Goal: Information Seeking & Learning: Check status

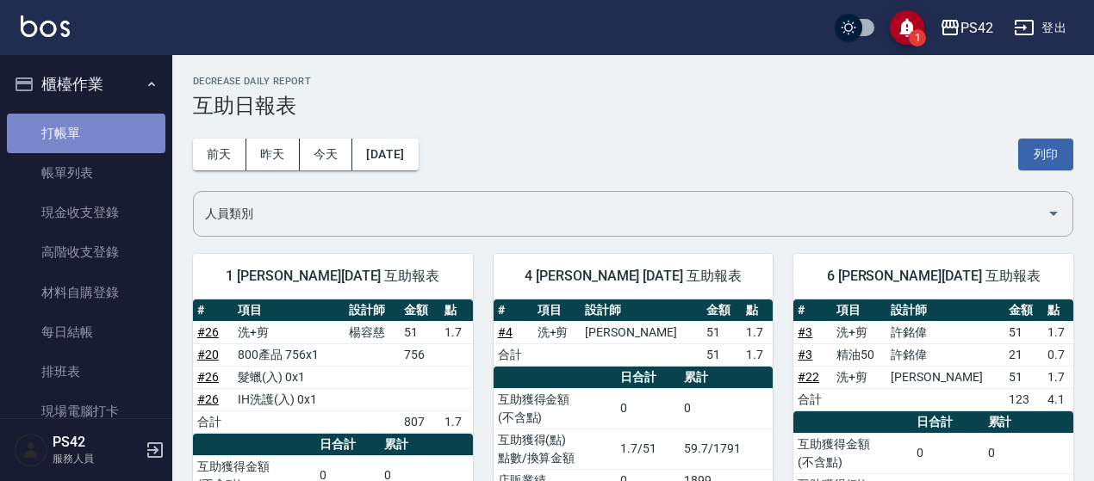
click at [96, 142] on link "打帳單" at bounding box center [86, 134] width 158 height 40
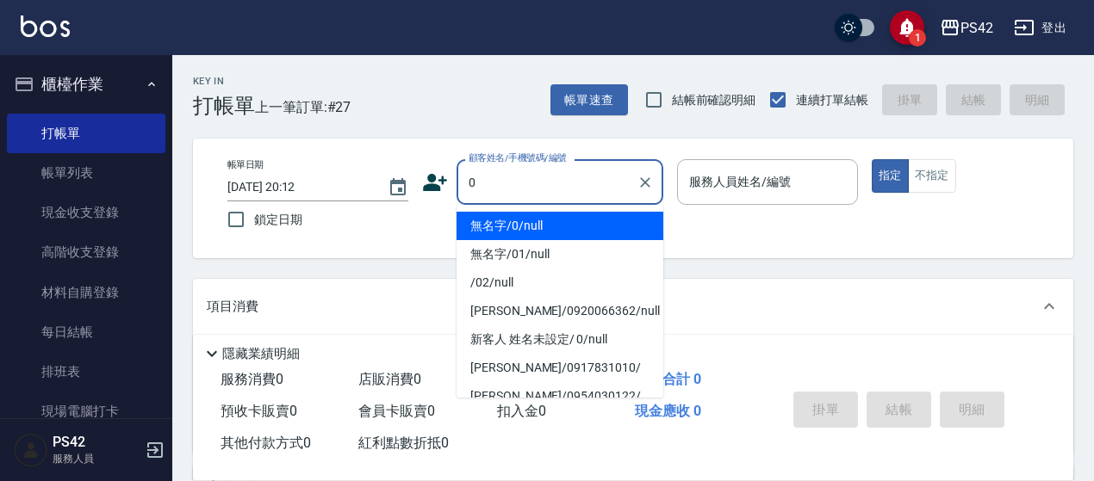
type input "無名字/0/null"
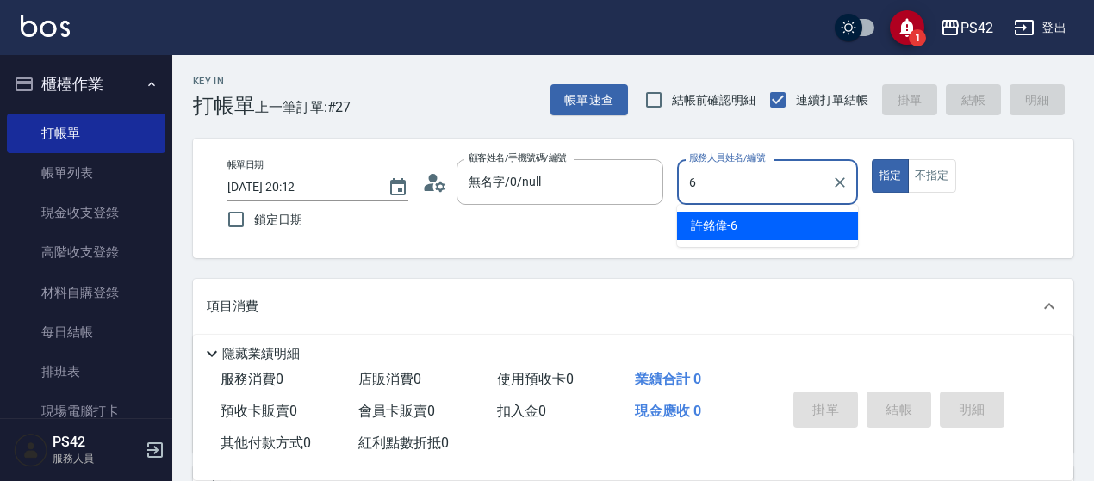
type input "[PERSON_NAME]-6"
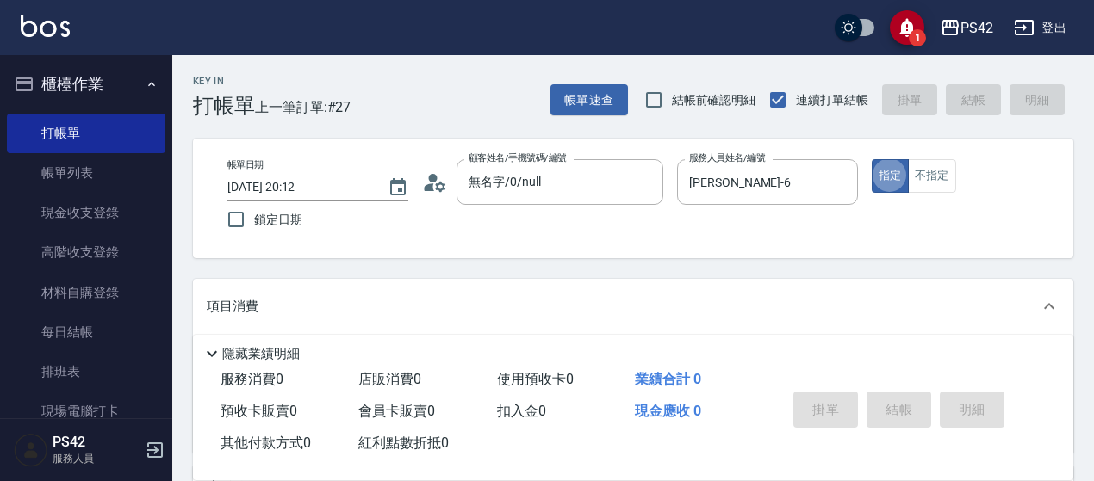
type button "true"
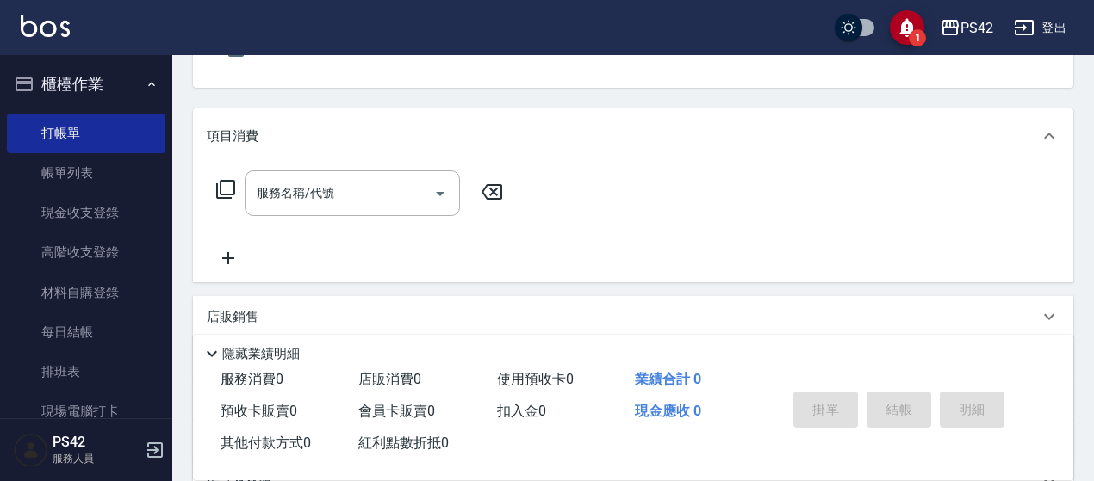
scroll to position [172, 0]
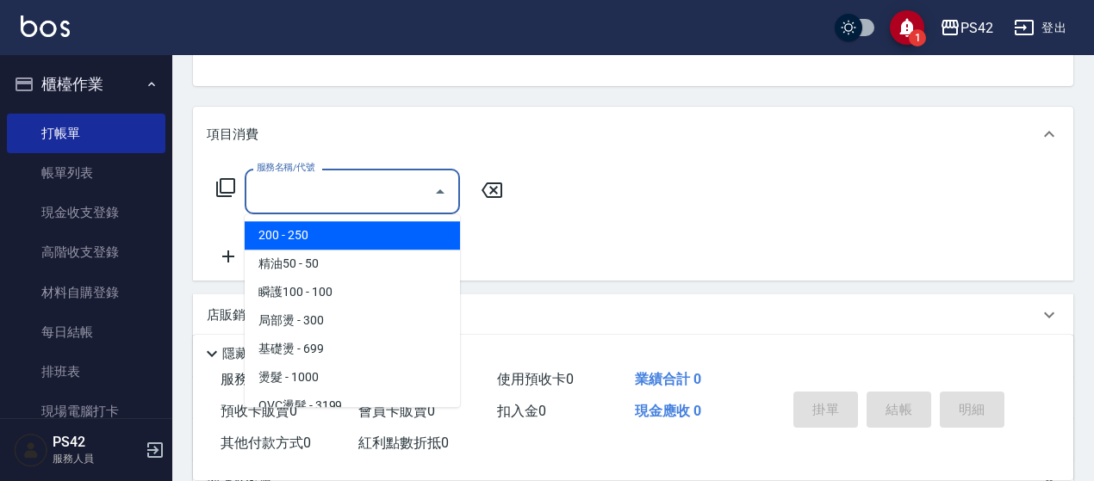
click at [326, 190] on input "服務名稱/代號" at bounding box center [339, 192] width 174 height 30
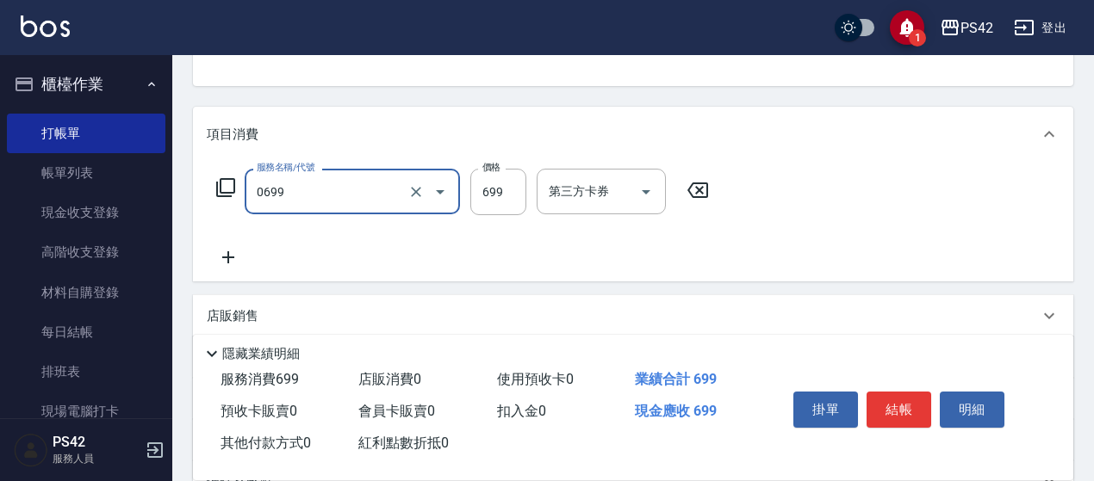
type input "精油SPA(0699)"
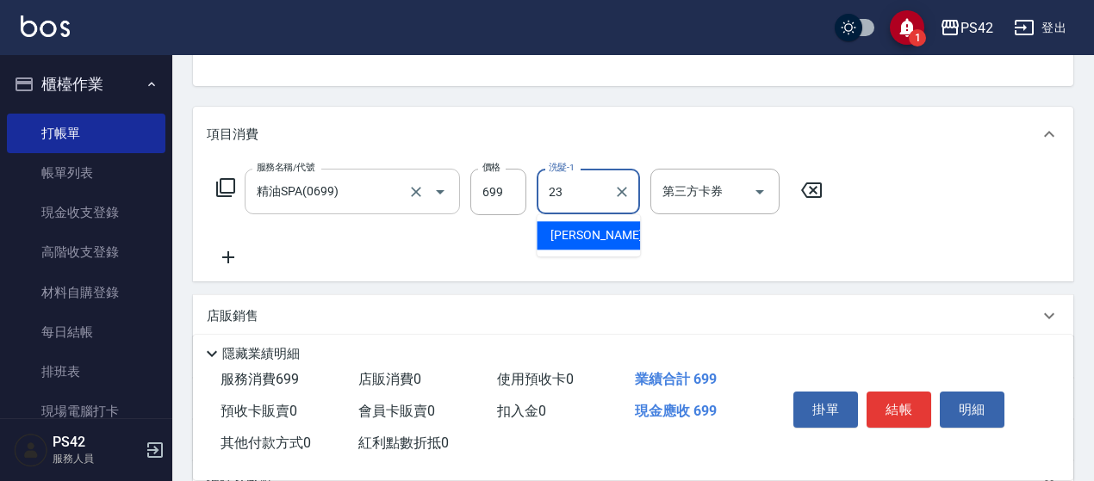
type input "[PERSON_NAME]-23"
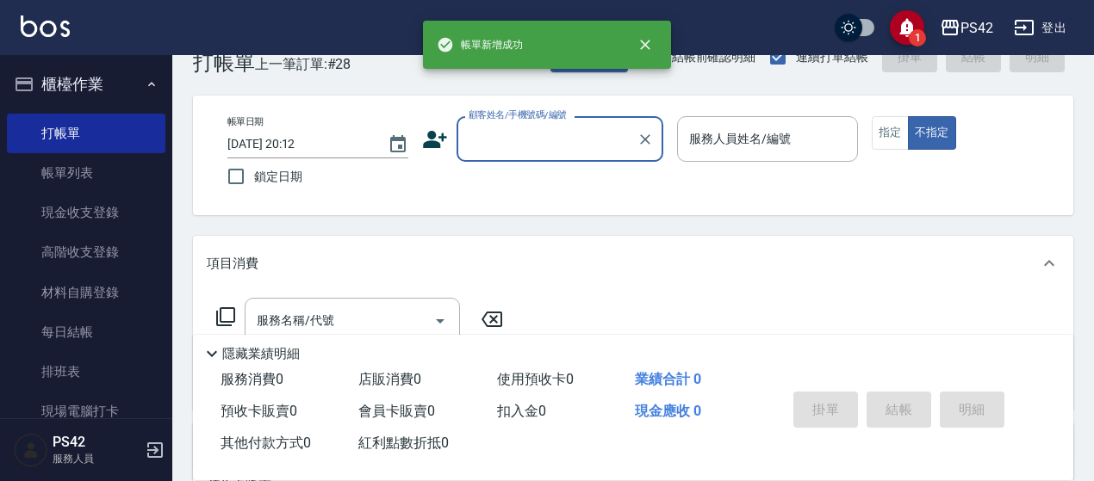
scroll to position [0, 0]
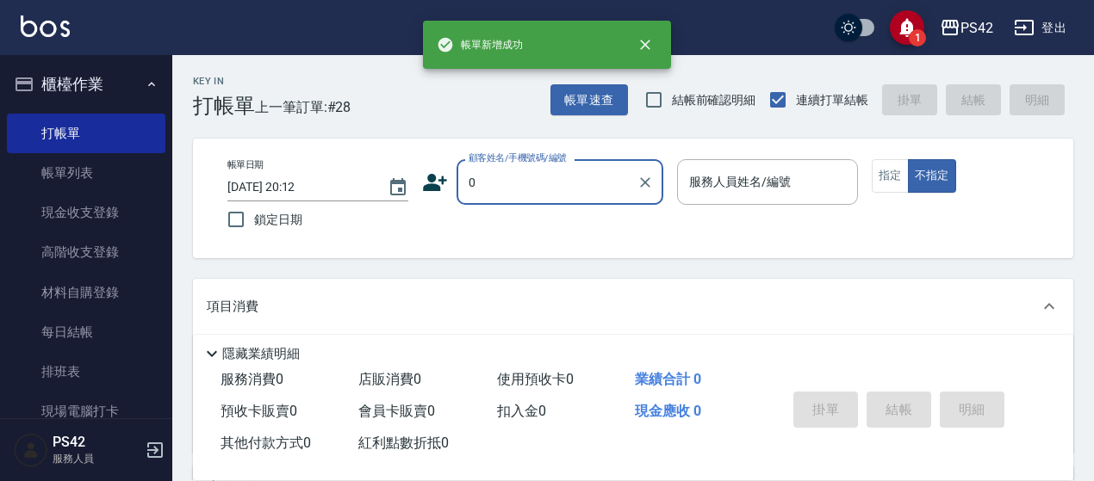
type input "無名字/0/null"
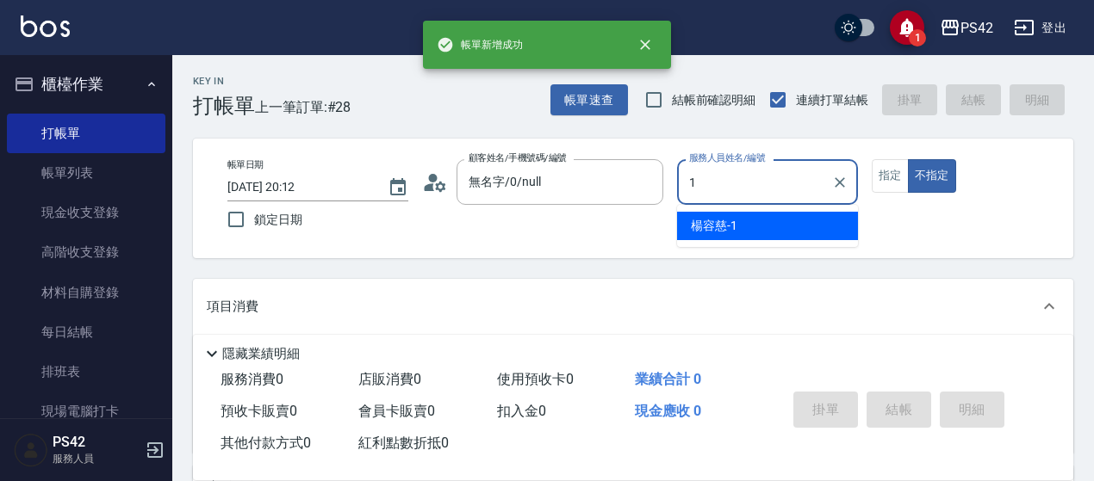
type input "楊容慈-1"
type button "false"
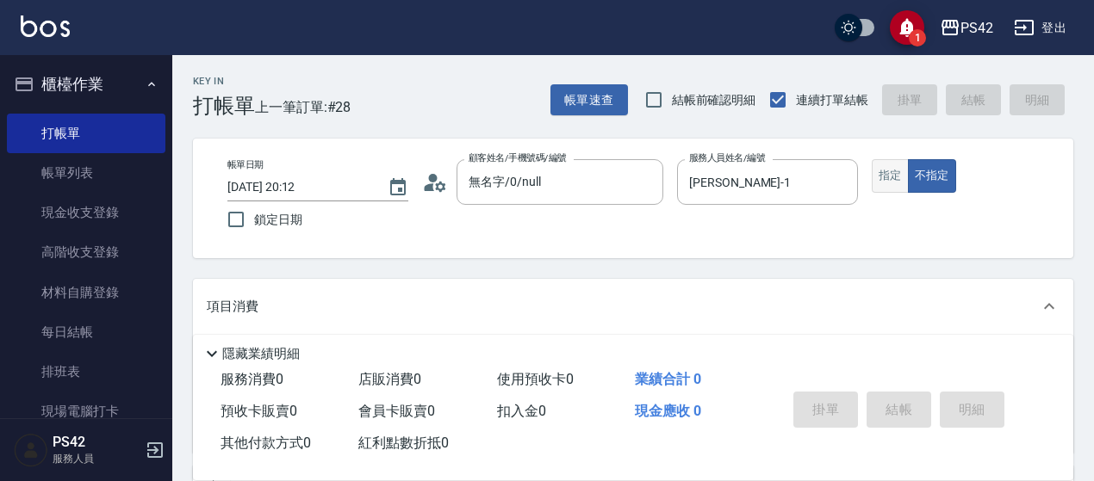
click at [901, 175] on button "指定" at bounding box center [890, 176] width 37 height 34
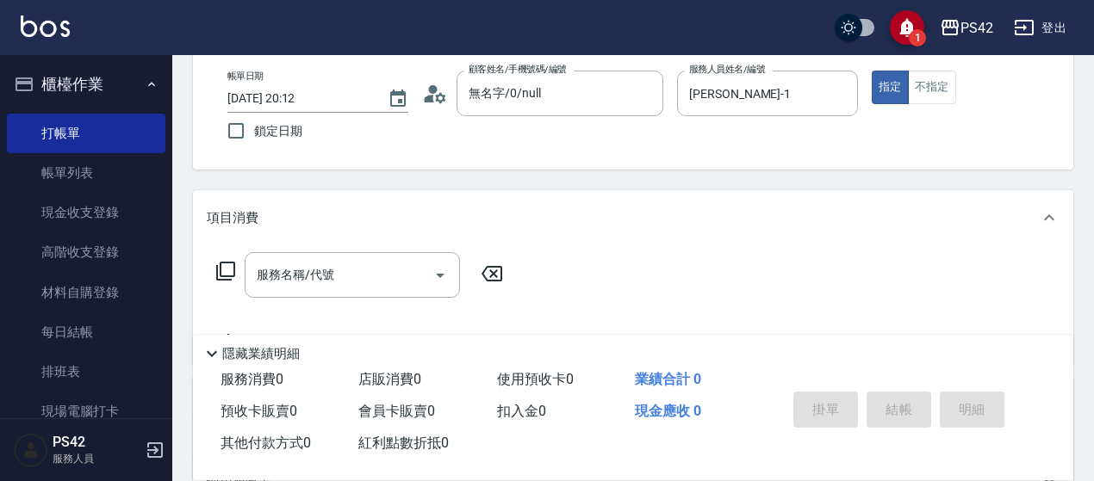
scroll to position [258, 0]
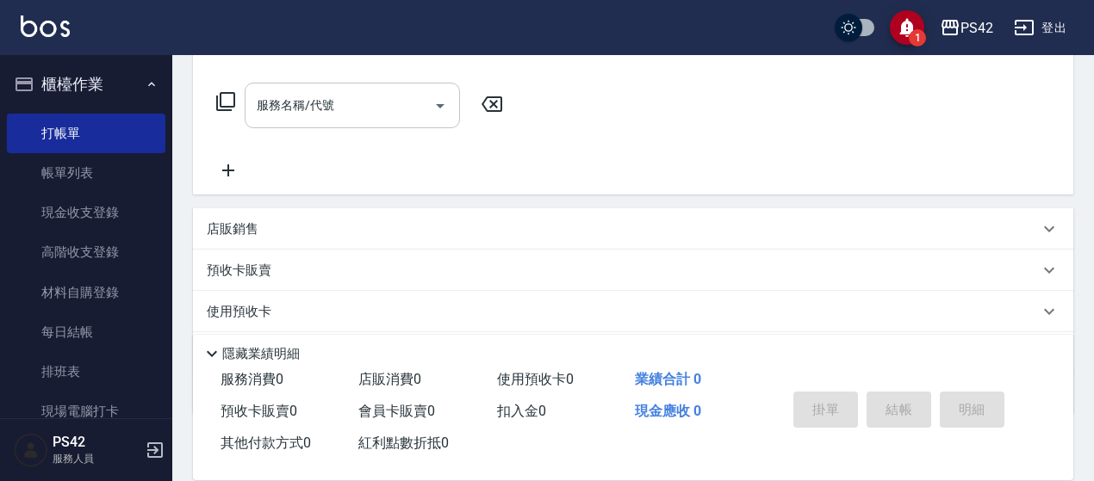
click at [355, 97] on input "服務名稱/代號" at bounding box center [339, 105] width 174 height 30
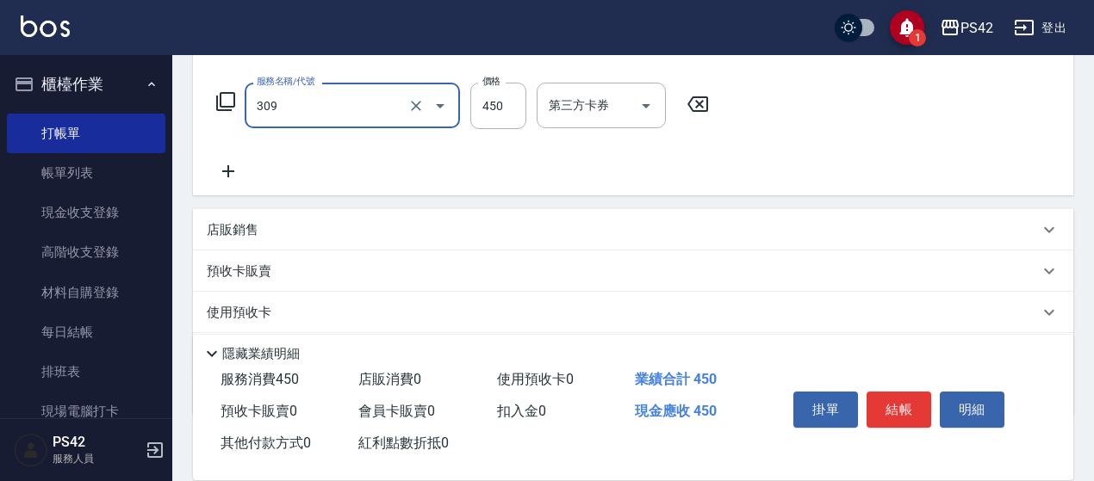
type input "洗+剪(309)"
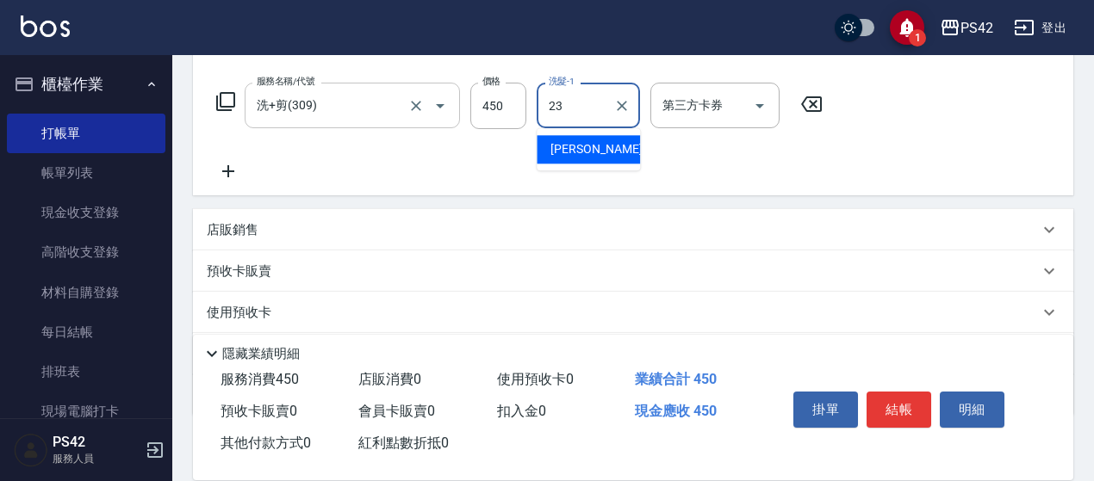
type input "王喻婷-23"
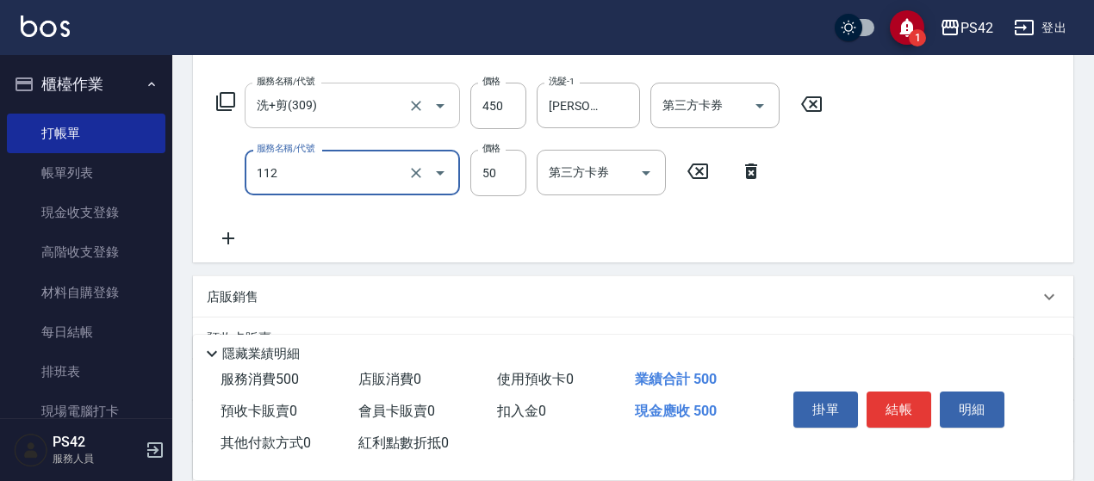
type input "精油50(112)"
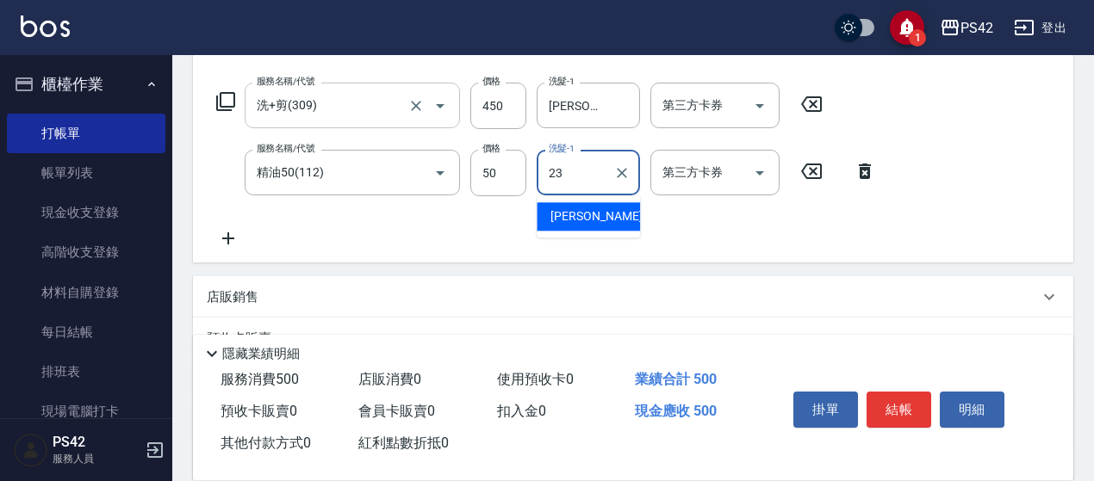
type input "王喻婷-23"
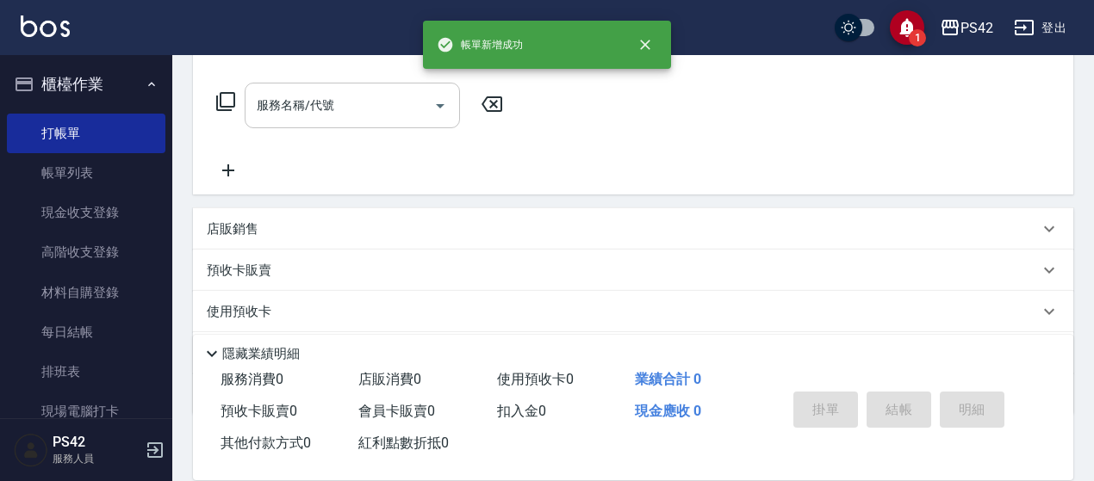
scroll to position [0, 0]
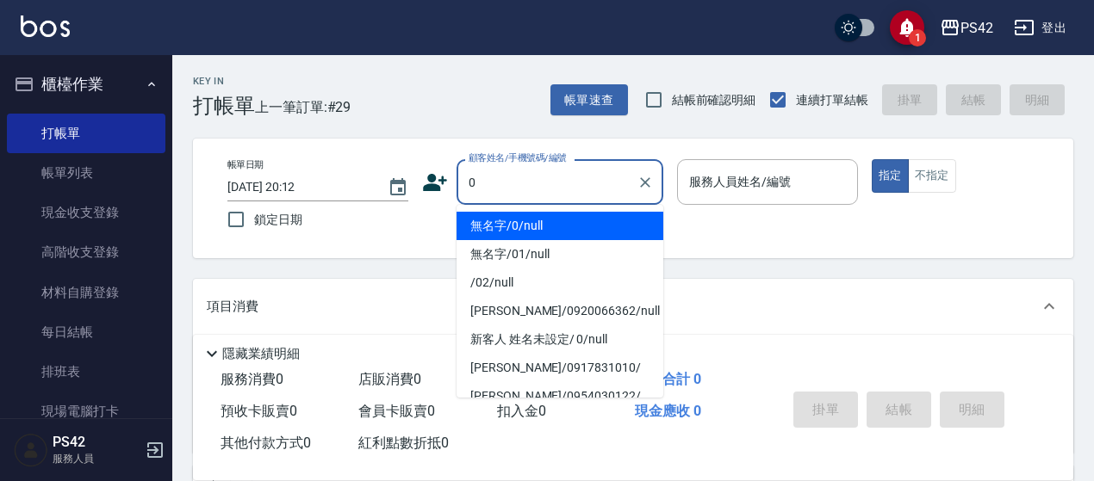
type input "無名字/0/null"
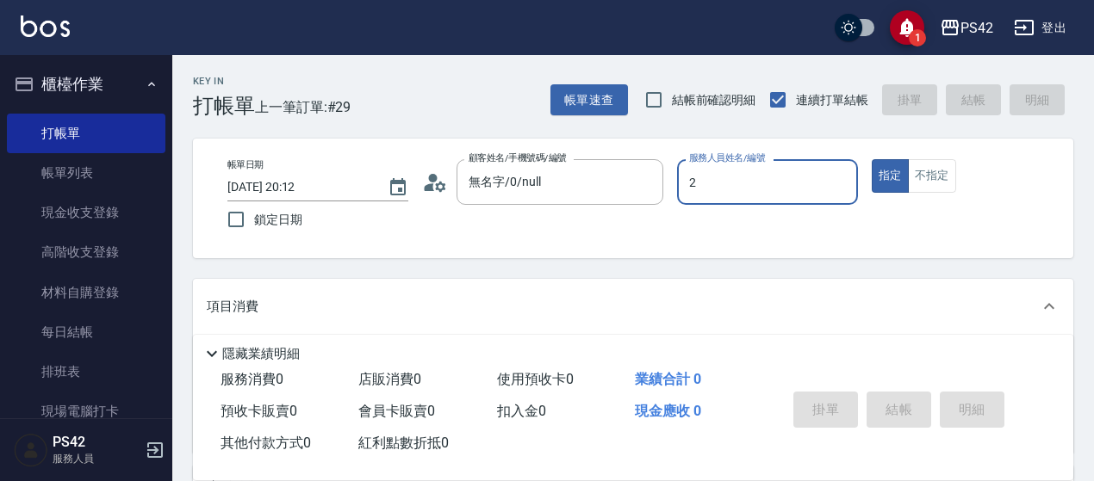
type input "陳芷涵-2"
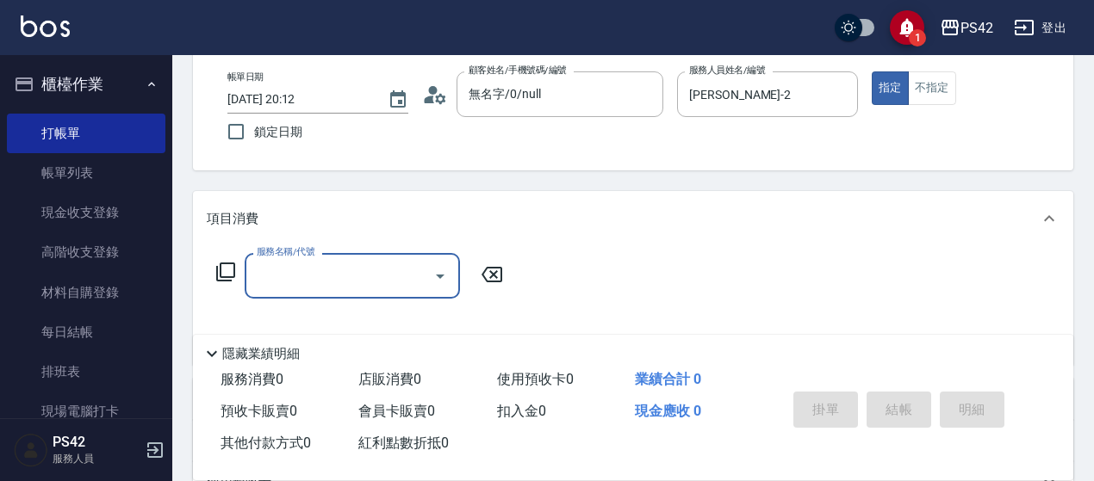
scroll to position [172, 0]
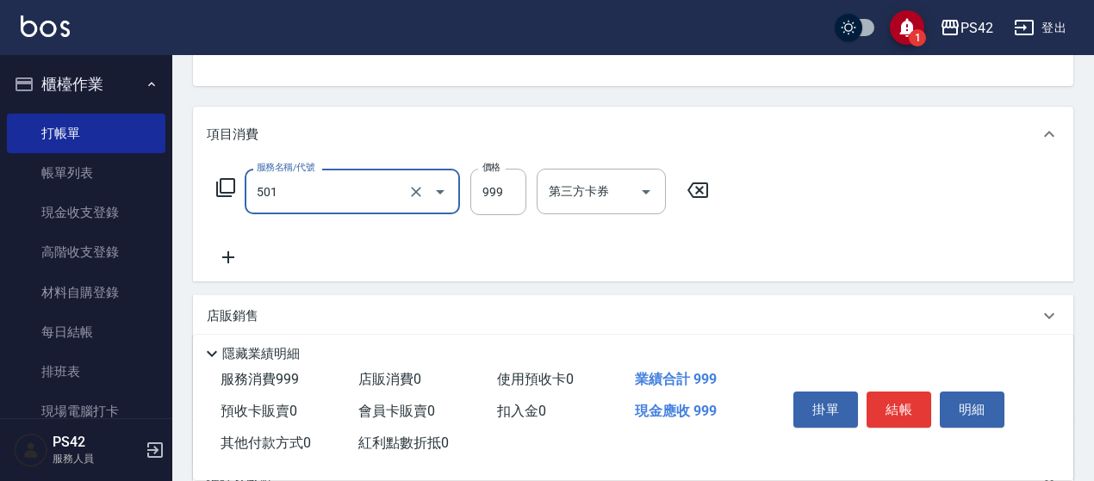
type input "染髮(501)"
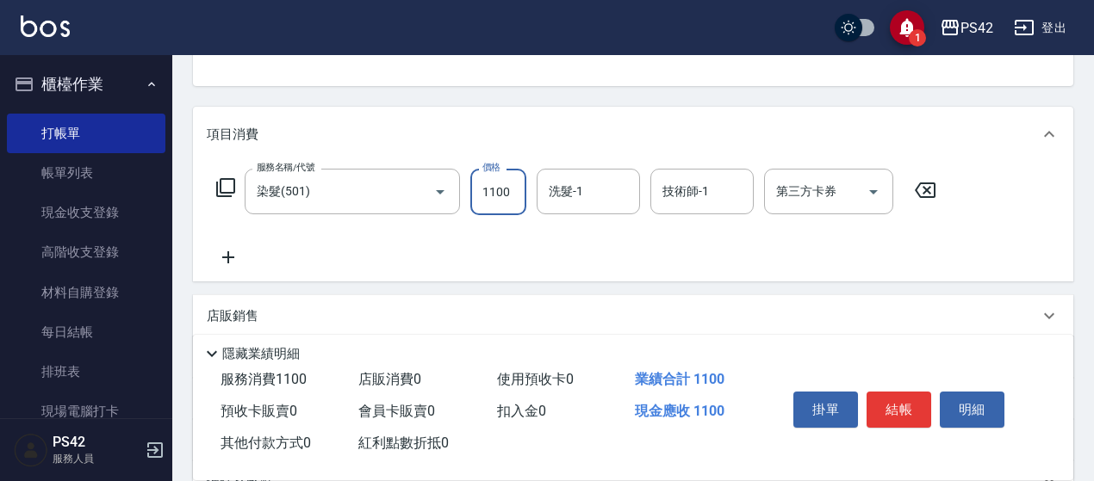
type input "1100"
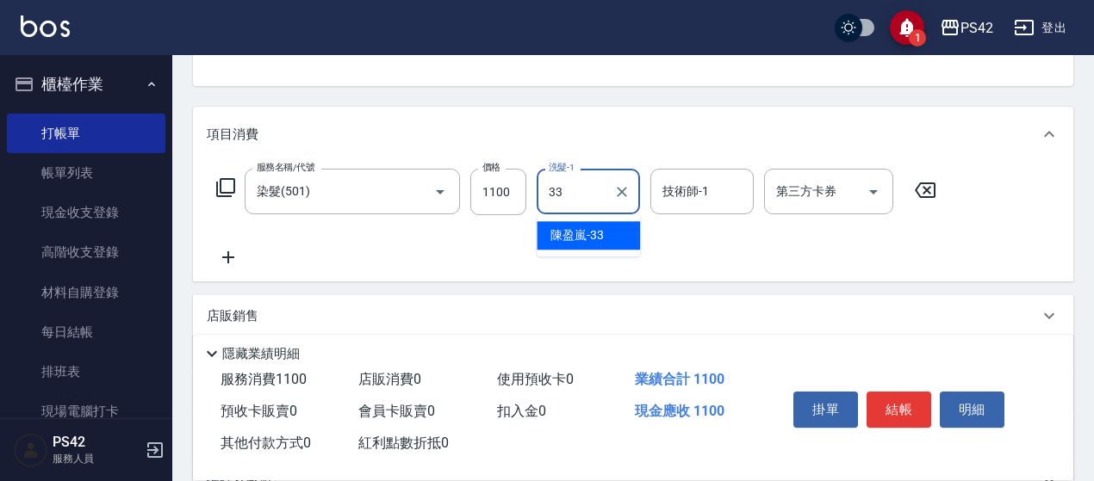
type input "陳盈嵐-33"
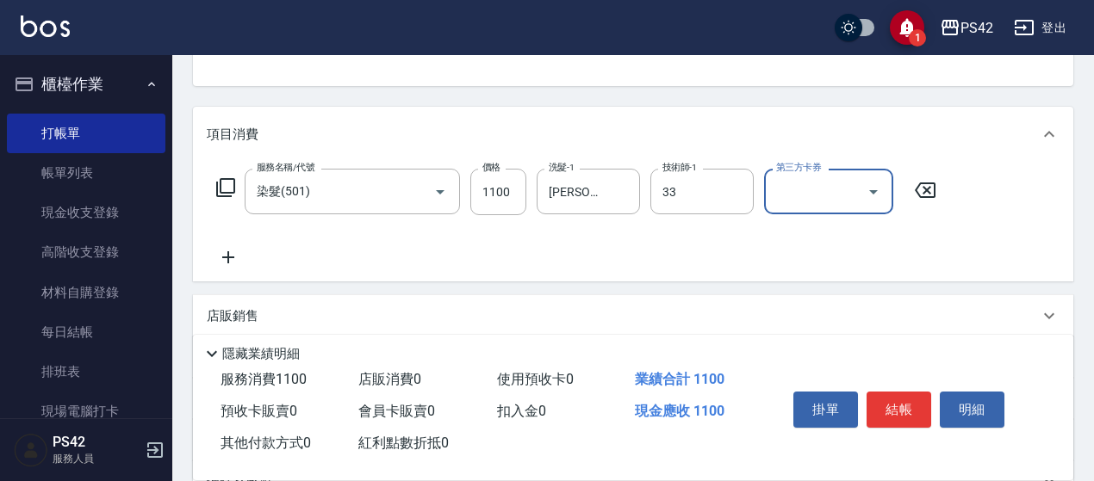
type input "陳盈嵐-33"
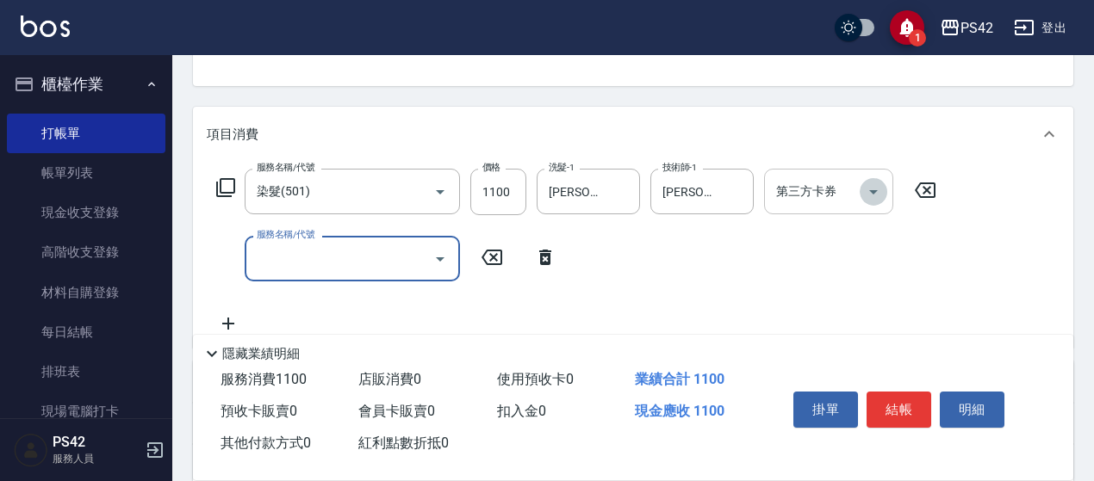
click at [871, 191] on icon "Open" at bounding box center [873, 192] width 9 height 4
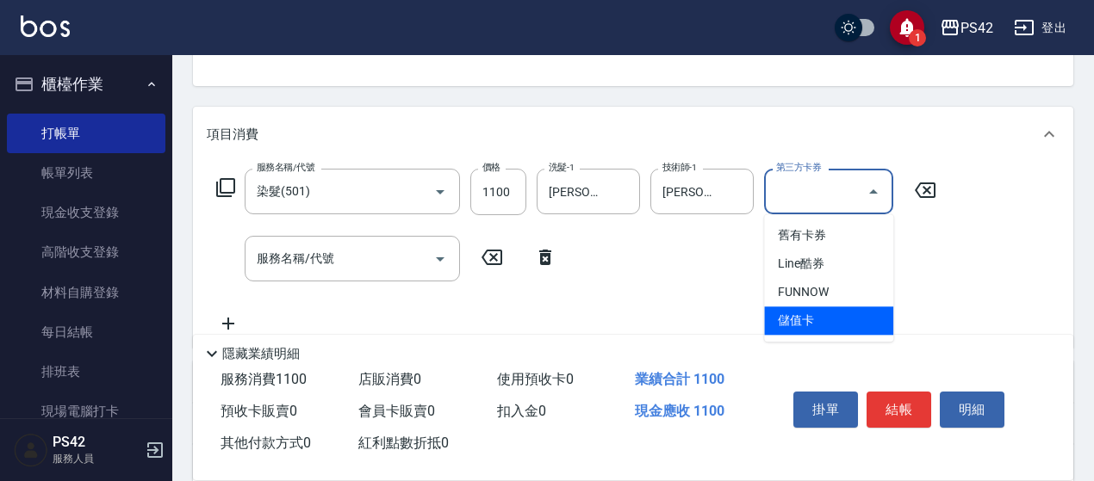
click at [835, 314] on span "儲值卡" at bounding box center [828, 321] width 129 height 28
type input "儲值卡"
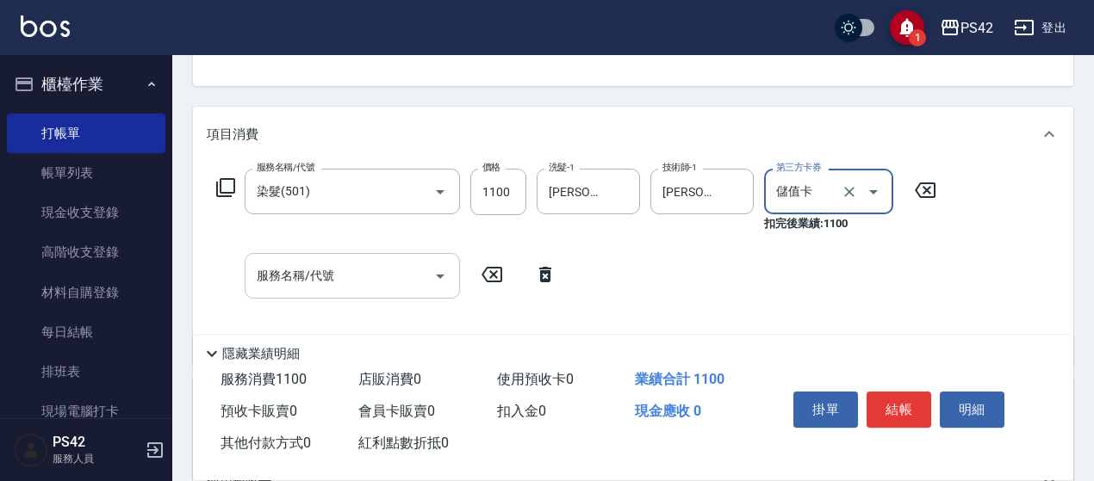
drag, startPoint x: 369, startPoint y: 264, endPoint x: 360, endPoint y: 257, distance: 11.0
click at [367, 263] on input "服務名稱/代號" at bounding box center [339, 276] width 174 height 30
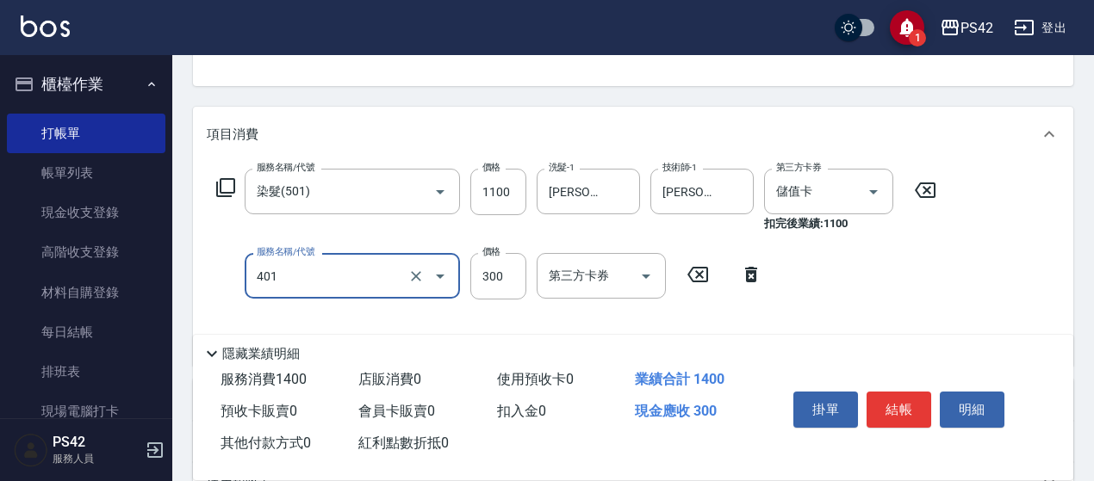
type input "300護(401)"
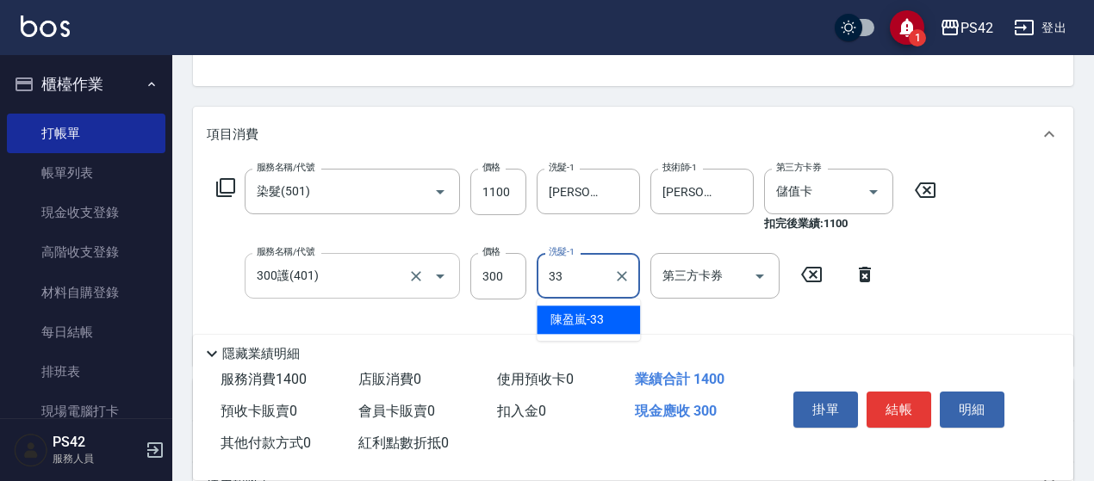
type input "陳盈嵐-33"
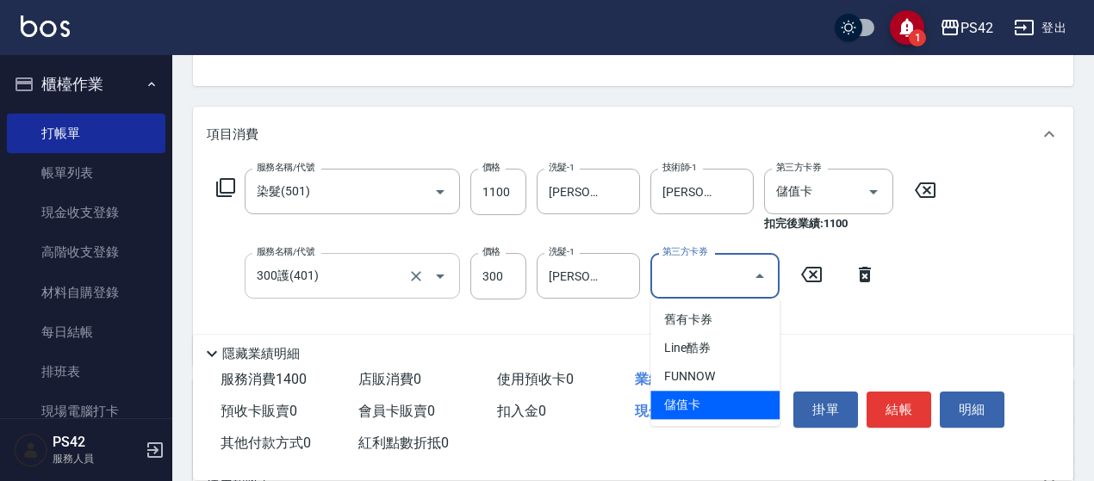
type input "儲值卡"
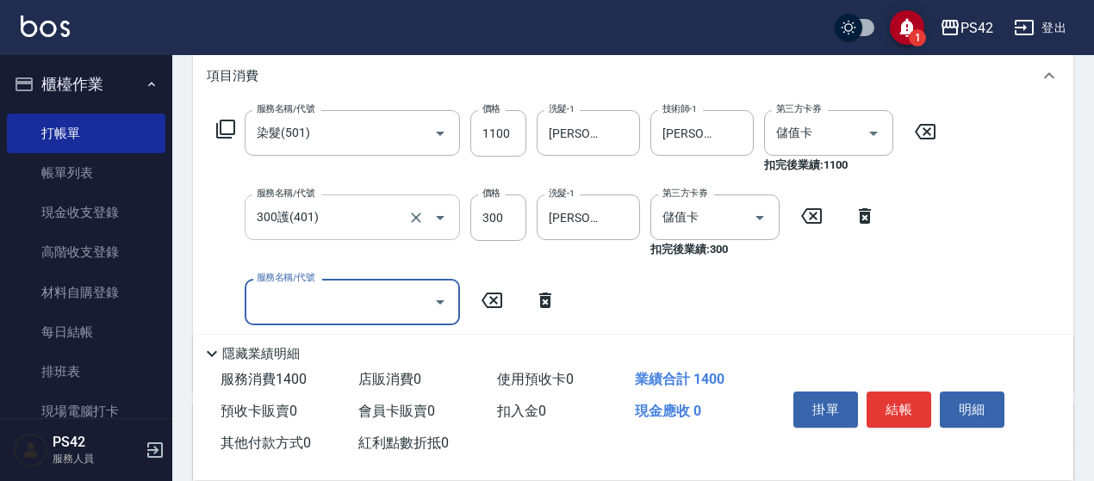
scroll to position [344, 0]
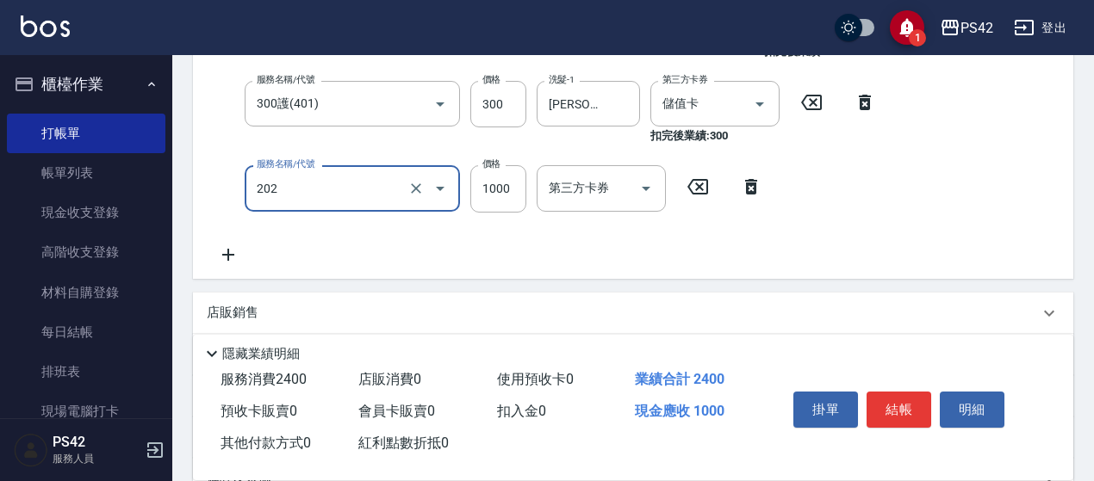
type input "燙髮(202)"
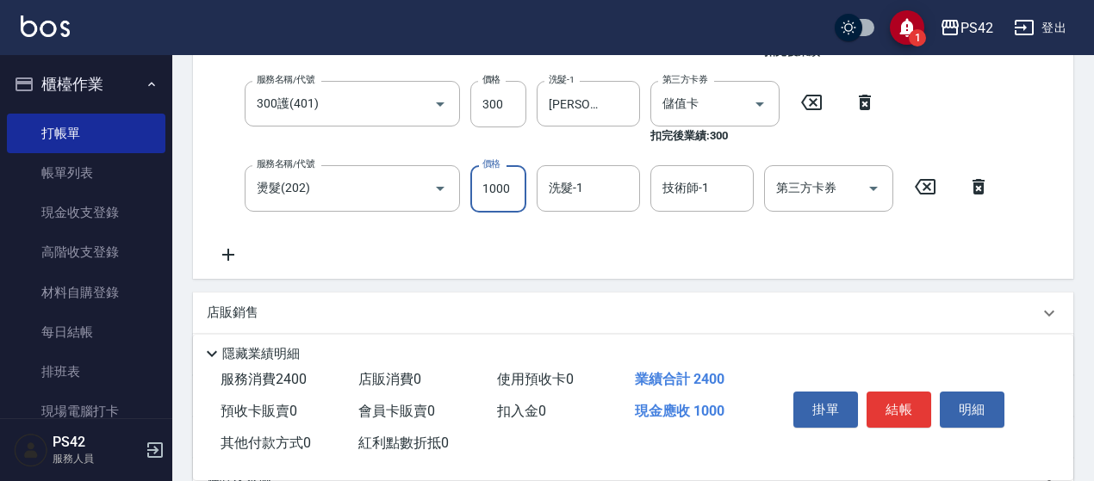
scroll to position [341, 0]
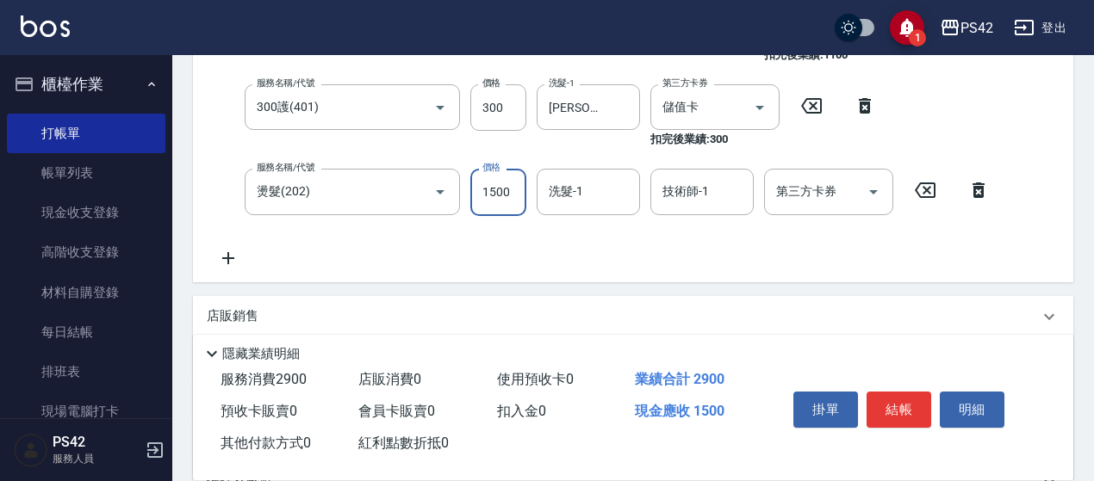
type input "1500"
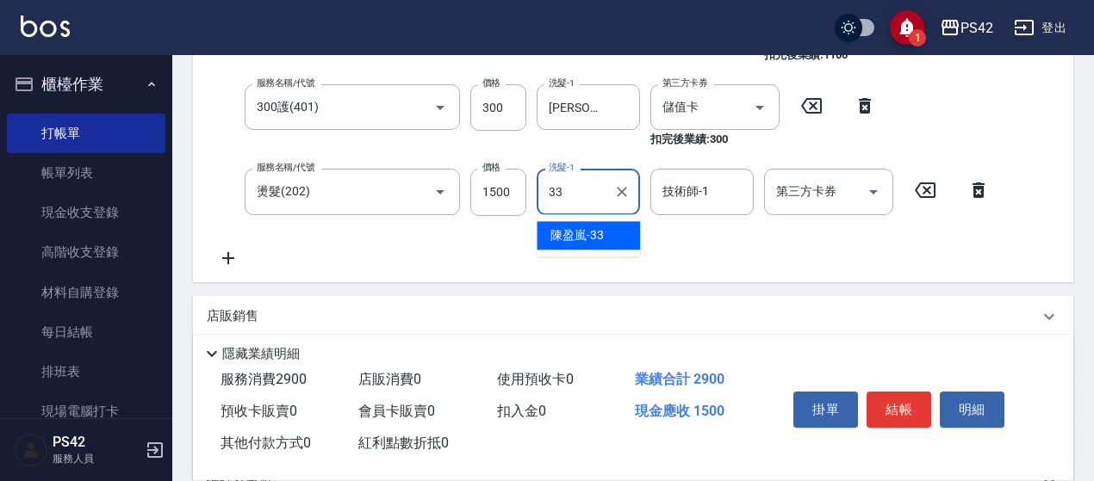
type input "陳盈嵐-33"
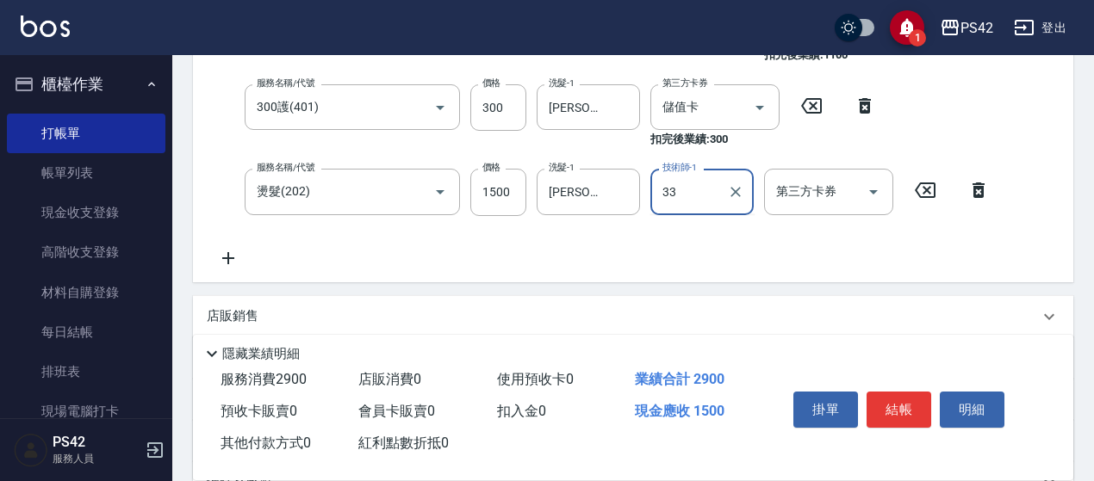
type input "陳盈嵐-33"
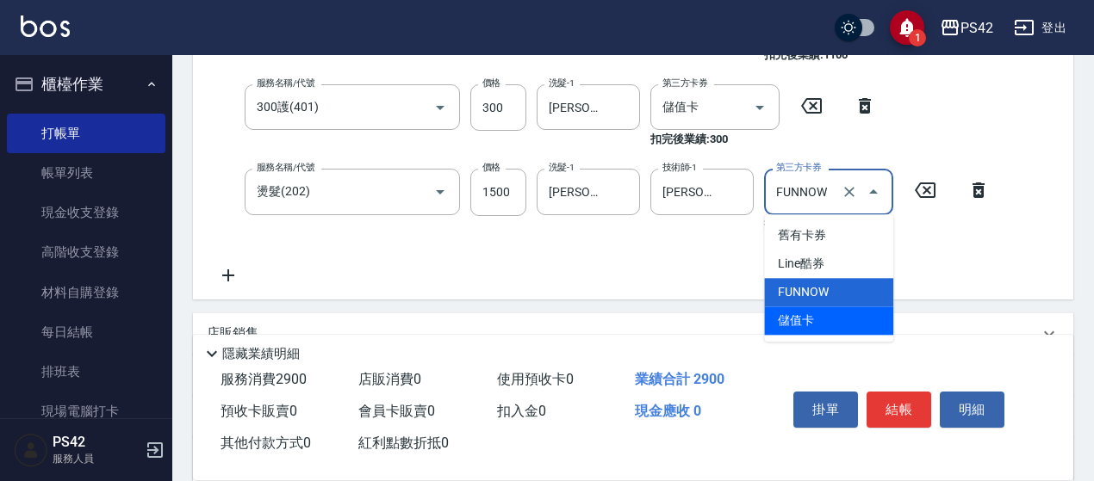
type input "儲值卡"
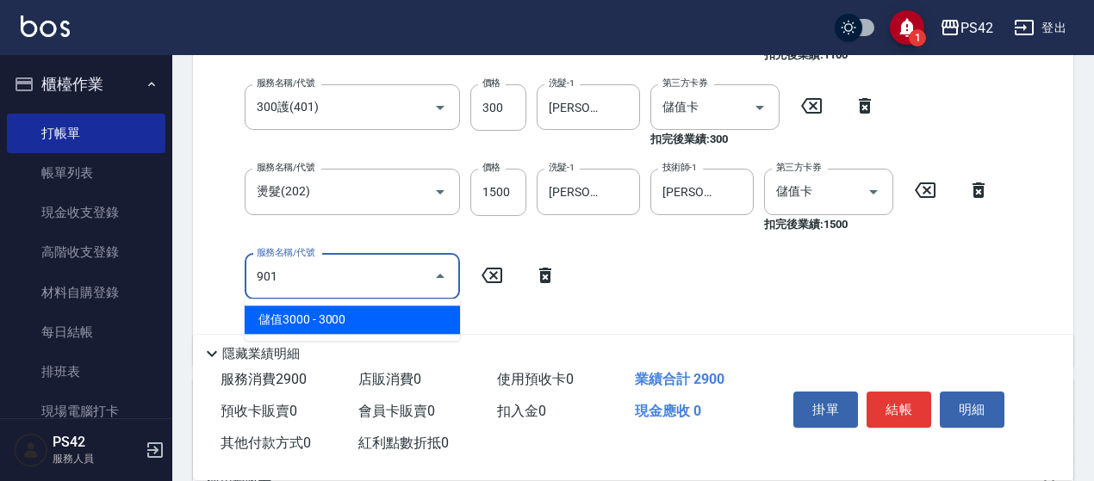
type input "儲值3000(901)"
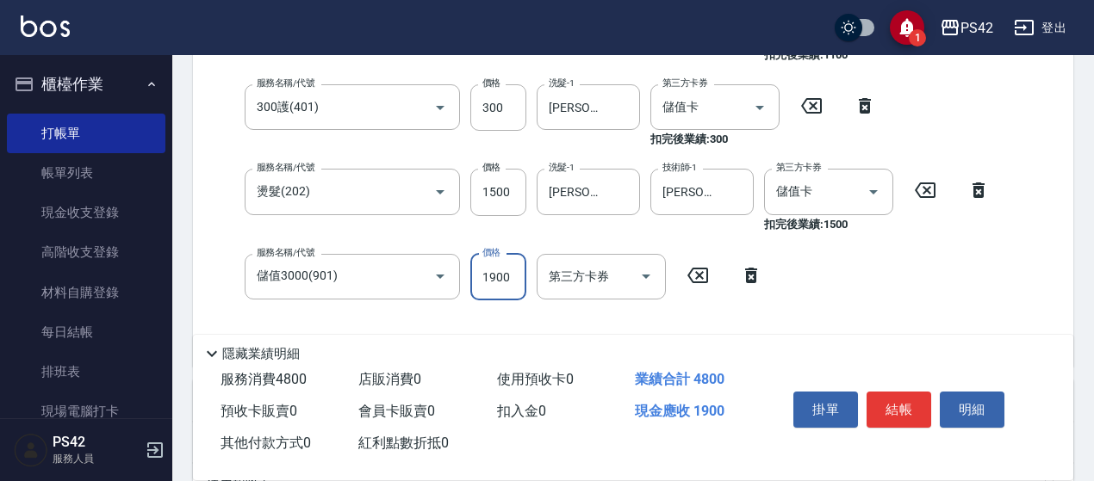
type input "1900"
click at [911, 410] on button "結帳" at bounding box center [898, 410] width 65 height 36
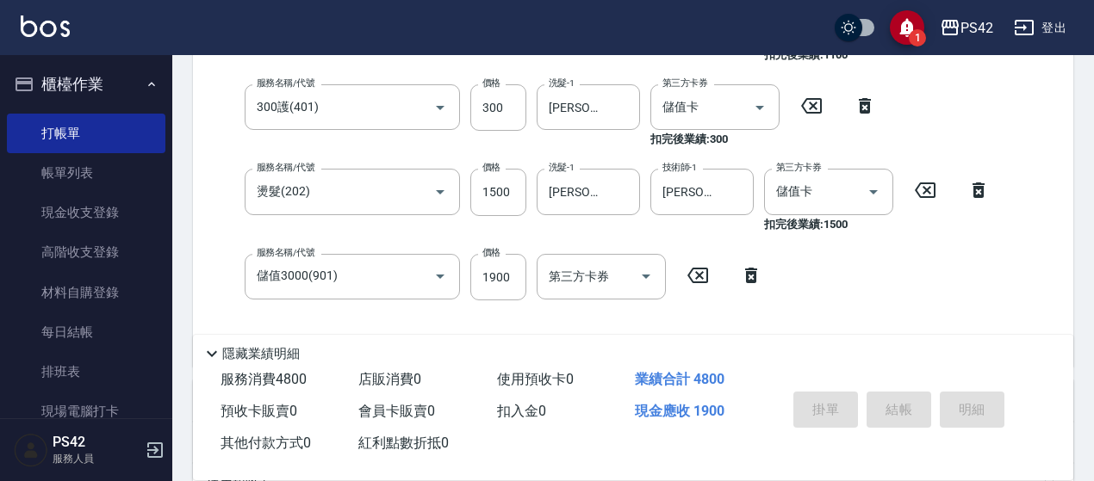
type input "2025/09/26 20:13"
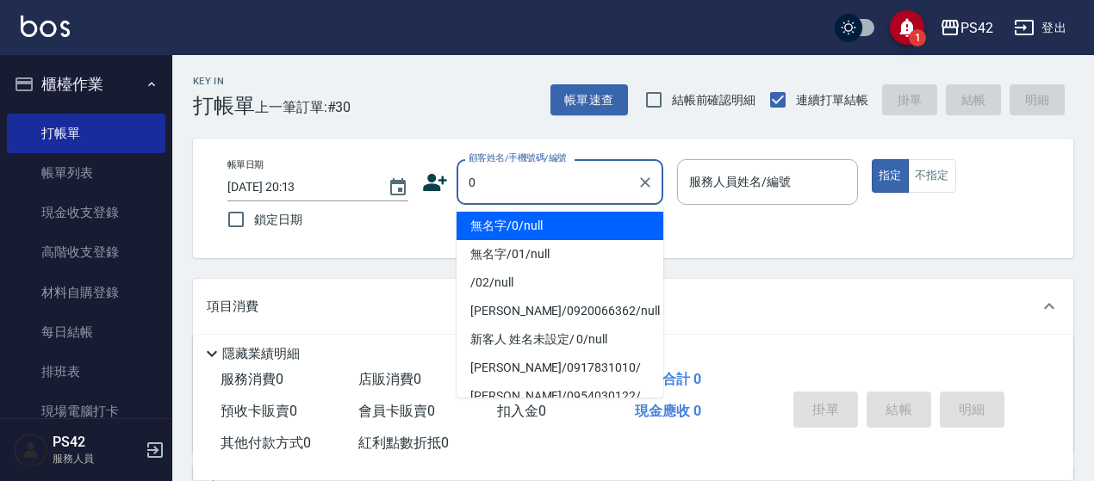
type input "無名字/0/null"
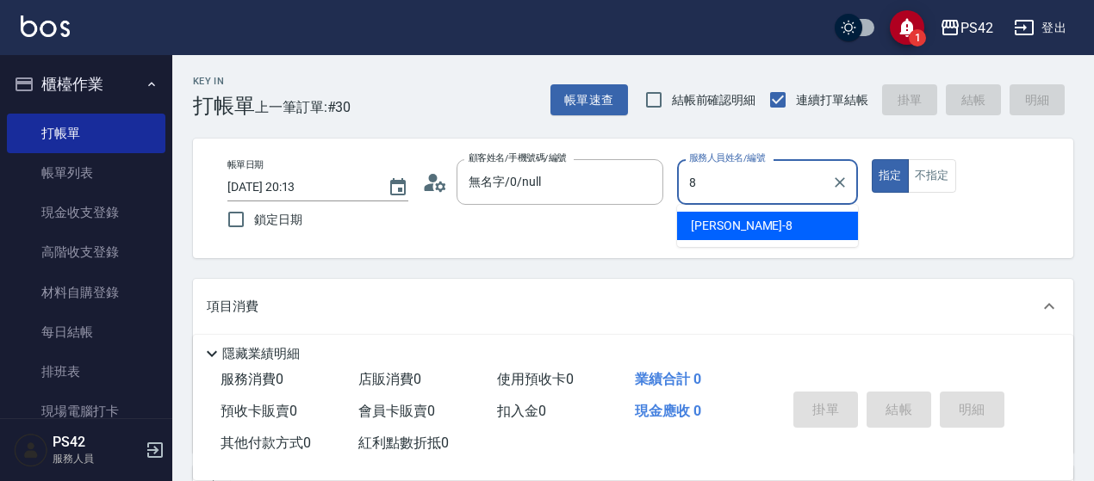
type input "張KIVI-8"
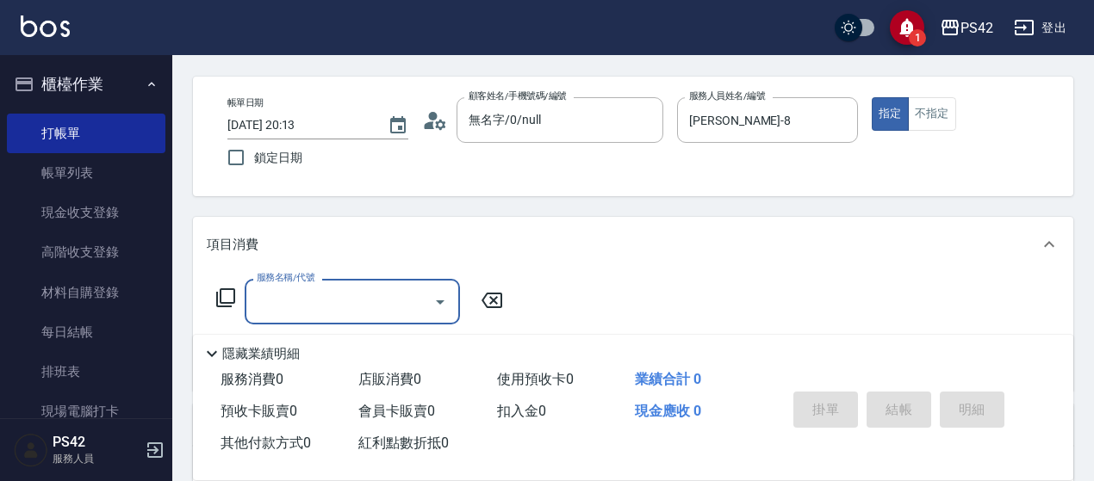
scroll to position [86, 0]
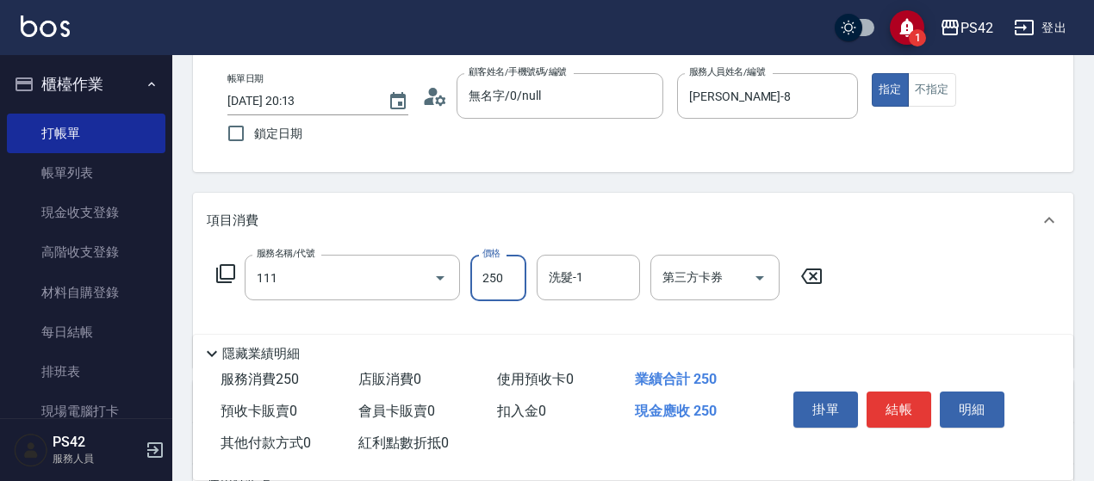
type input "200(111)"
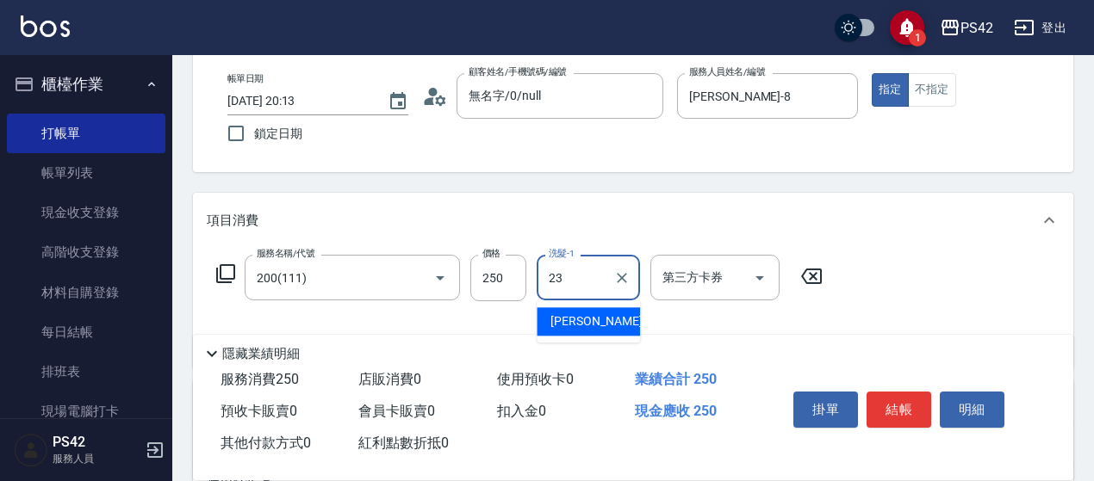
type input "王喻婷-23"
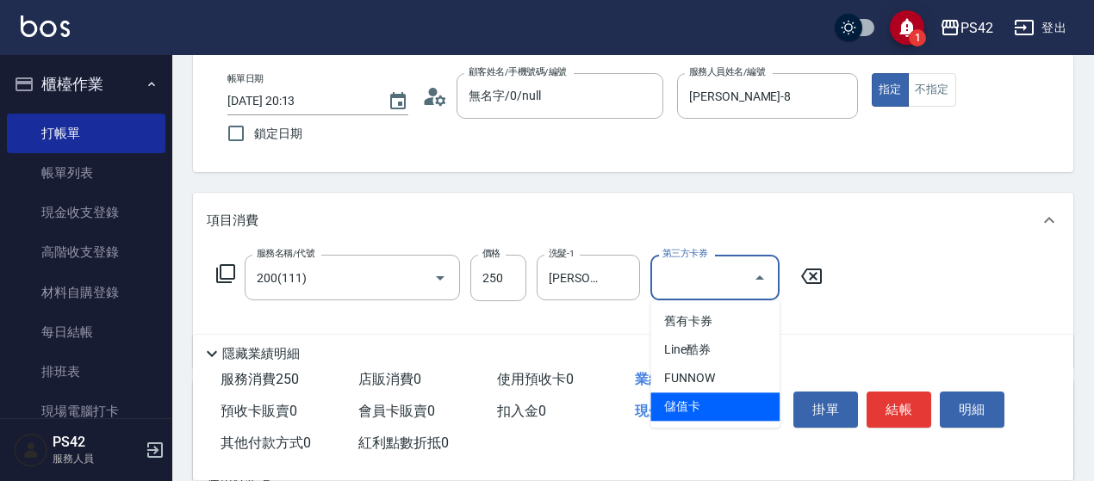
type input "儲值卡"
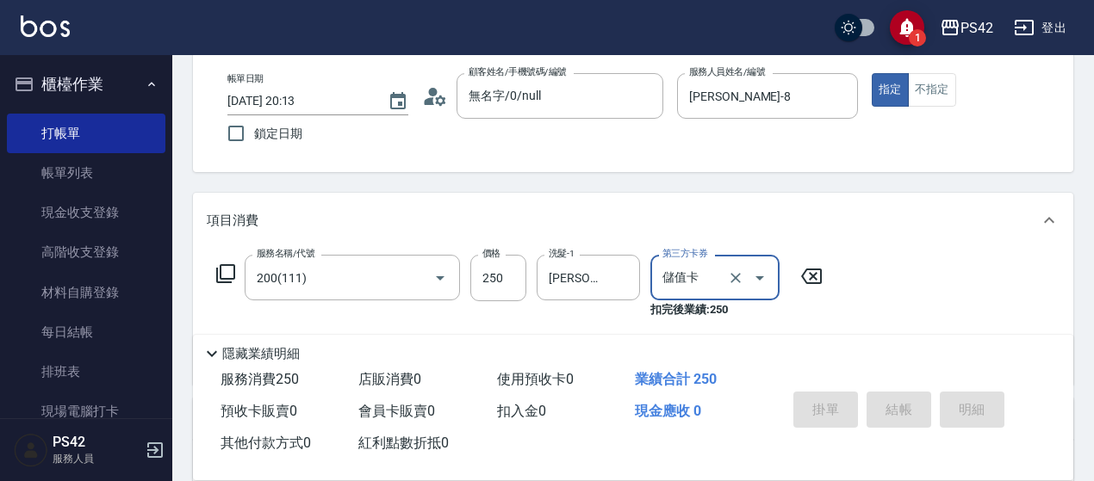
type input "2025/09/26 20:14"
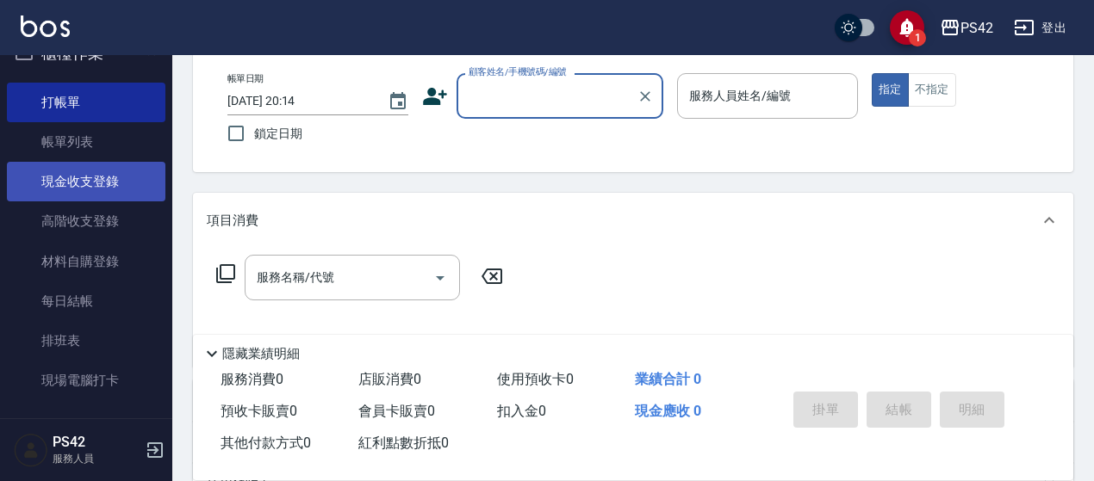
scroll to position [0, 0]
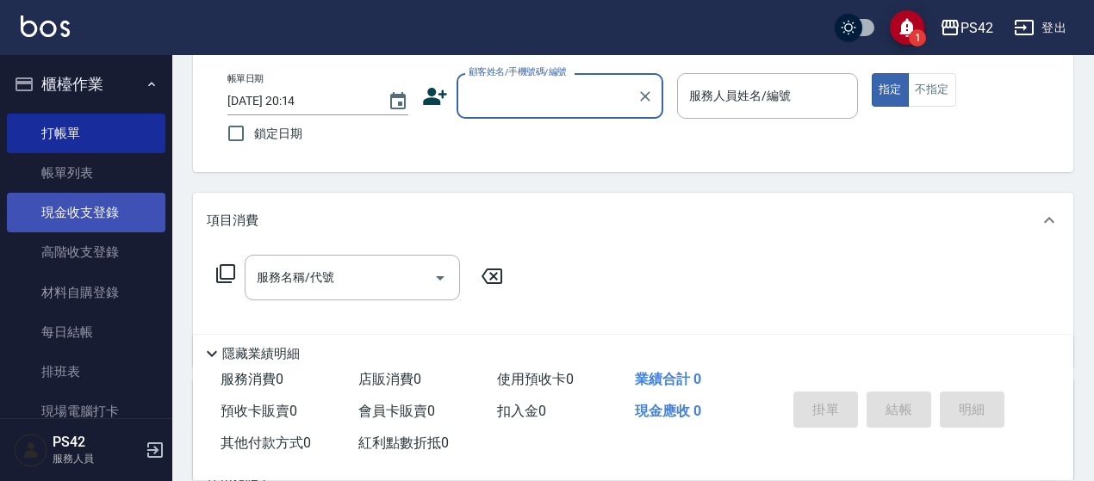
click at [68, 202] on link "現金收支登錄" at bounding box center [86, 213] width 158 height 40
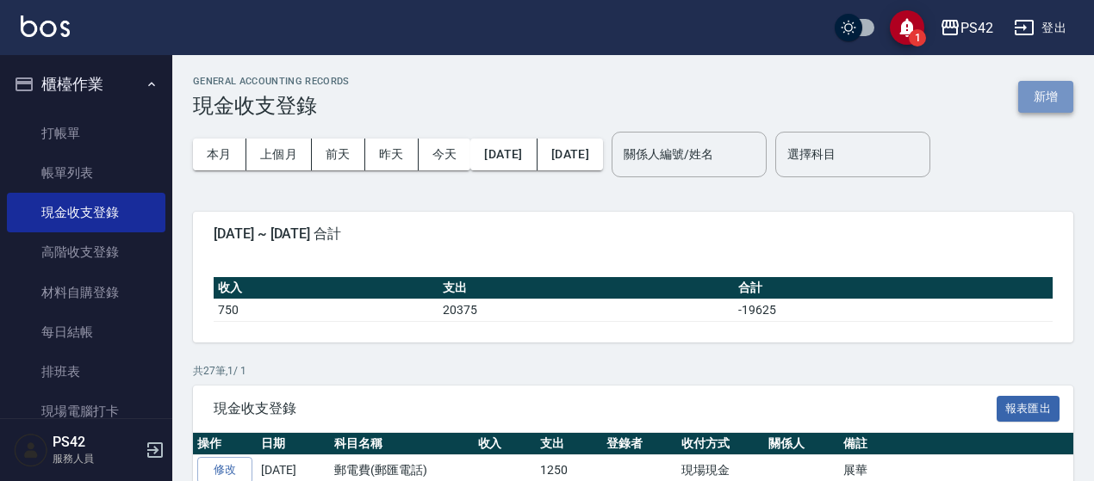
click at [1050, 96] on button "新增" at bounding box center [1045, 97] width 55 height 32
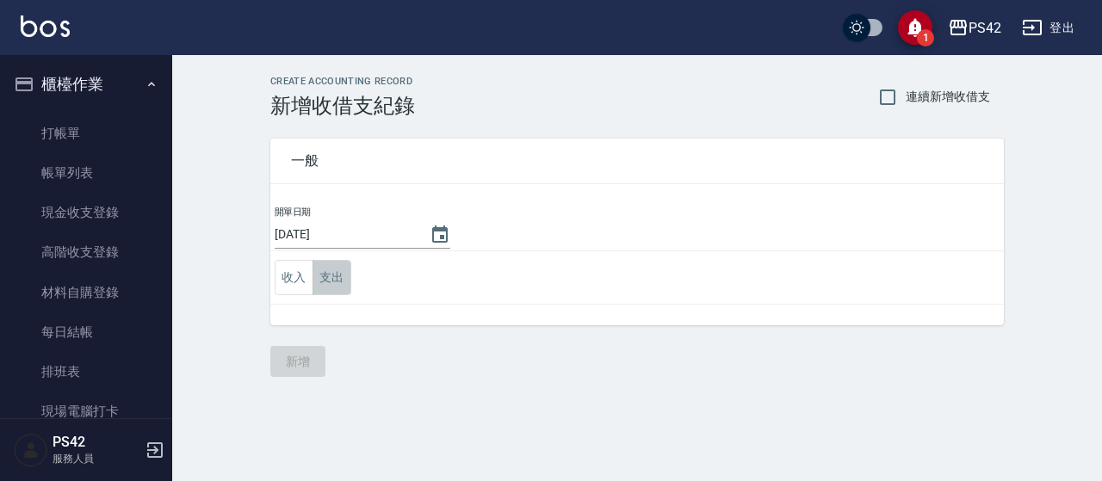
click at [322, 280] on button "支出" at bounding box center [332, 277] width 39 height 35
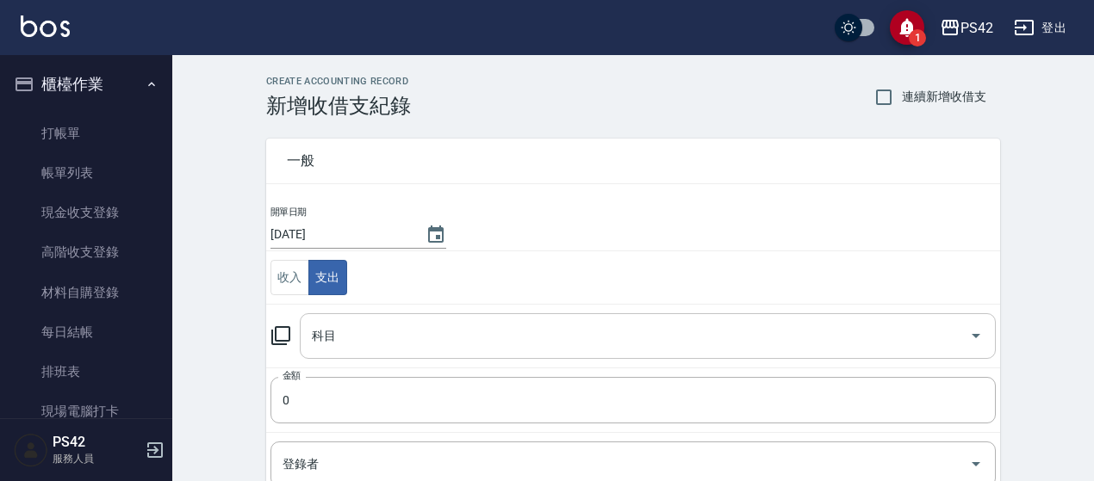
click at [334, 332] on input "科目" at bounding box center [634, 336] width 655 height 30
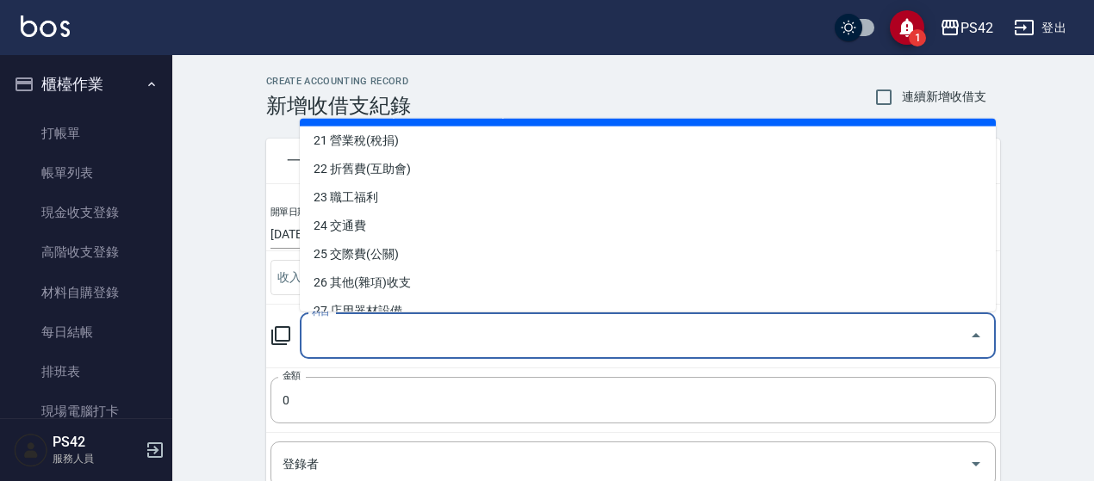
scroll to position [603, 0]
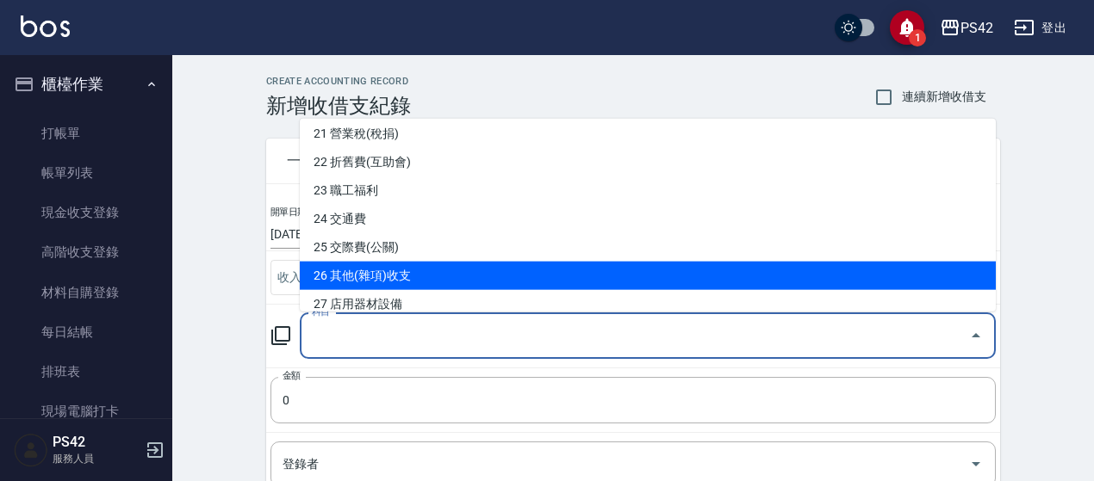
click at [426, 270] on li "26 其他(雜項)收支" at bounding box center [648, 276] width 696 height 28
type input "26 其他(雜項)收支"
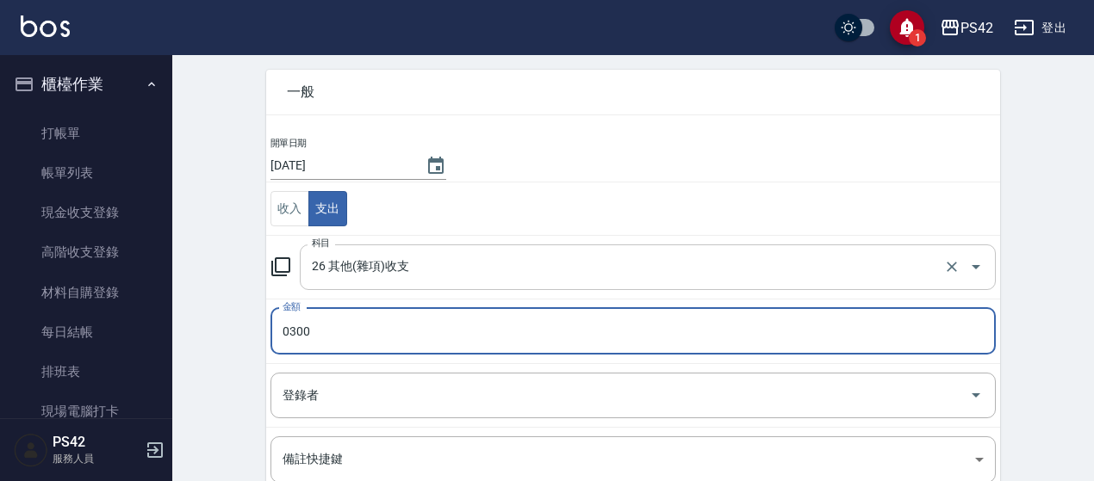
type input "0300"
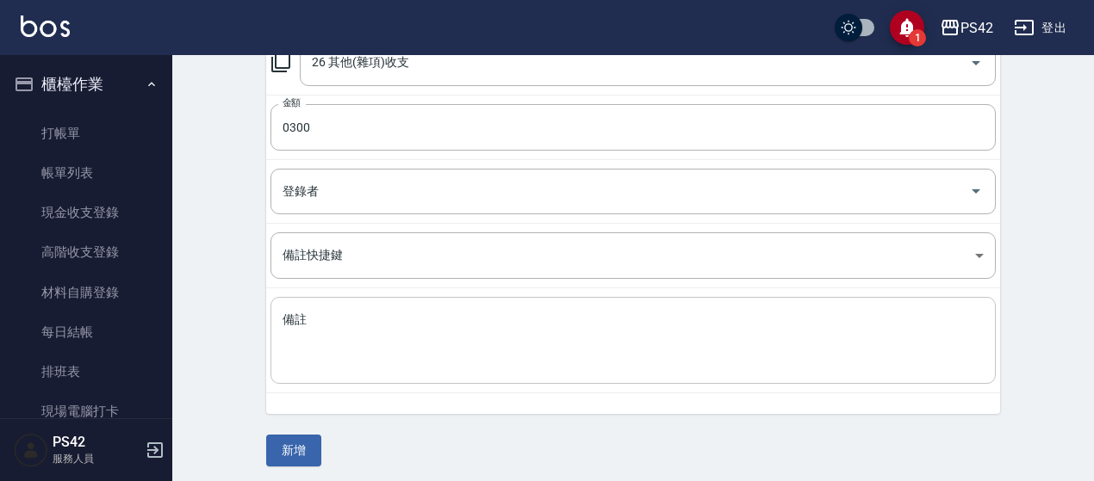
scroll to position [276, 0]
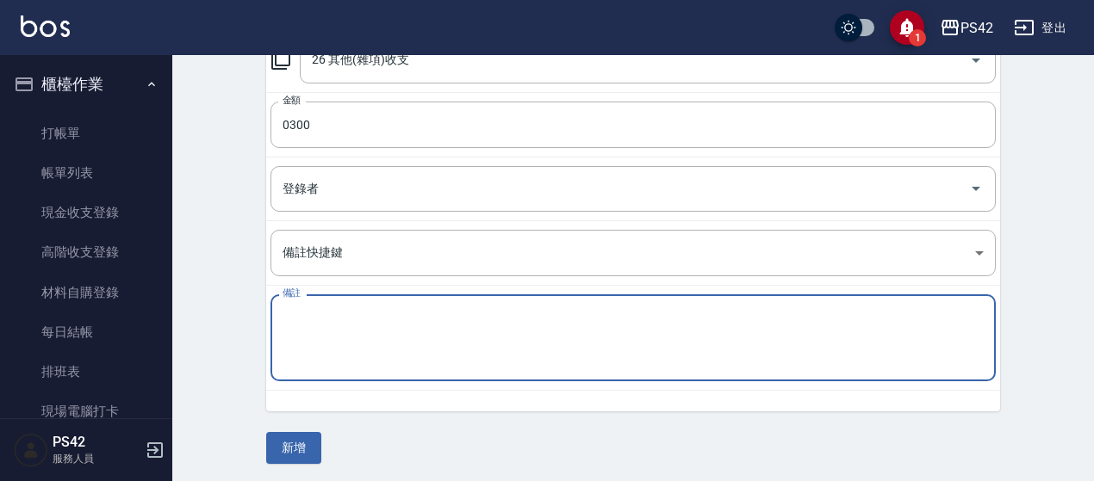
click at [384, 326] on textarea "備註" at bounding box center [632, 338] width 701 height 59
type textarea "電燈"
click at [272, 447] on button "新增" at bounding box center [293, 448] width 55 height 32
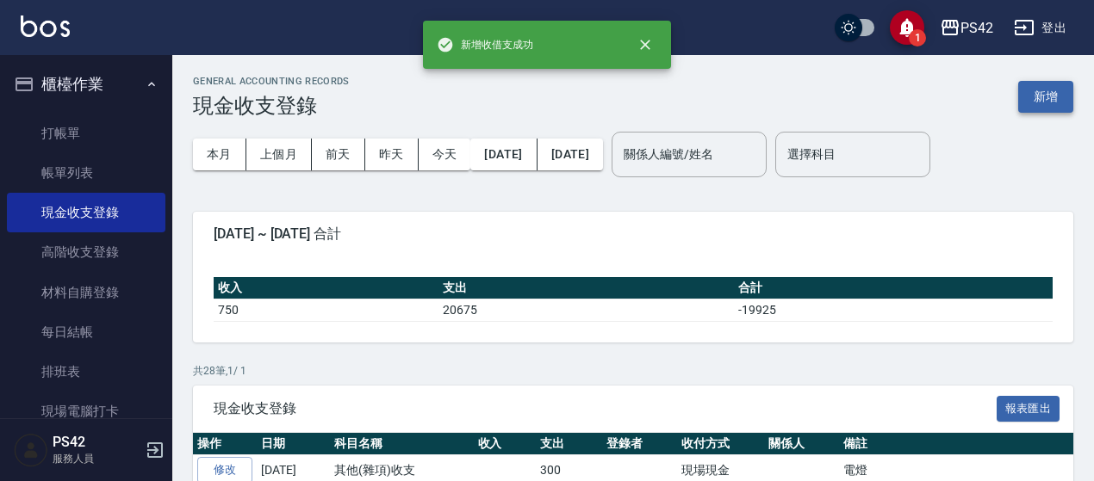
click at [1054, 97] on button "新增" at bounding box center [1045, 97] width 55 height 32
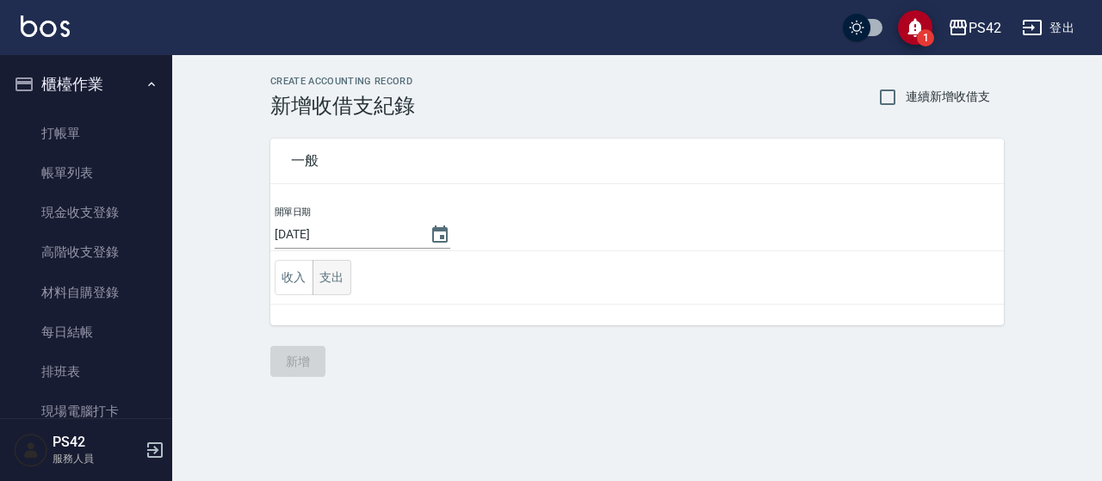
click at [336, 285] on button "支出" at bounding box center [332, 277] width 39 height 35
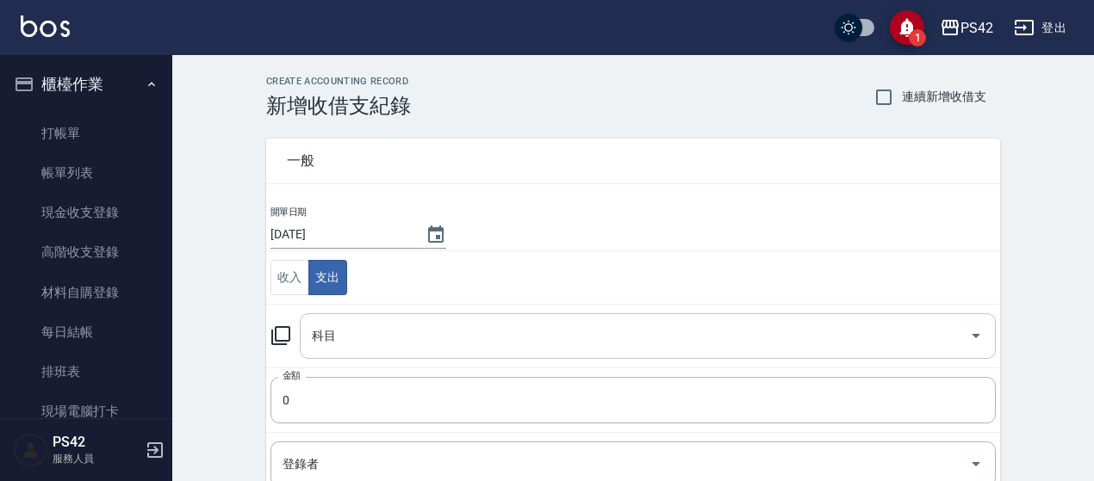
click at [382, 341] on input "科目" at bounding box center [634, 336] width 655 height 30
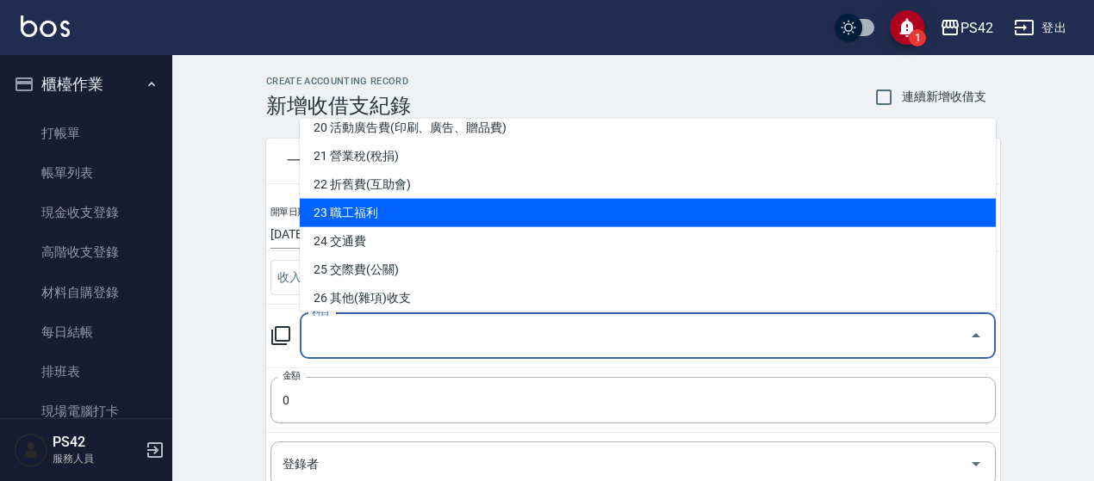
scroll to position [603, 0]
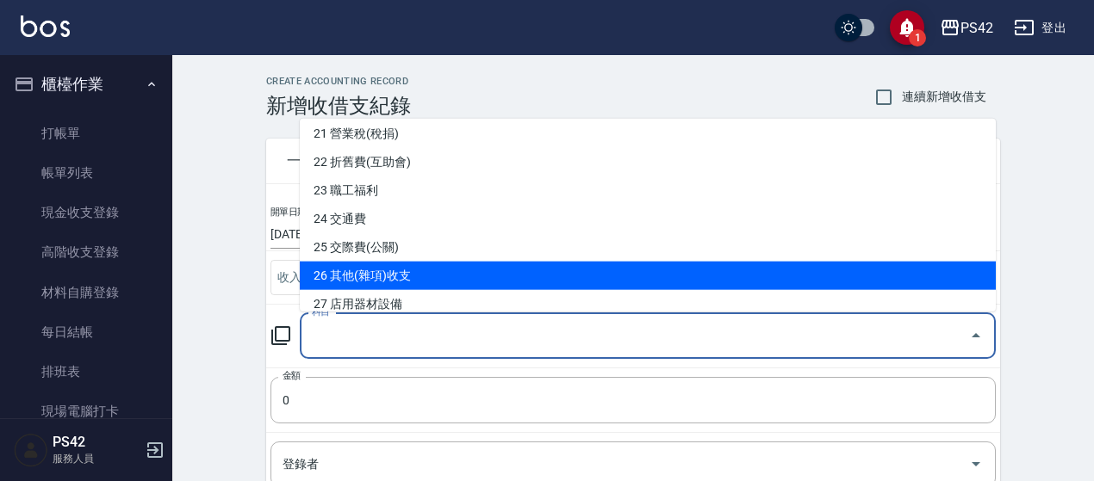
click at [403, 263] on li "26 其他(雜項)收支" at bounding box center [648, 276] width 696 height 28
type input "26 其他(雜項)收支"
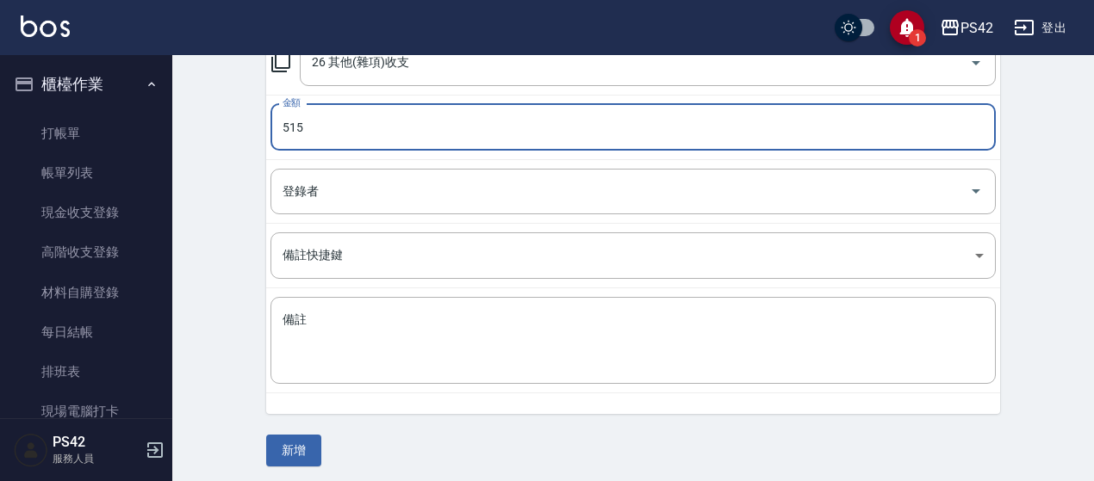
scroll to position [276, 0]
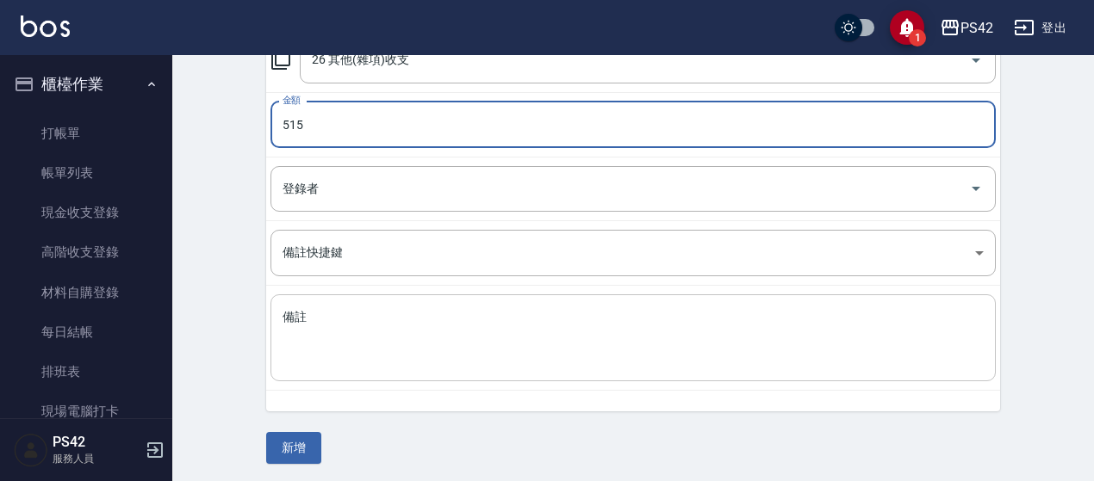
type input "515"
click at [367, 341] on textarea "備註" at bounding box center [632, 338] width 701 height 59
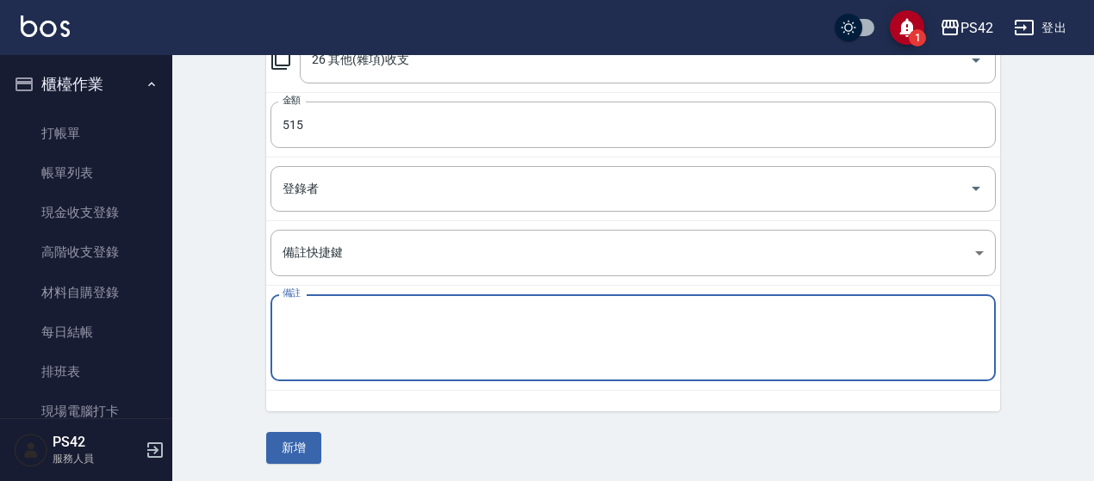
type textarea "F"
type textarea "秋旅用具"
click at [295, 449] on button "新增" at bounding box center [293, 448] width 55 height 32
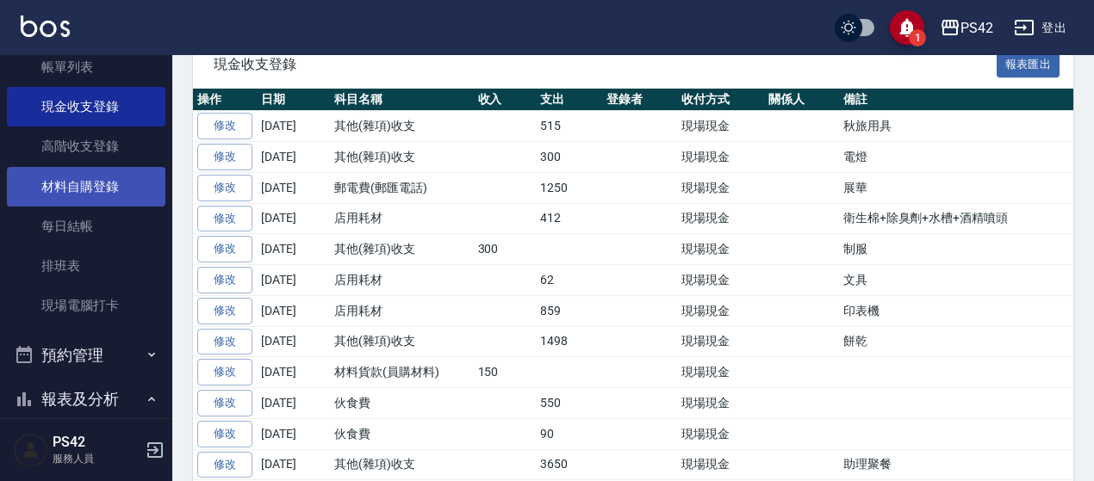
scroll to position [258, 0]
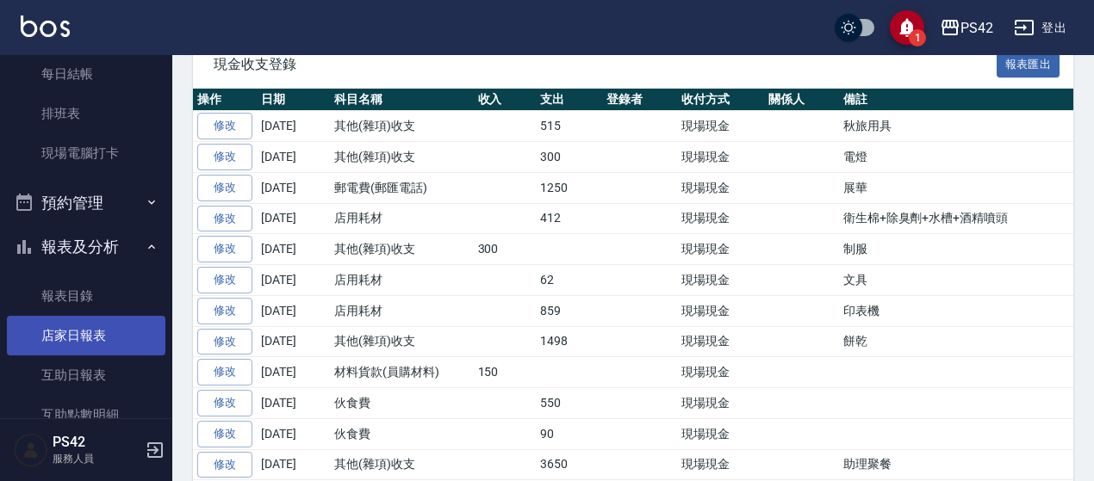
click at [118, 328] on link "店家日報表" at bounding box center [86, 336] width 158 height 40
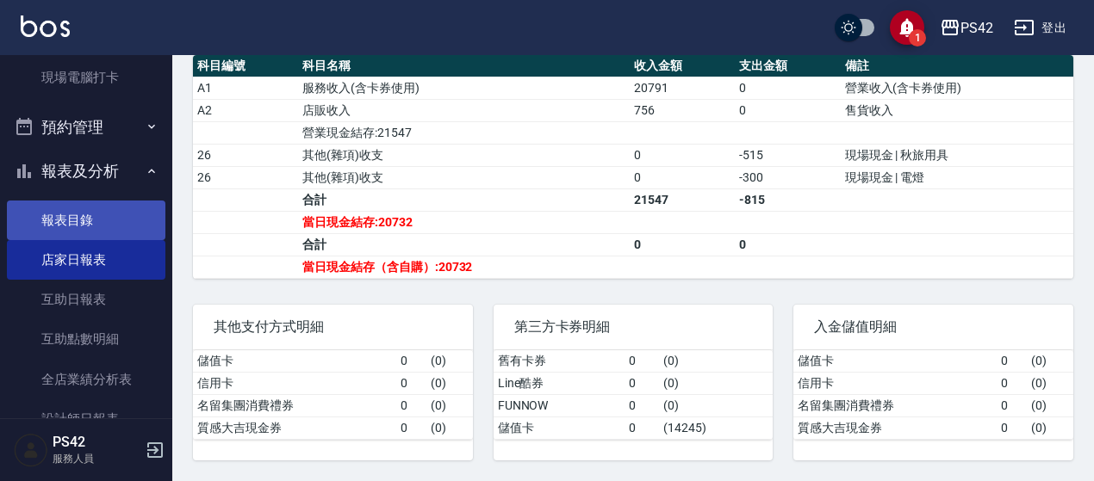
scroll to position [517, 0]
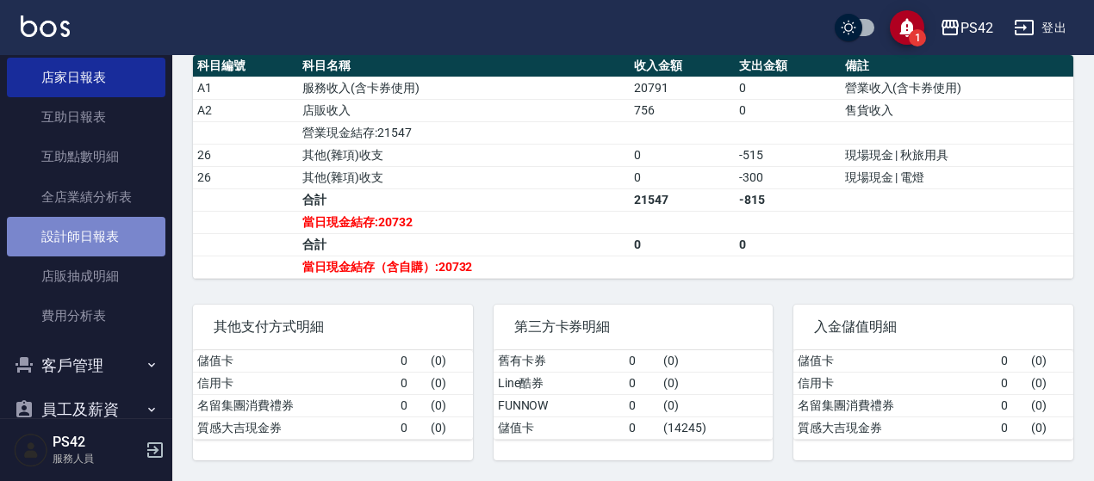
click at [127, 244] on link "設計師日報表" at bounding box center [86, 237] width 158 height 40
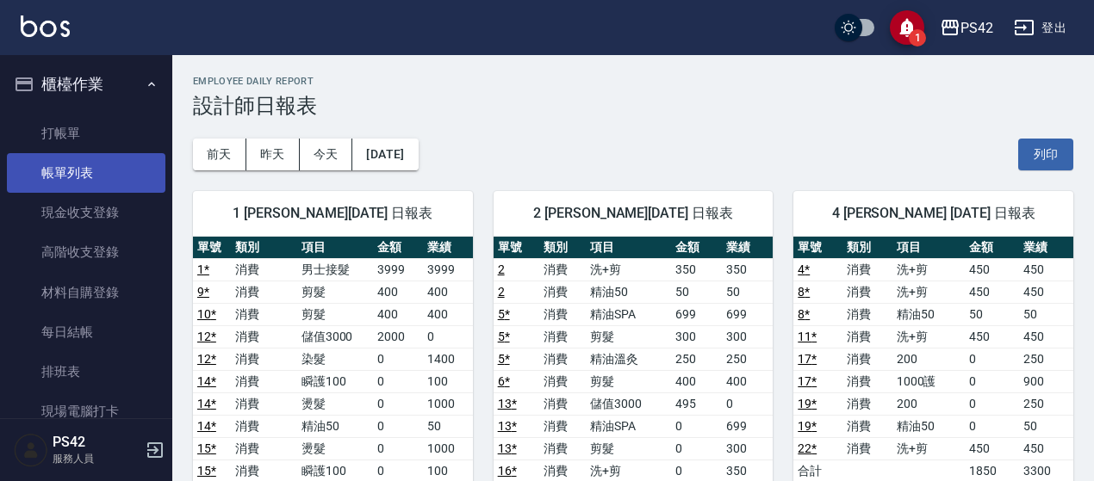
drag, startPoint x: 110, startPoint y: 195, endPoint x: 116, endPoint y: 182, distance: 15.0
click at [110, 195] on link "現金收支登錄" at bounding box center [86, 213] width 158 height 40
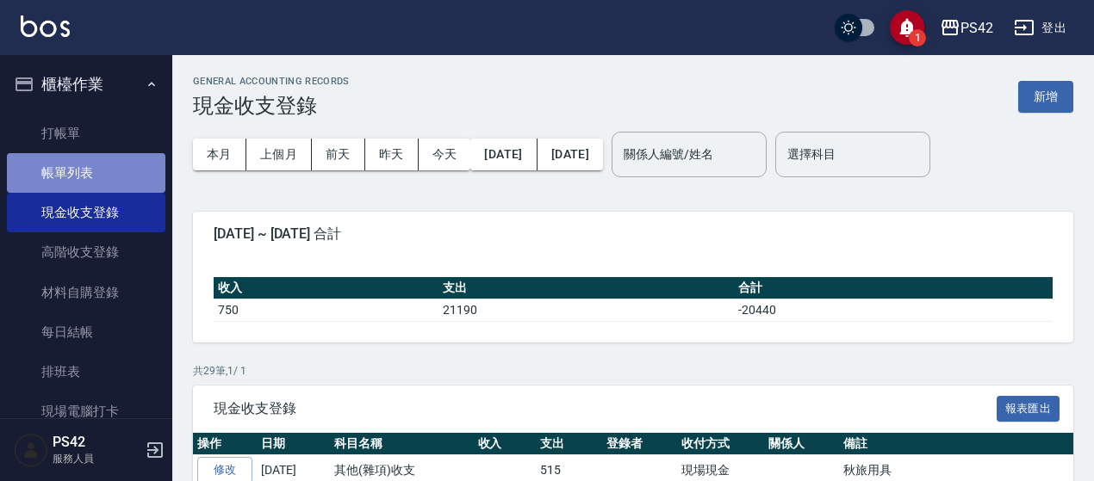
click at [116, 182] on link "帳單列表" at bounding box center [86, 173] width 158 height 40
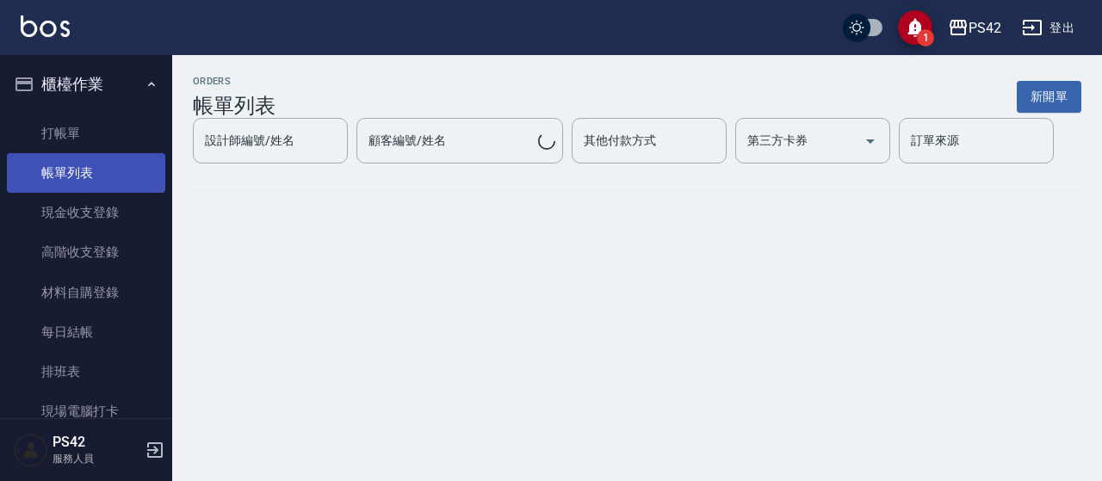
click at [134, 167] on link "帳單列表" at bounding box center [86, 173] width 158 height 40
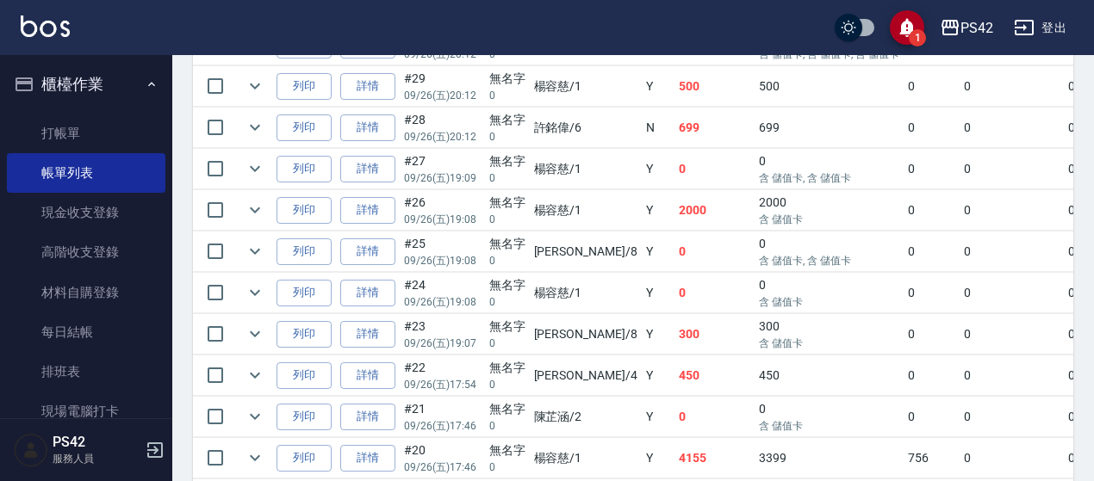
scroll to position [574, 0]
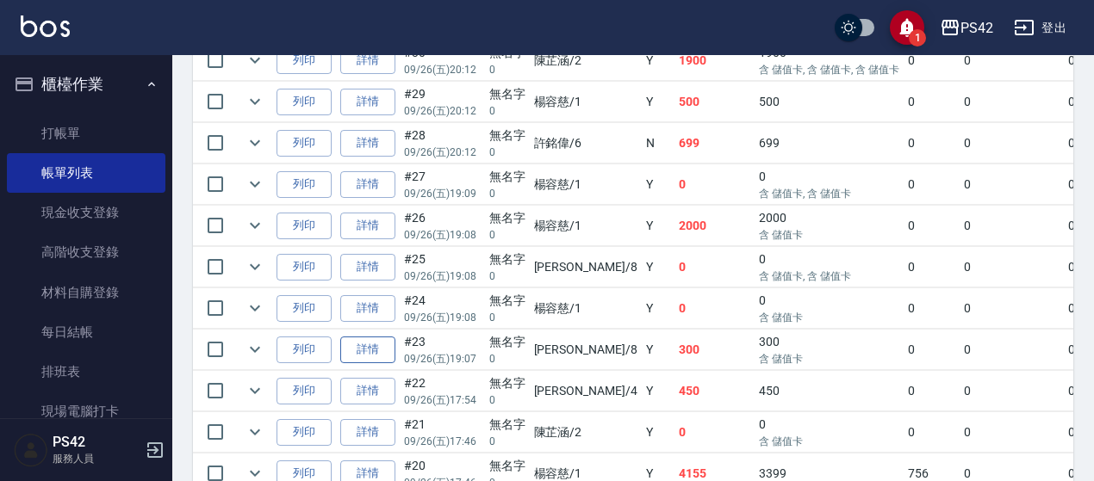
click at [367, 347] on link "詳情" at bounding box center [367, 350] width 55 height 27
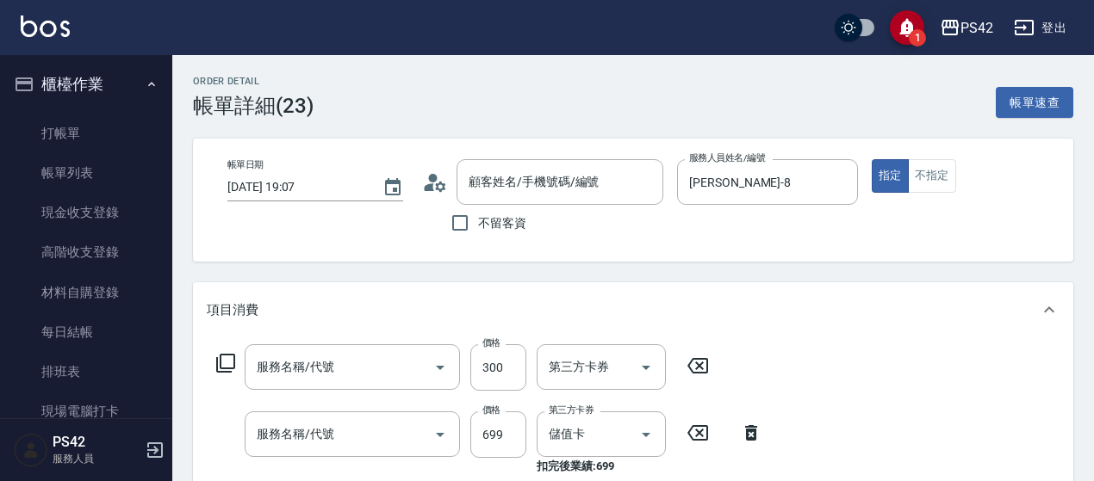
type input "2025/09/26 19:07"
type input "張KIVI-8"
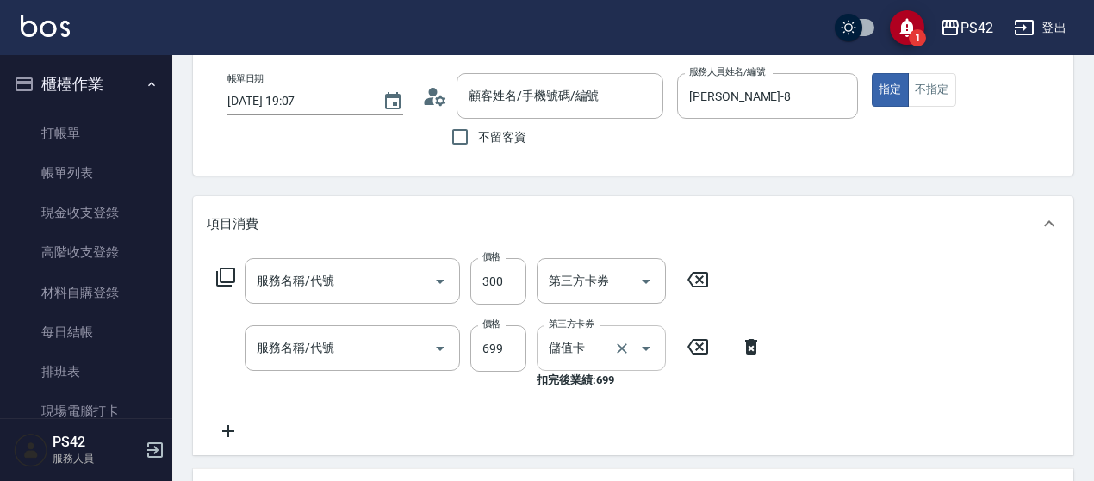
type input "無名字/0/null"
type input "剪髮(302)"
type input "精油SPA(0699)"
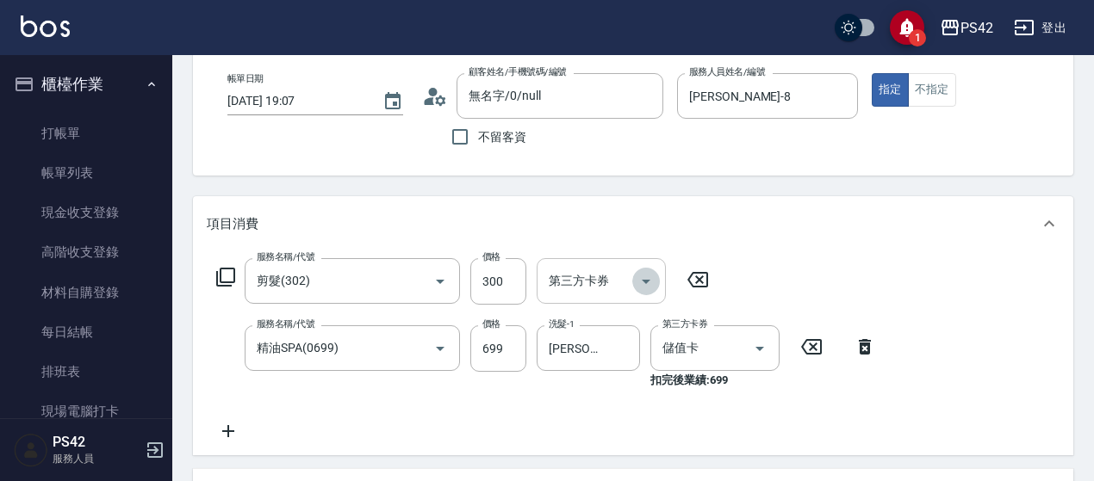
click at [648, 285] on icon "Open" at bounding box center [646, 281] width 21 height 21
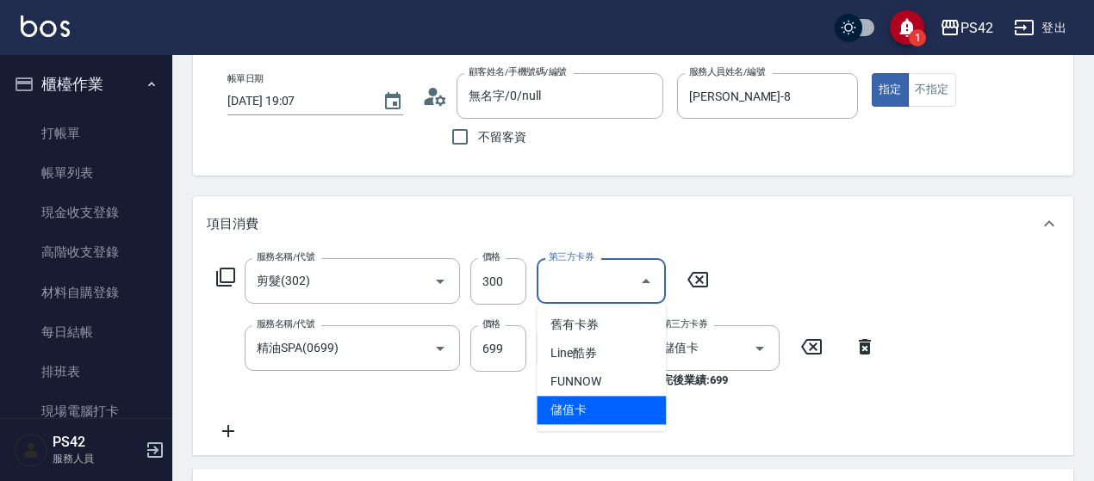
click at [617, 406] on span "儲值卡" at bounding box center [601, 410] width 129 height 28
type input "儲值卡"
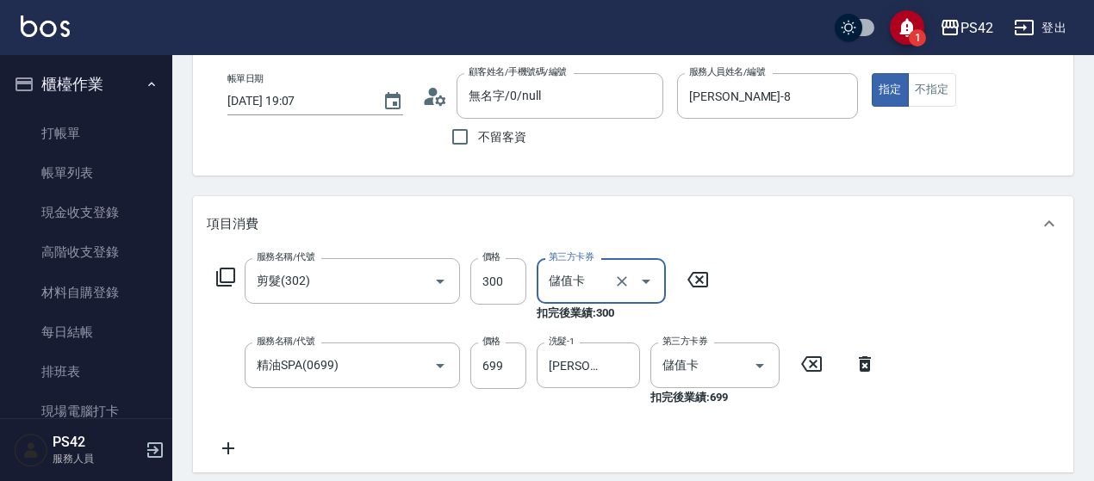
scroll to position [431, 0]
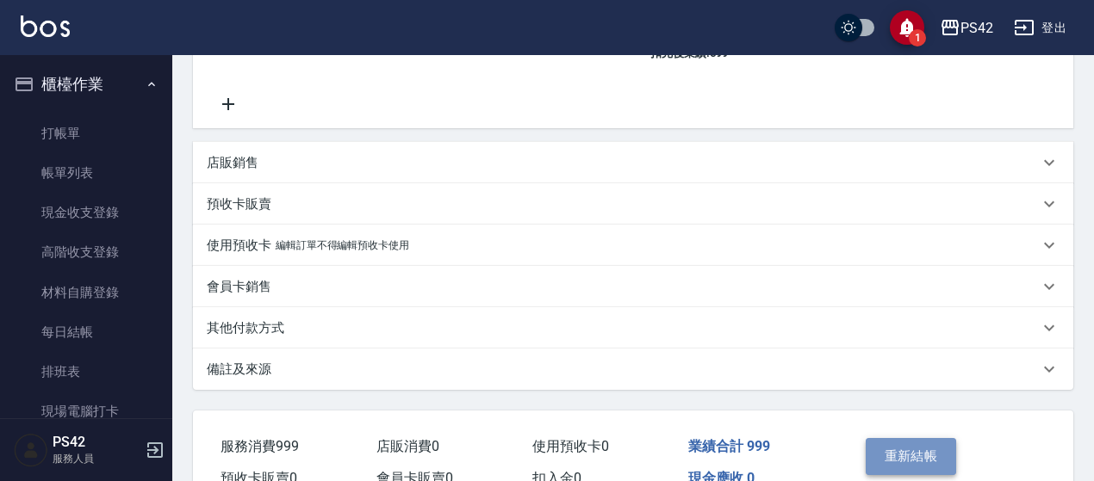
click at [946, 462] on button "重新結帳" at bounding box center [911, 456] width 91 height 36
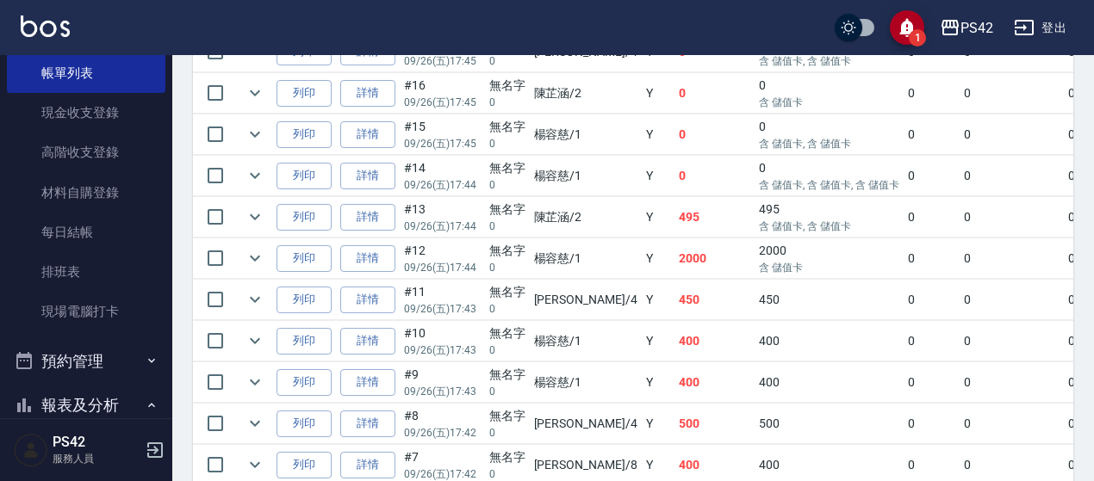
scroll to position [258, 0]
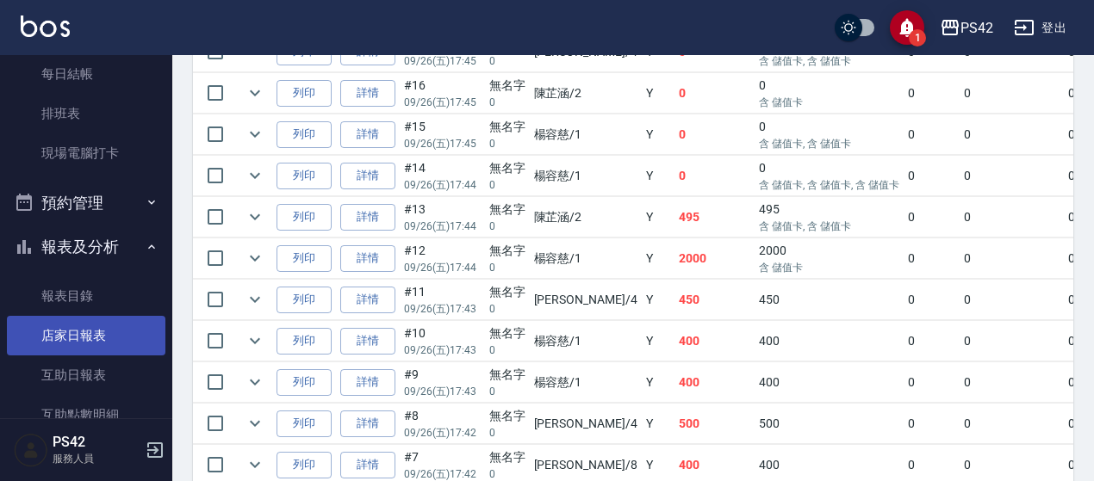
click at [89, 338] on link "店家日報表" at bounding box center [86, 336] width 158 height 40
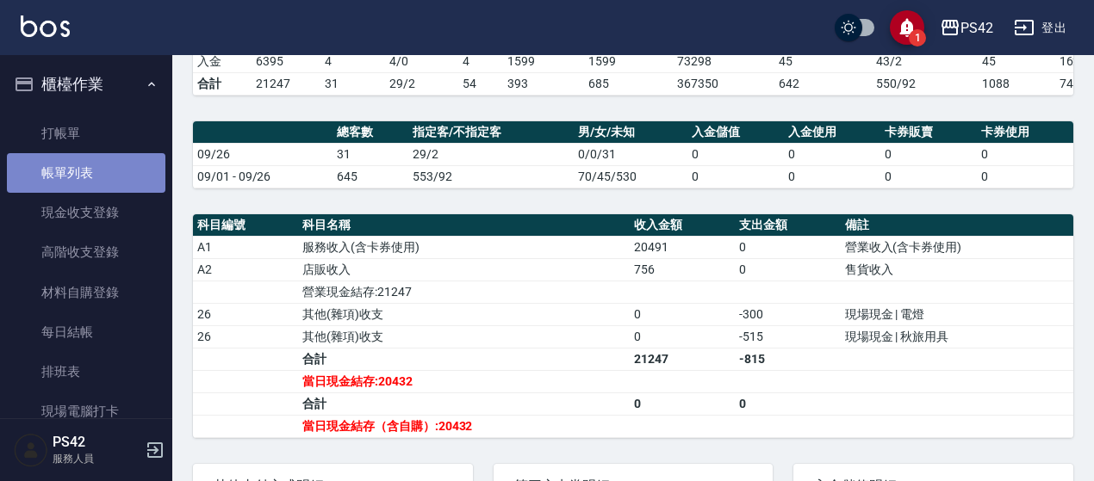
click at [122, 170] on link "帳單列表" at bounding box center [86, 173] width 158 height 40
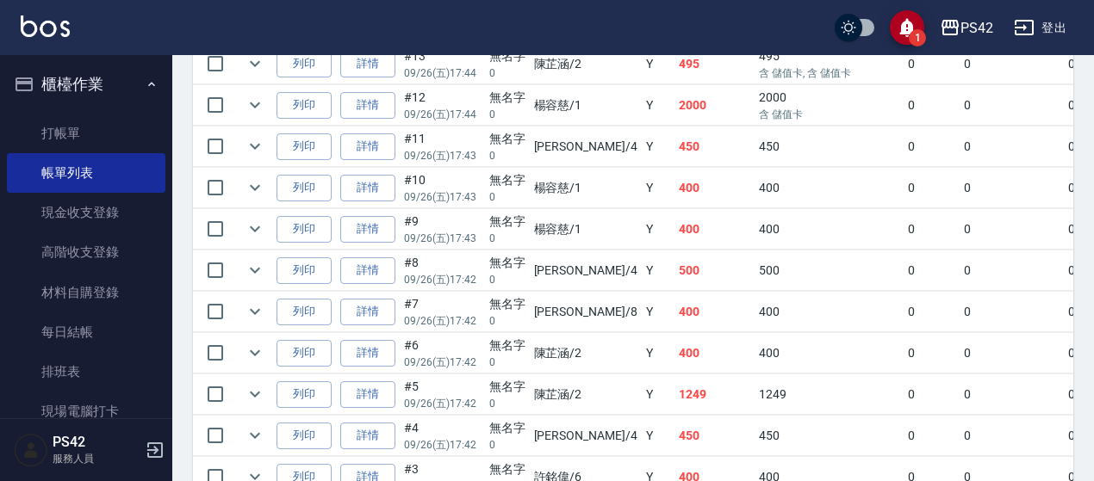
scroll to position [1263, 0]
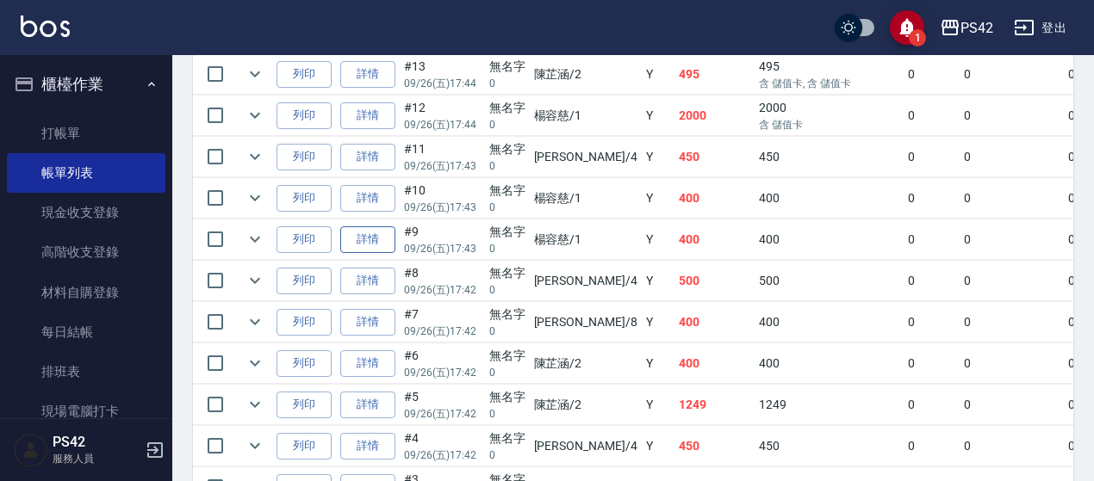
click at [370, 226] on link "詳情" at bounding box center [367, 239] width 55 height 27
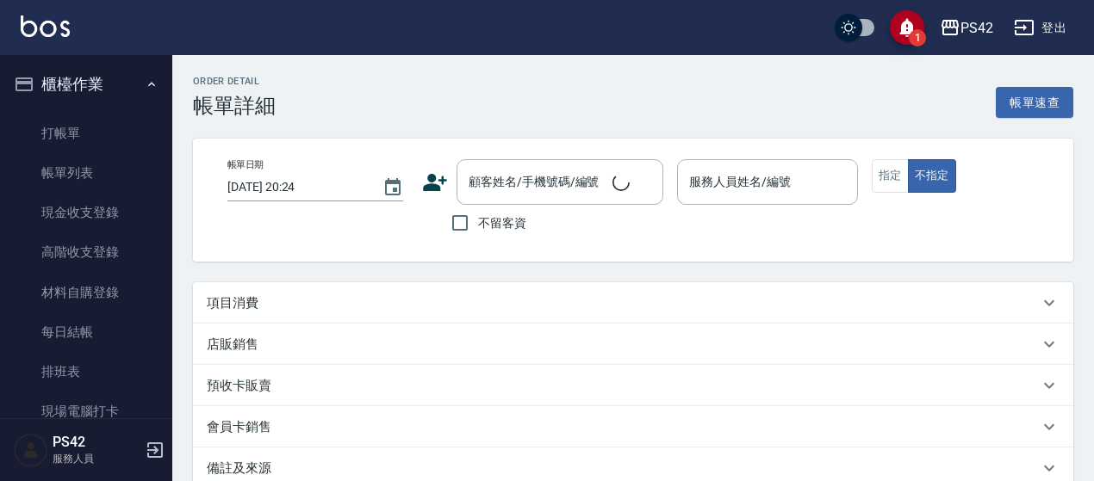
type input "2025/09/26 17:43"
type input "楊容慈-1"
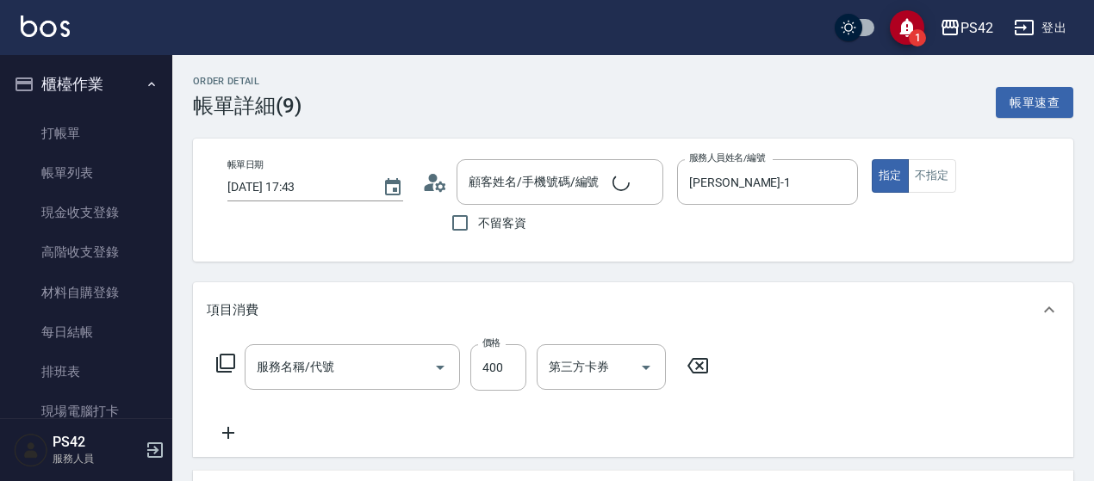
type input "剪髮(302)"
type input "無名字/0/null"
click at [844, 183] on icon "Clear" at bounding box center [839, 182] width 17 height 17
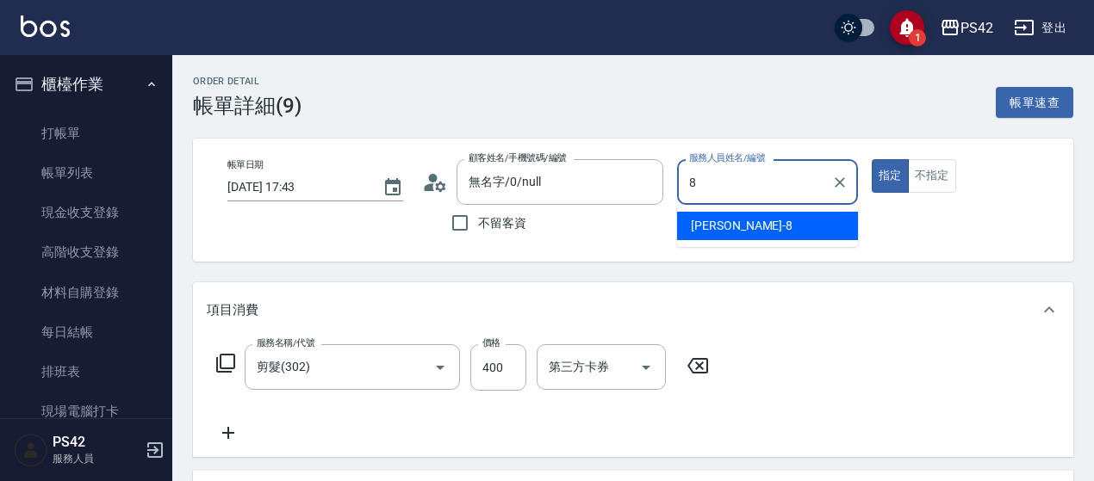
type input "張KIVI-8"
type button "true"
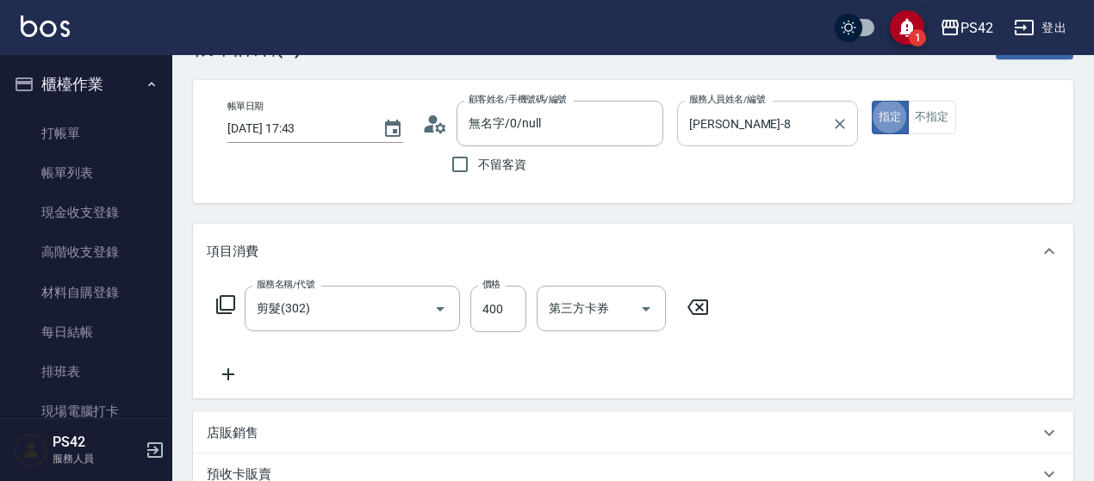
scroll to position [86, 0]
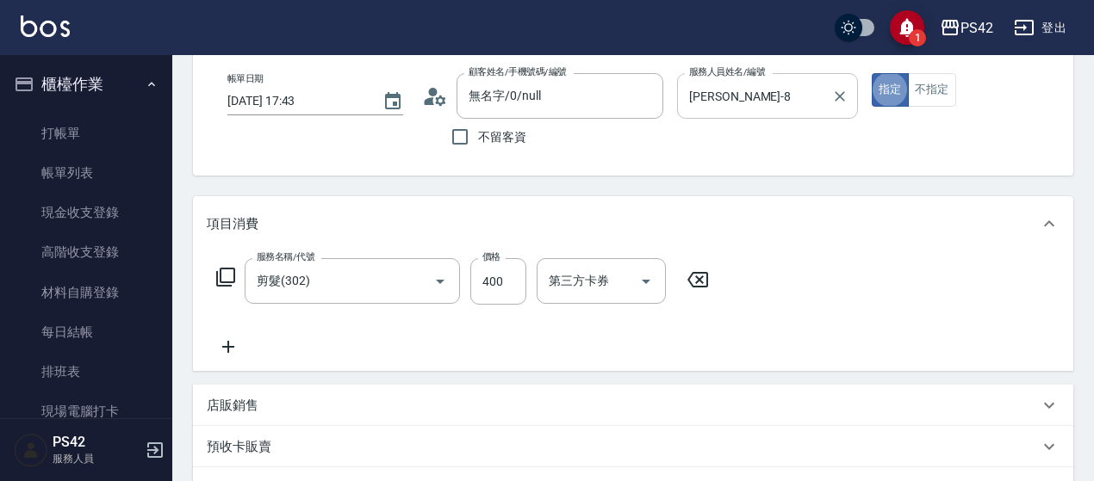
click at [698, 289] on icon at bounding box center [697, 280] width 43 height 21
click at [315, 290] on input "服務名稱/代號" at bounding box center [339, 281] width 174 height 30
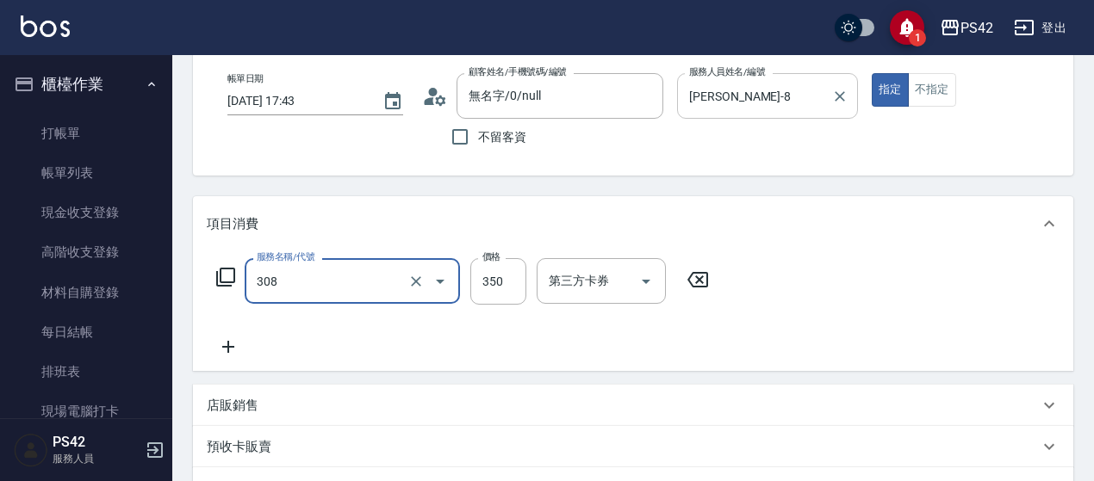
type input "洗+剪(308)"
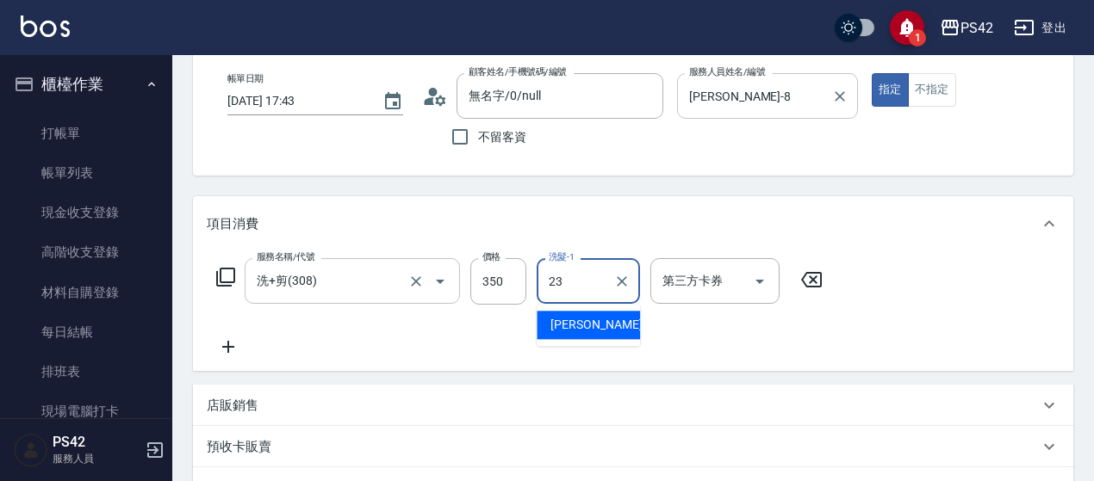
type input "王喻婷-23"
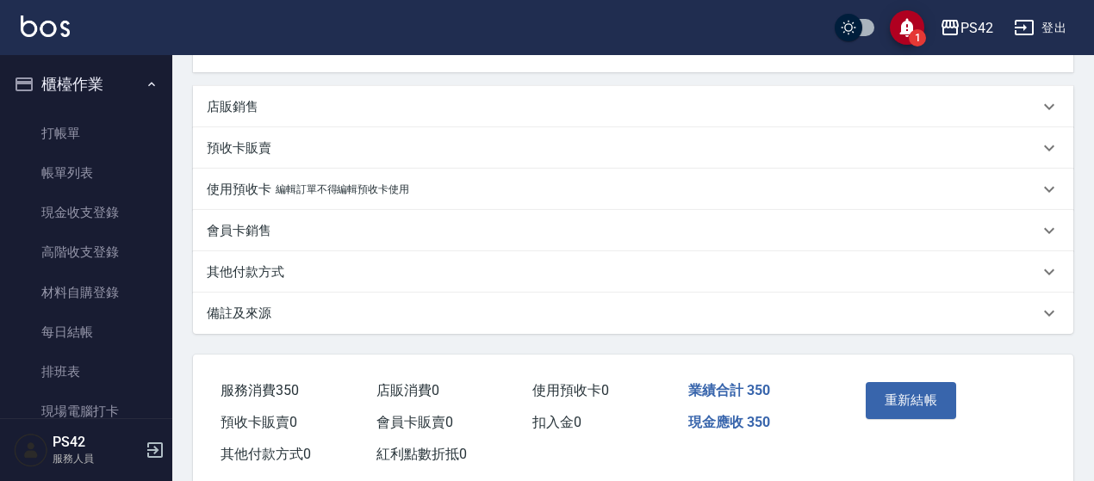
scroll to position [422, 0]
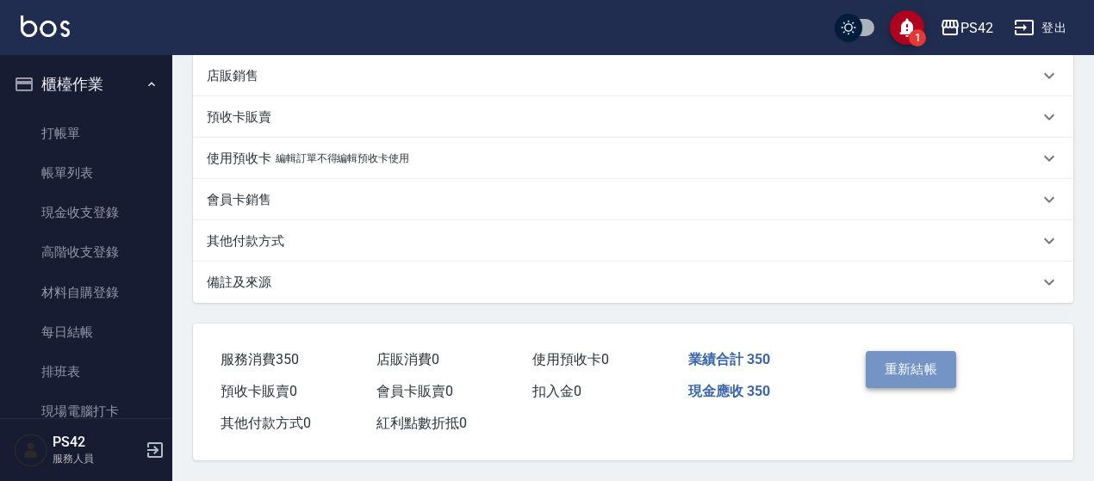
click at [944, 363] on button "重新結帳" at bounding box center [911, 369] width 91 height 36
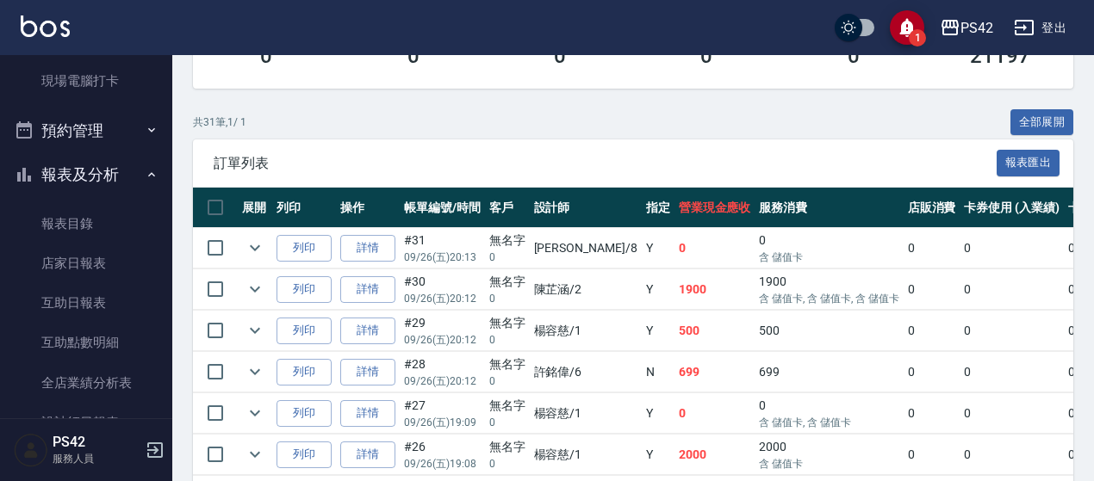
scroll to position [344, 0]
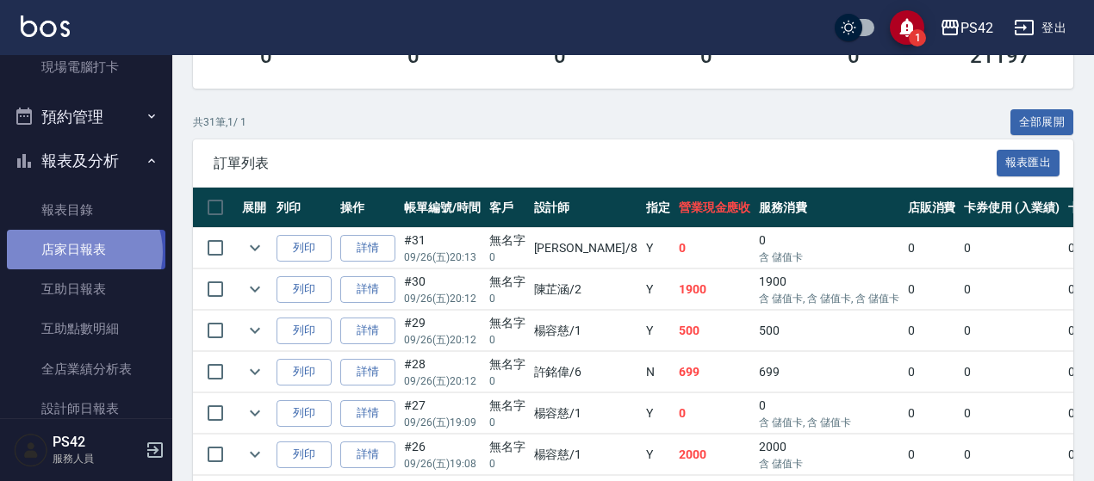
click at [83, 252] on link "店家日報表" at bounding box center [86, 250] width 158 height 40
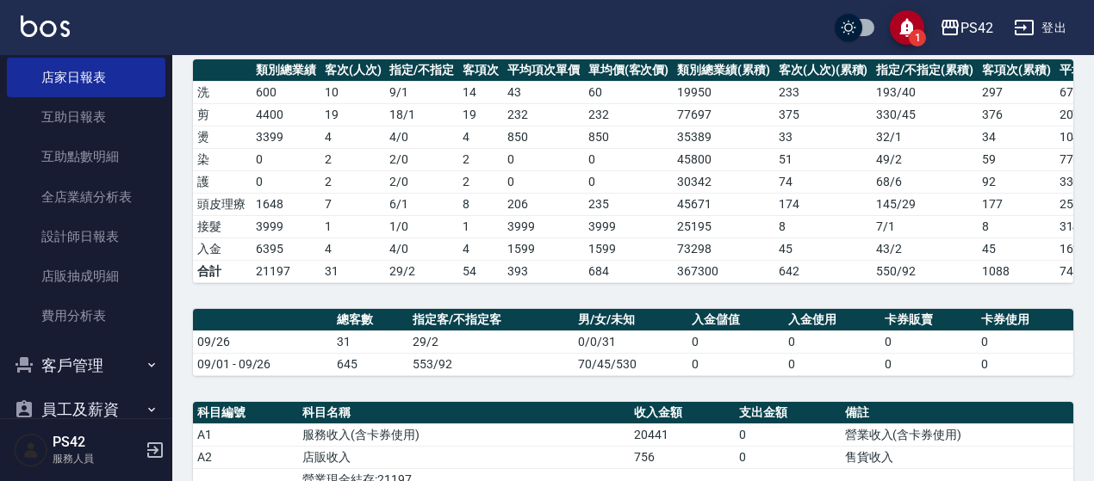
scroll to position [249, 0]
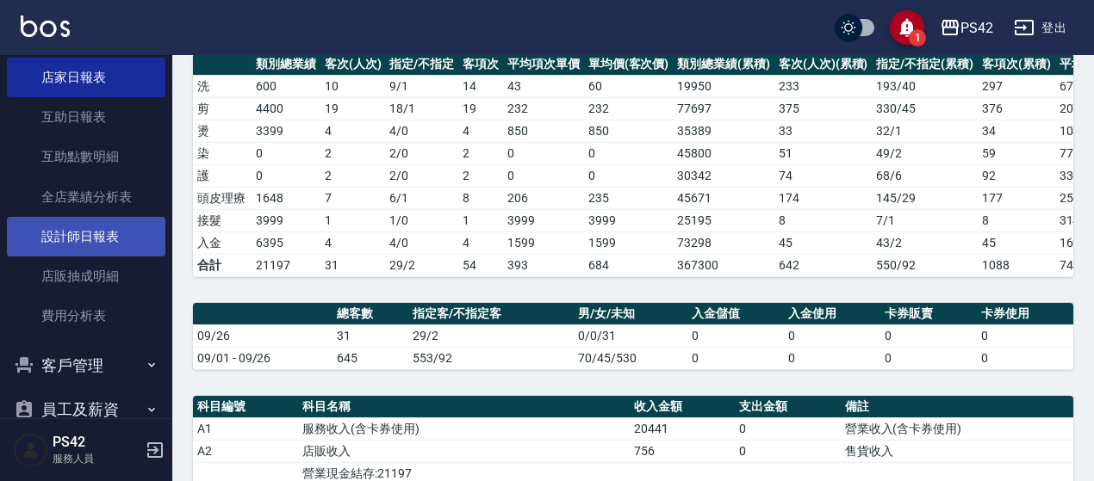
click at [79, 228] on link "設計師日報表" at bounding box center [86, 237] width 158 height 40
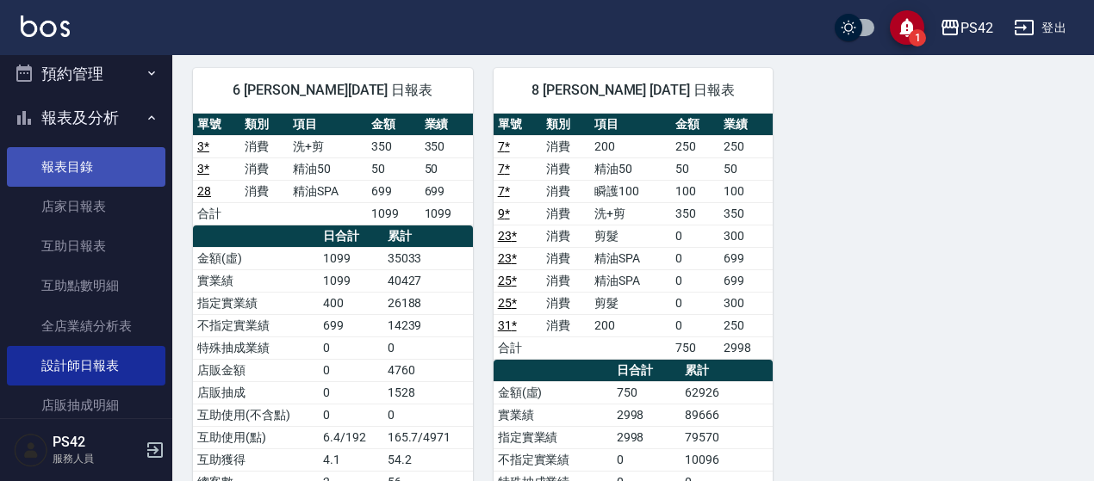
scroll to position [258, 0]
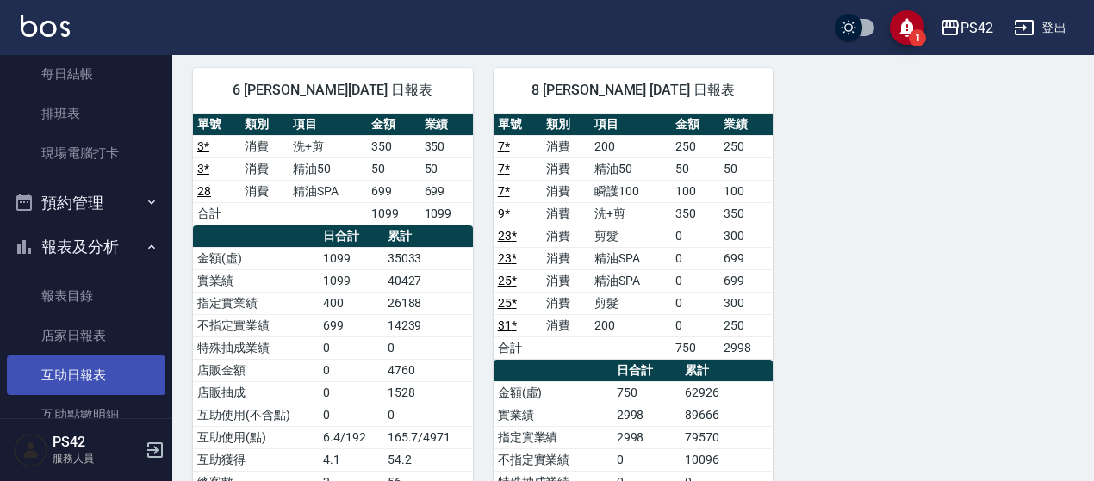
click at [89, 366] on link "互助日報表" at bounding box center [86, 376] width 158 height 40
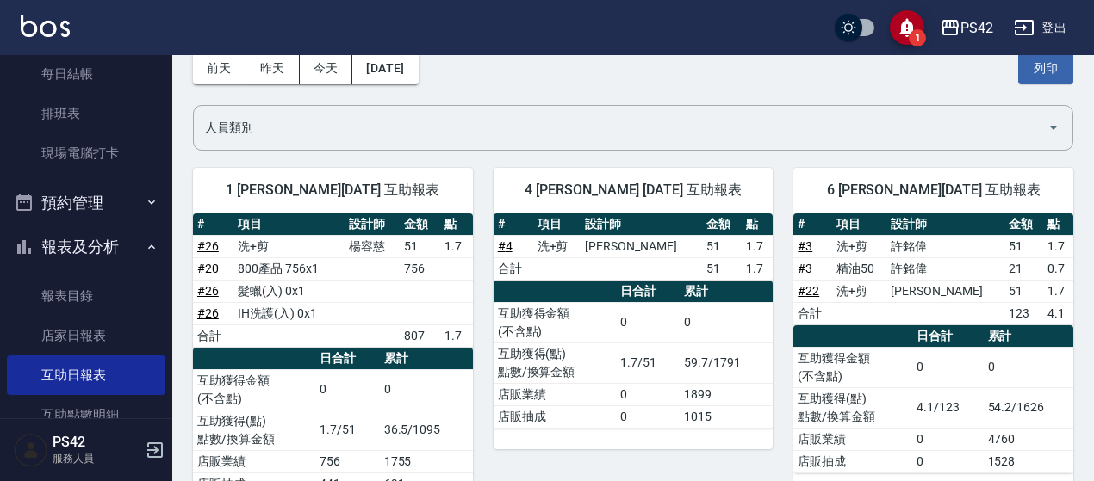
scroll to position [431, 0]
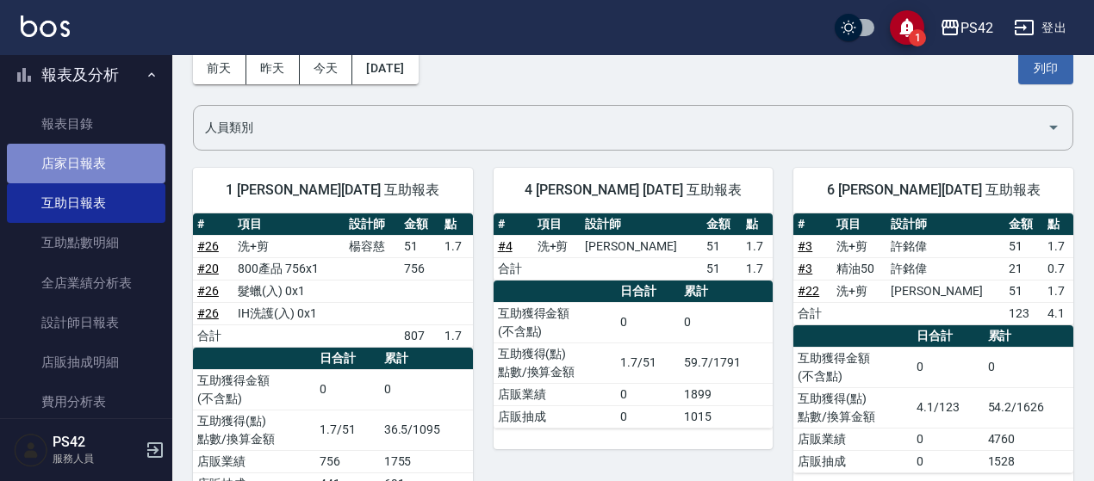
click at [97, 156] on link "店家日報表" at bounding box center [86, 164] width 158 height 40
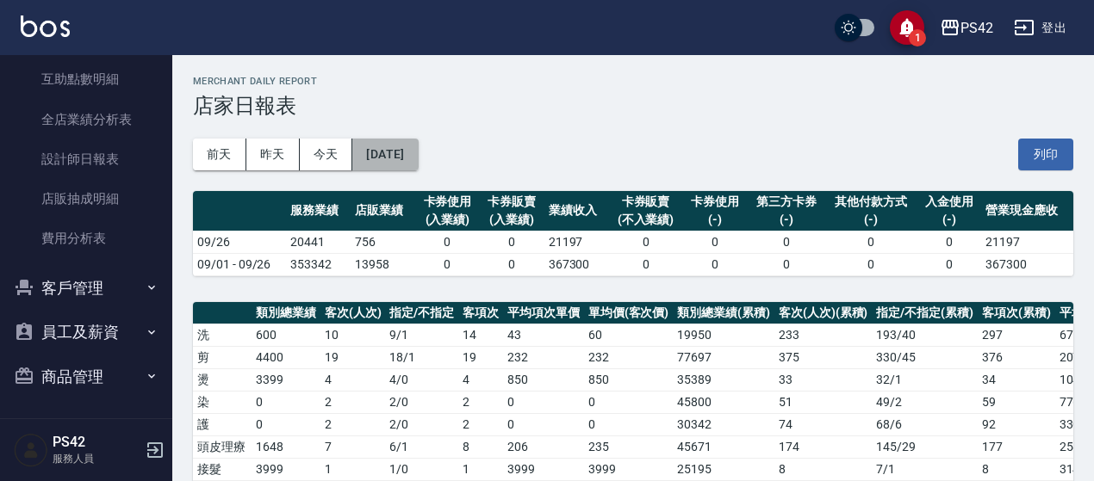
click at [418, 168] on button "[DATE]" at bounding box center [384, 155] width 65 height 32
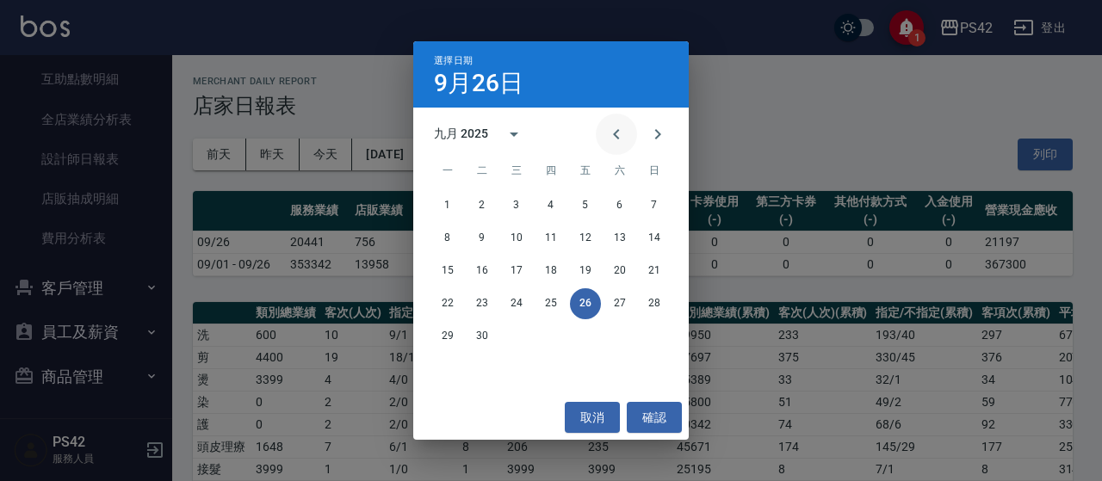
click at [624, 143] on icon "Previous month" at bounding box center [616, 134] width 21 height 21
click at [483, 333] on button "26" at bounding box center [482, 336] width 31 height 31
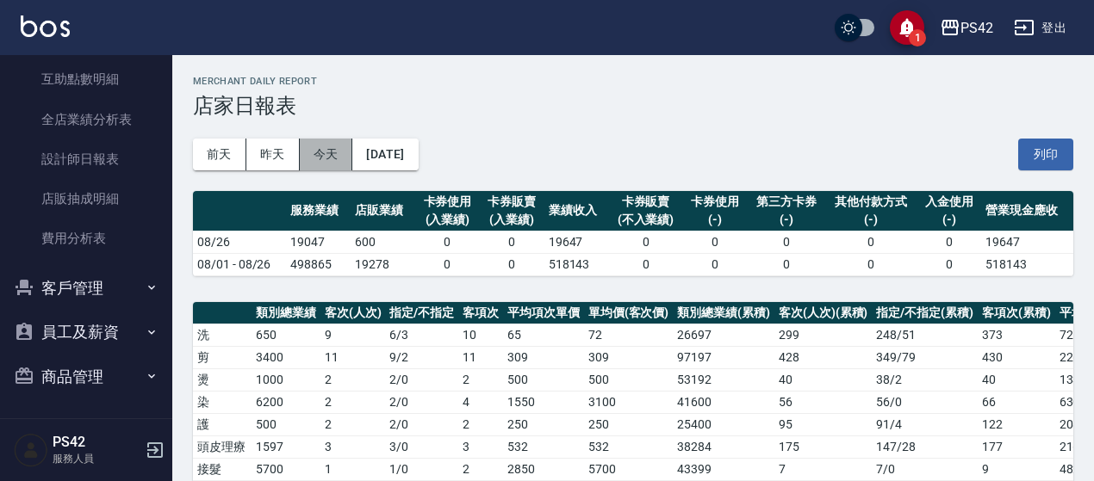
click at [327, 154] on button "今天" at bounding box center [326, 155] width 53 height 32
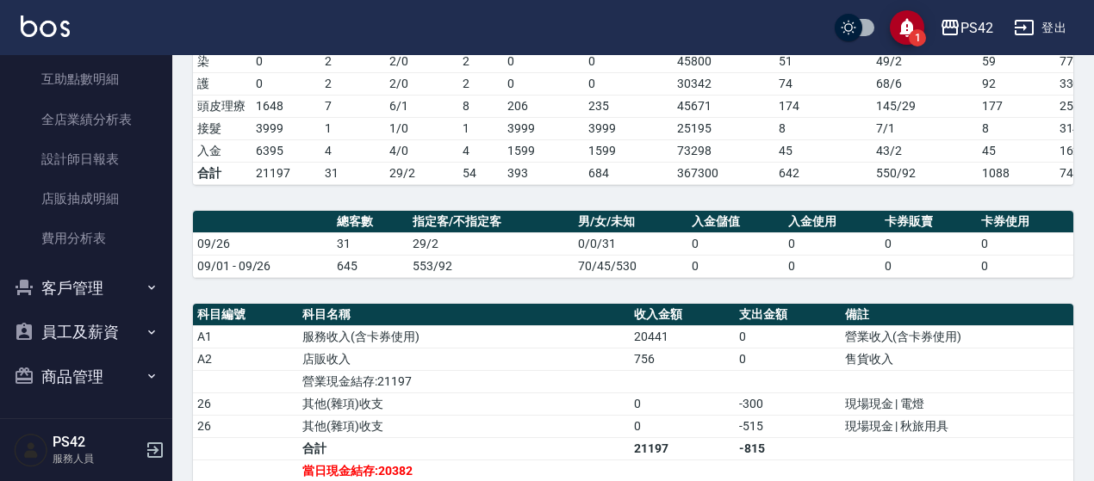
scroll to position [344, 0]
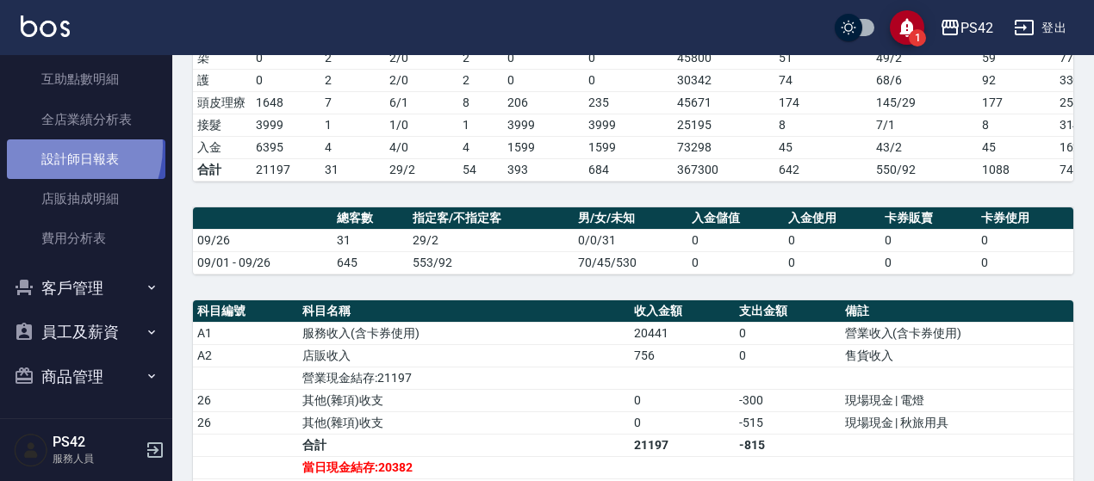
click at [48, 146] on link "設計師日報表" at bounding box center [86, 160] width 158 height 40
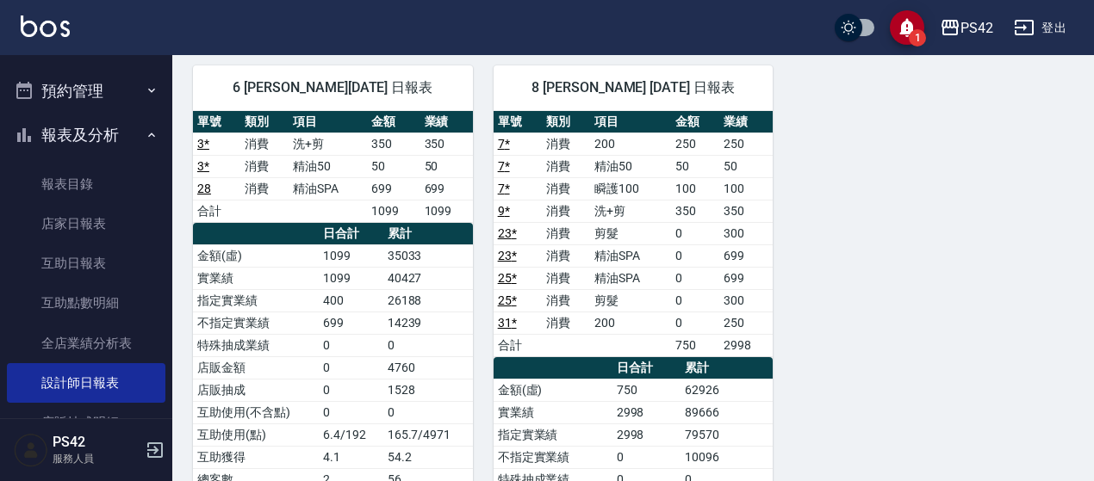
scroll to position [336, 0]
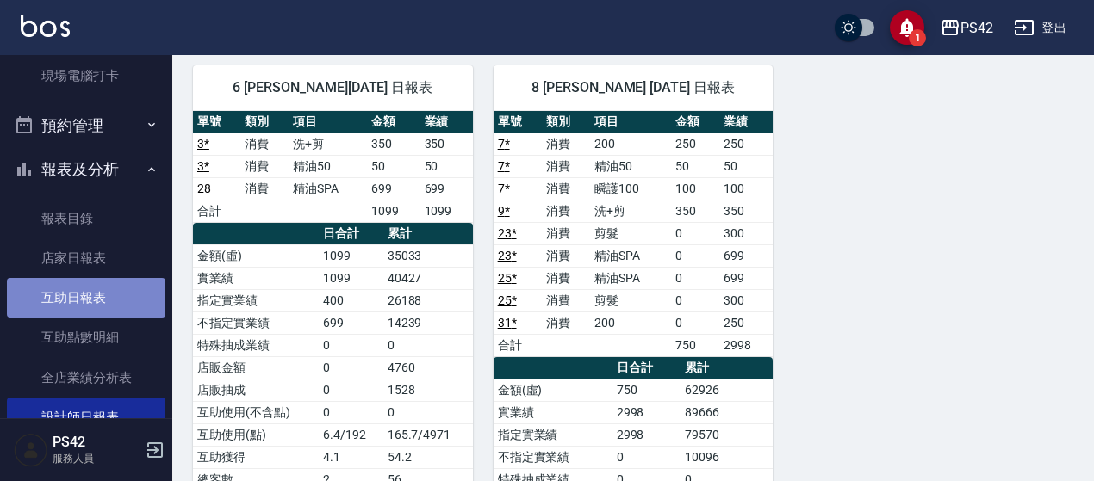
click at [93, 299] on link "互助日報表" at bounding box center [86, 298] width 158 height 40
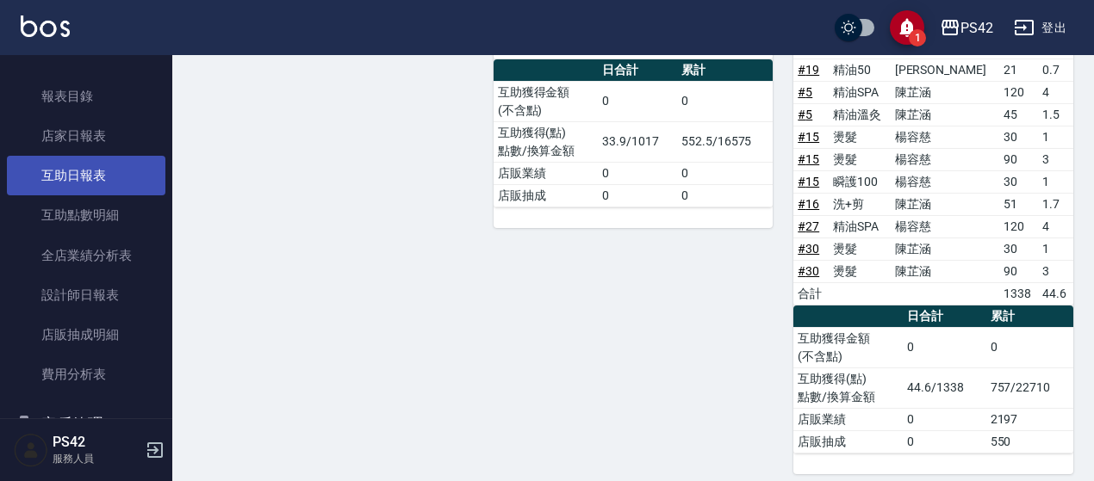
scroll to position [594, 0]
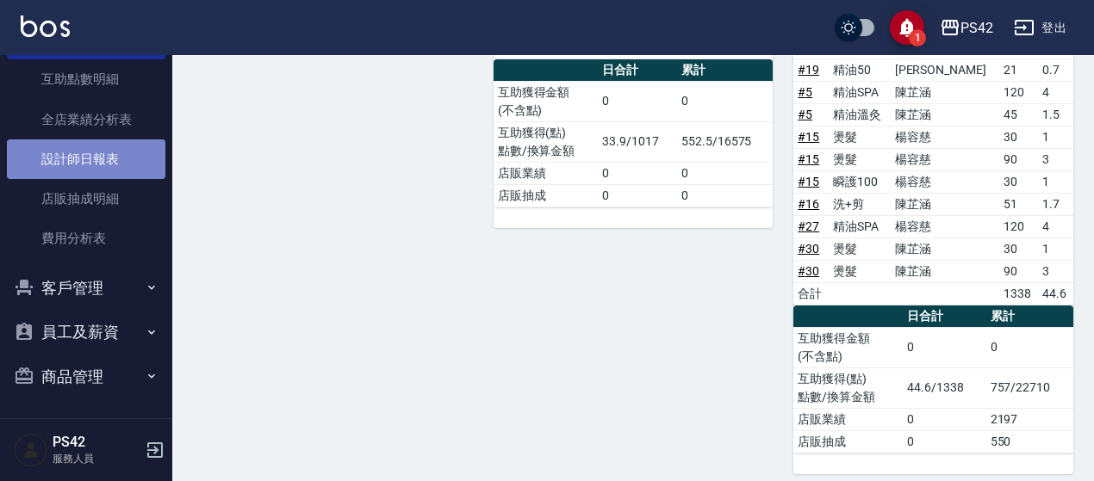
click at [126, 167] on link "設計師日報表" at bounding box center [86, 160] width 158 height 40
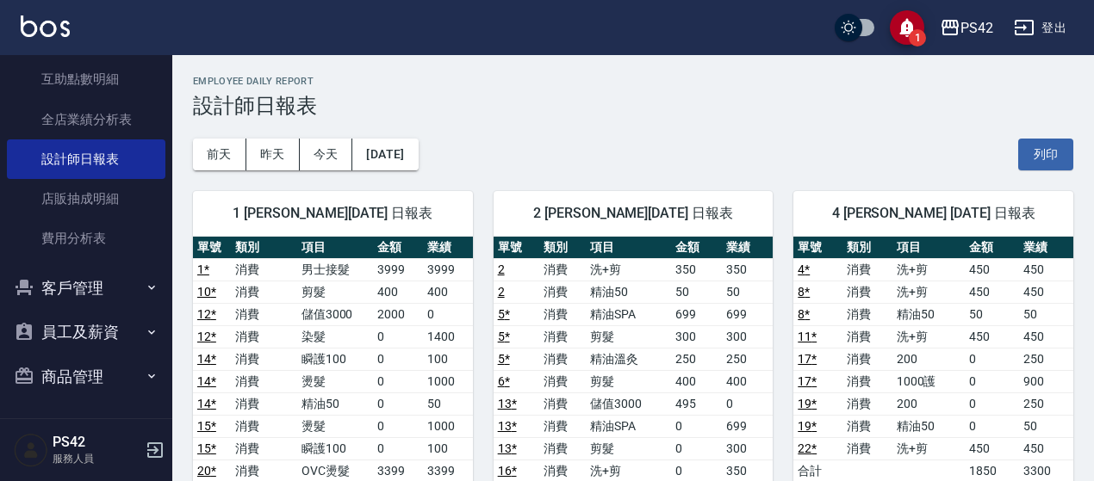
click at [1042, 20] on button "登出" at bounding box center [1040, 28] width 66 height 32
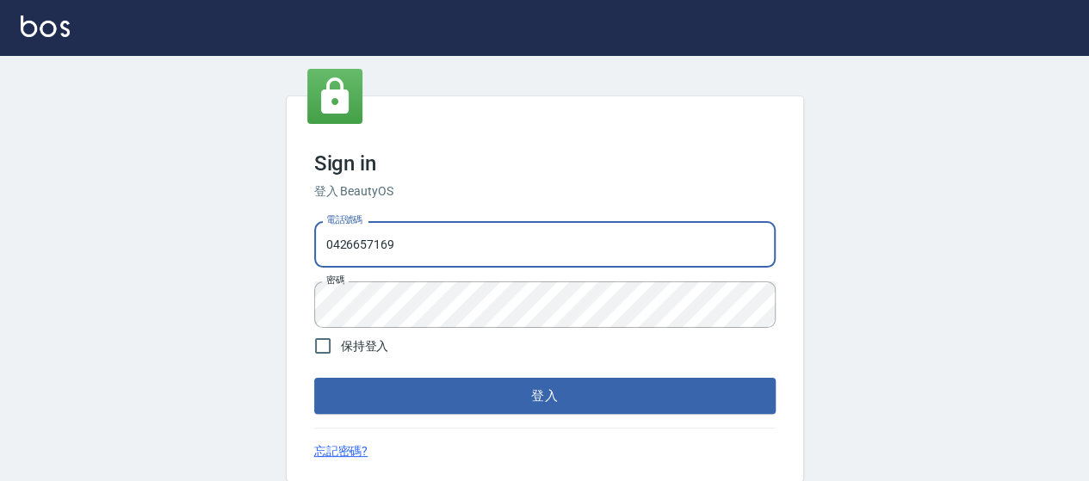
drag, startPoint x: 0, startPoint y: 0, endPoint x: 446, endPoint y: 244, distance: 508.3
click at [446, 244] on input "0426657169" at bounding box center [545, 244] width 462 height 47
click at [590, 230] on input "0426657169" at bounding box center [545, 244] width 462 height 47
type input "0426657991"
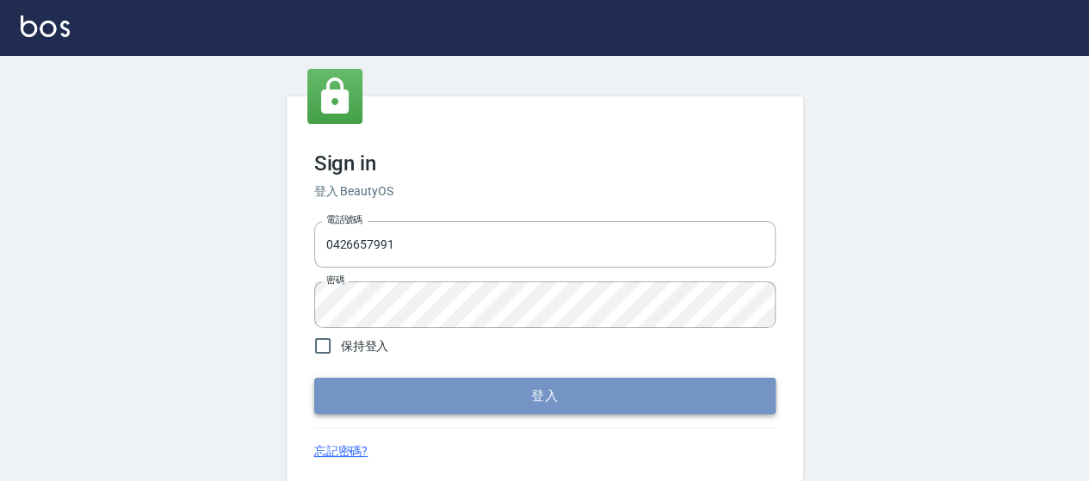
drag, startPoint x: 580, startPoint y: 397, endPoint x: 610, endPoint y: 379, distance: 34.4
click at [580, 397] on button "登入" at bounding box center [545, 396] width 462 height 36
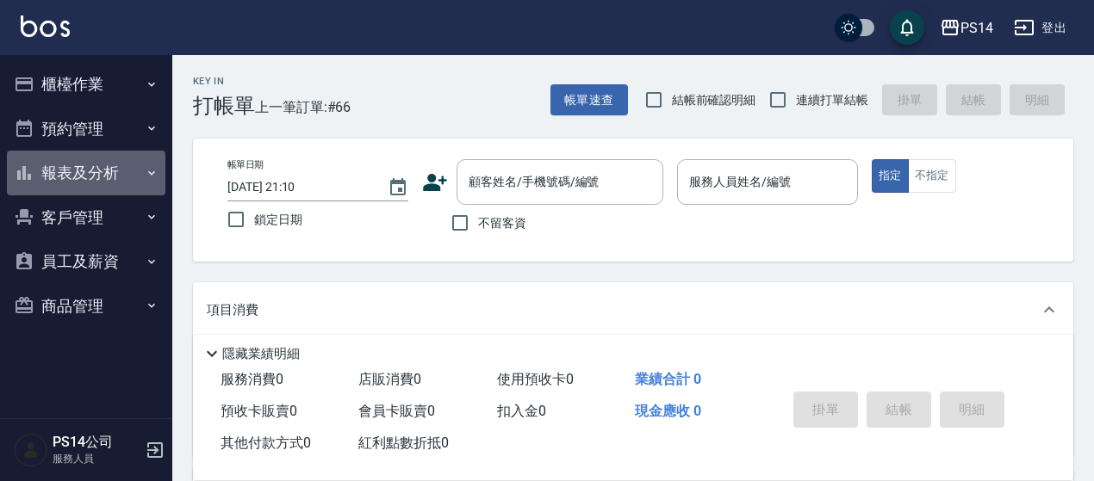
click at [103, 174] on button "報表及分析" at bounding box center [86, 173] width 158 height 45
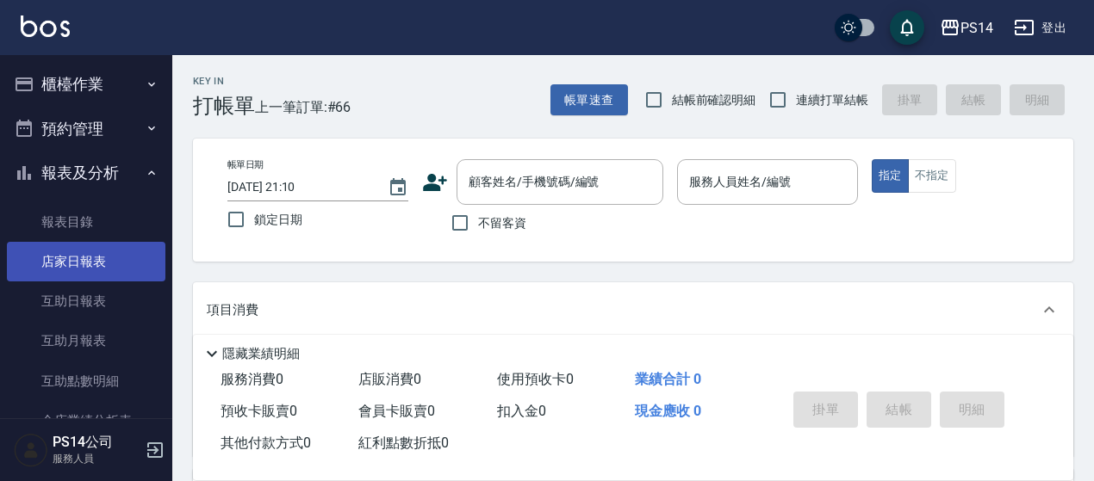
click at [107, 251] on link "店家日報表" at bounding box center [86, 262] width 158 height 40
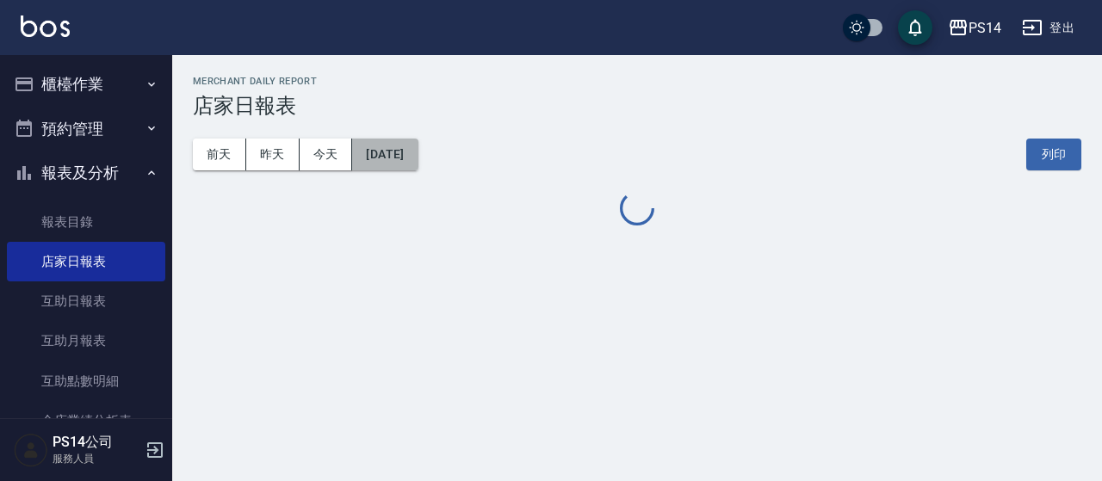
click at [403, 153] on button "[DATE]" at bounding box center [384, 155] width 65 height 32
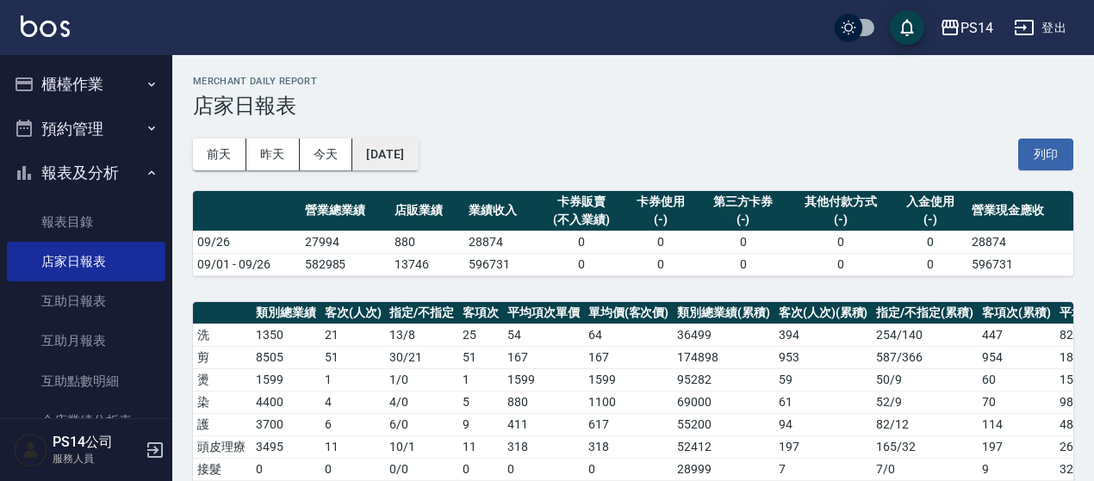
click at [396, 158] on button "[DATE]" at bounding box center [384, 155] width 65 height 32
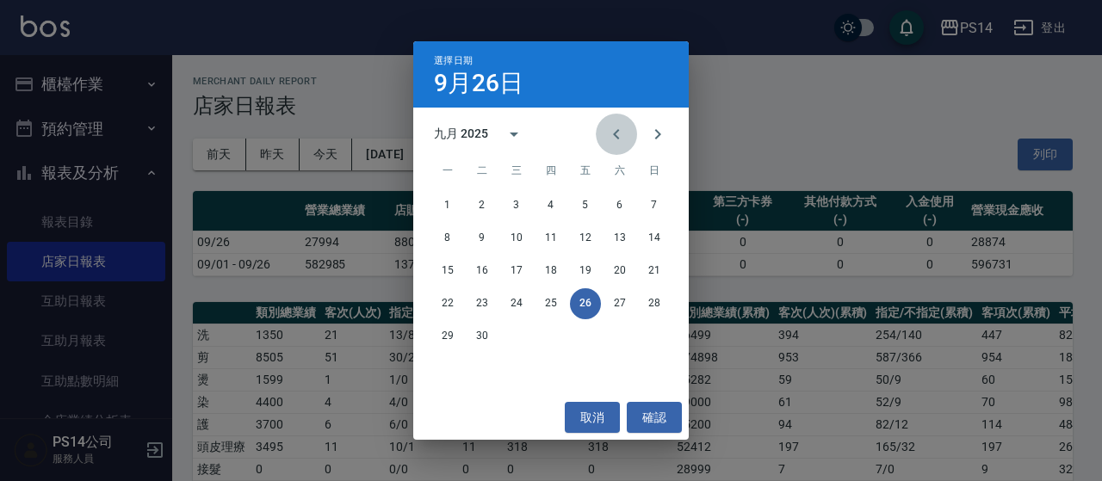
click at [617, 138] on icon "Previous month" at bounding box center [616, 134] width 21 height 21
click at [475, 329] on button "26" at bounding box center [482, 336] width 31 height 31
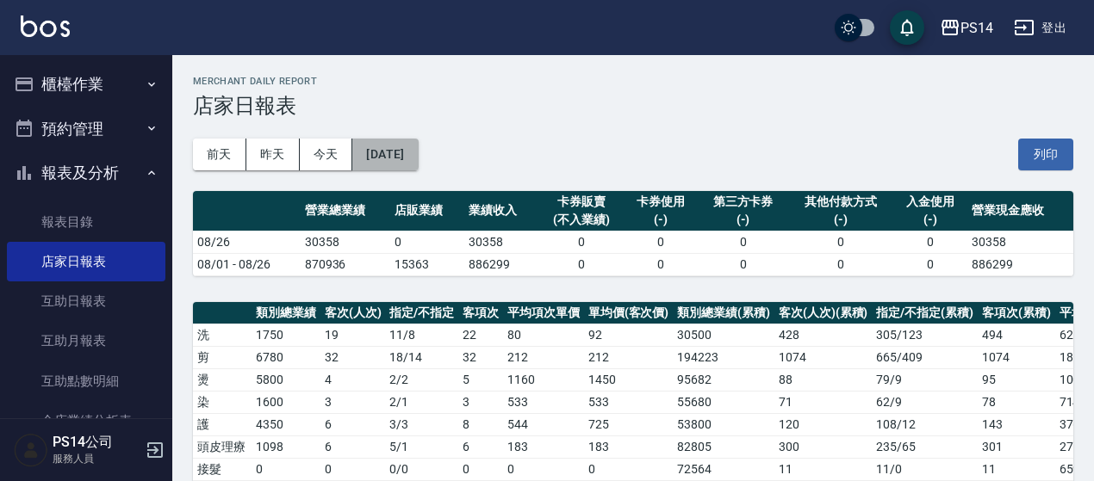
click at [418, 158] on button "2025/08/26" at bounding box center [384, 155] width 65 height 32
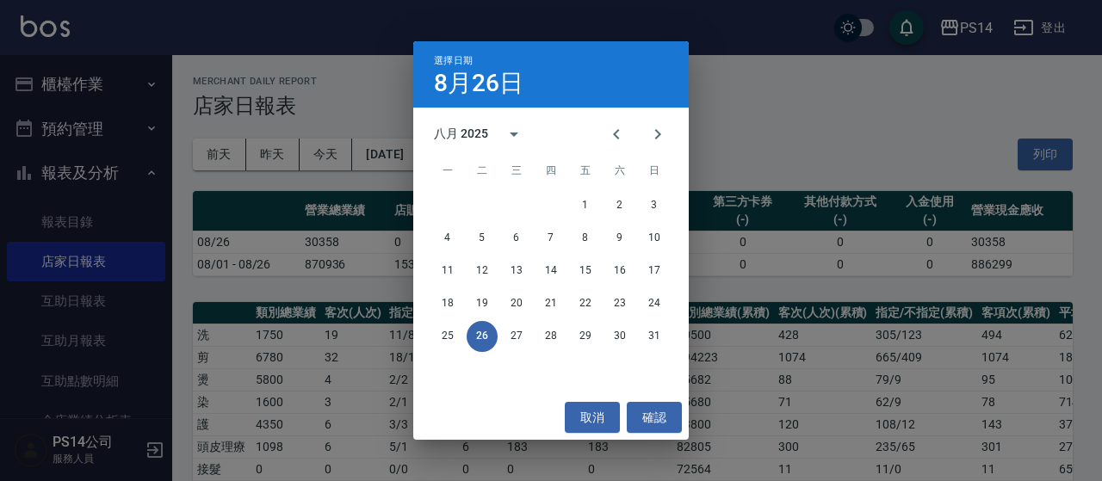
click at [368, 273] on div "選擇日期 8月26日 八月 2025 一 二 三 四 五 六 日 1 2 3 4 5 6 7 8 9 10 11 12 13 14 15 16 17 18 1…" at bounding box center [551, 240] width 1102 height 481
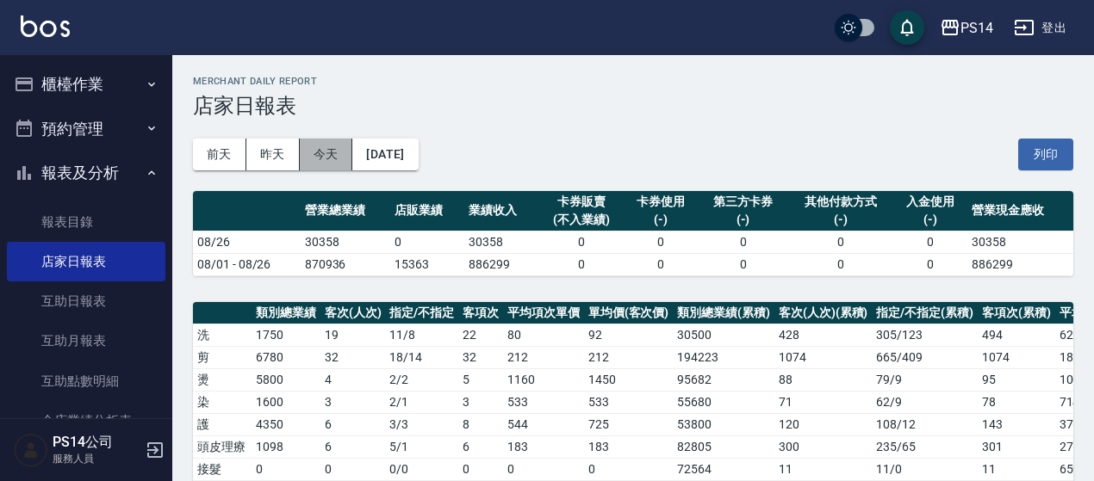
click at [311, 149] on button "今天" at bounding box center [326, 155] width 53 height 32
click at [1044, 22] on button "登出" at bounding box center [1040, 28] width 66 height 32
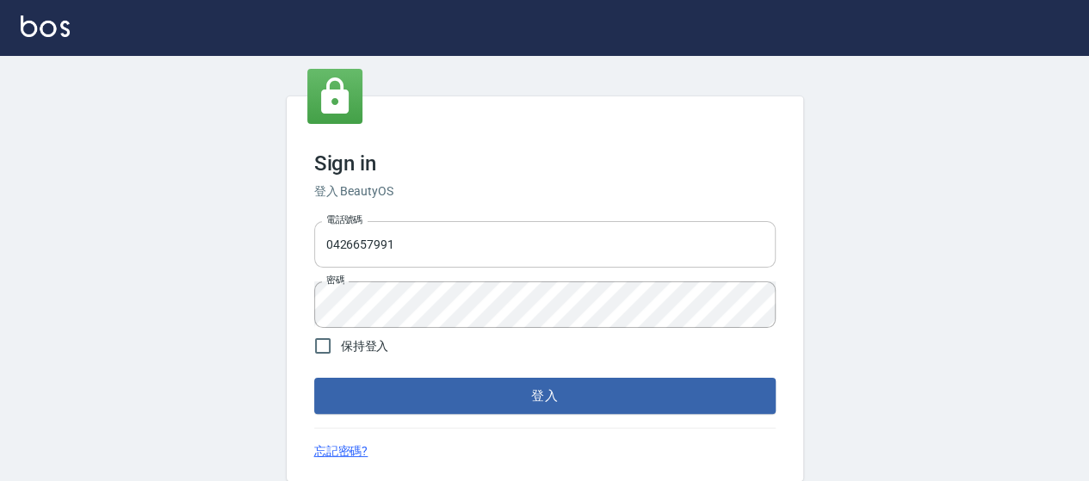
drag, startPoint x: 0, startPoint y: 0, endPoint x: 451, endPoint y: 249, distance: 515.4
click at [451, 249] on input "0426657991" at bounding box center [545, 244] width 462 height 47
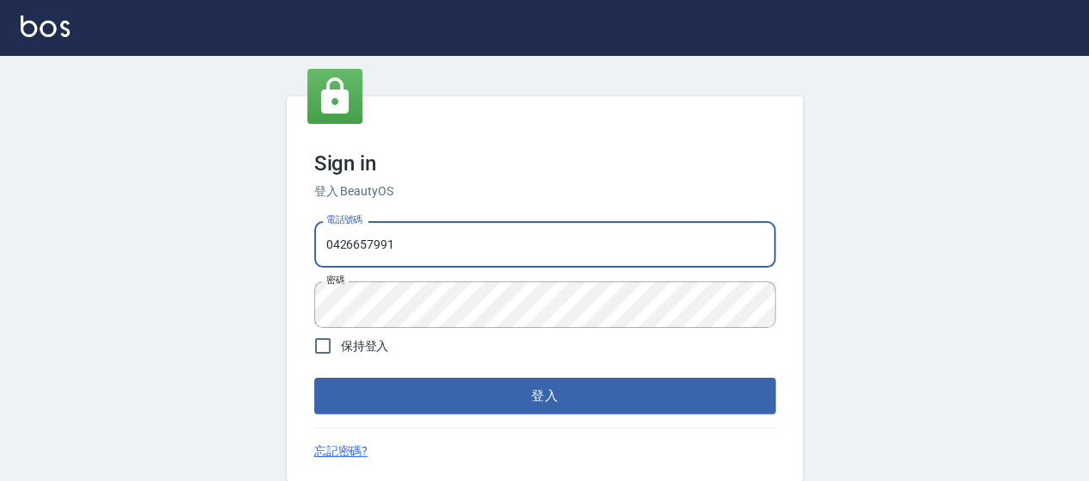
type input "0426653545"
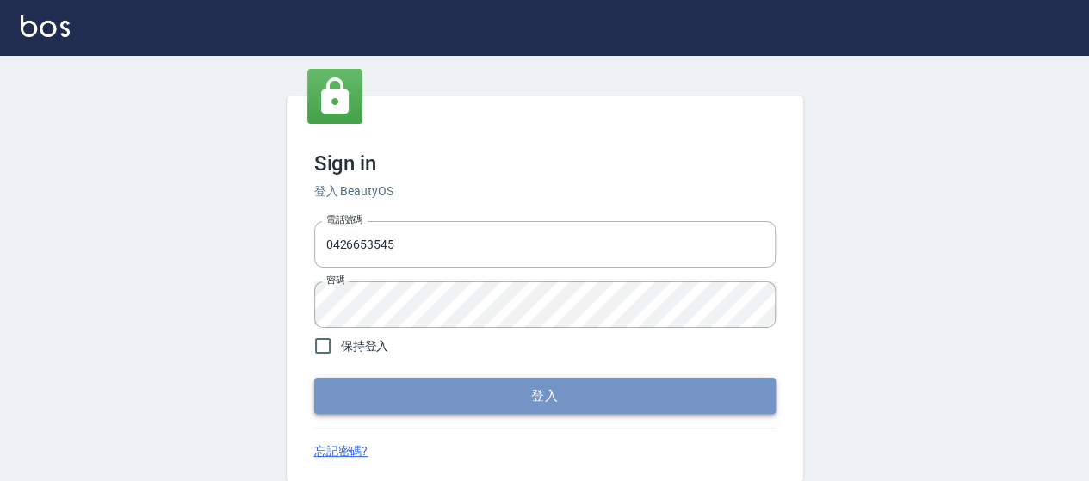
click at [528, 406] on button "登入" at bounding box center [545, 396] width 462 height 36
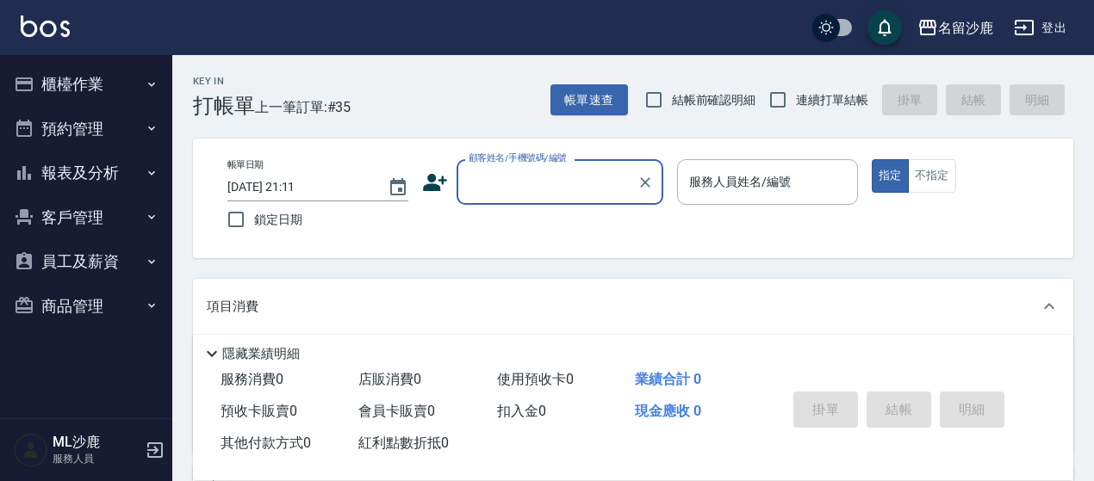
click at [48, 183] on button "報表及分析" at bounding box center [86, 173] width 158 height 45
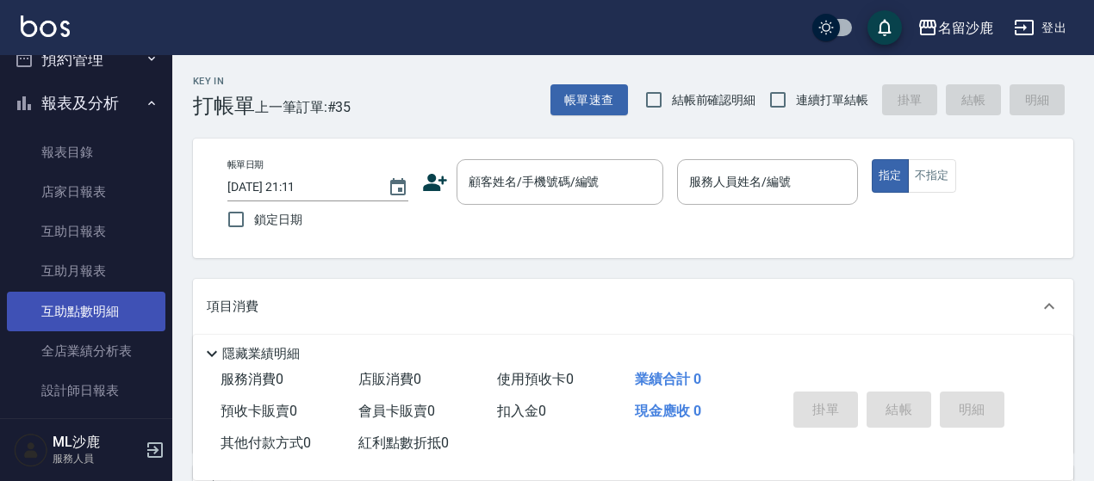
scroll to position [86, 0]
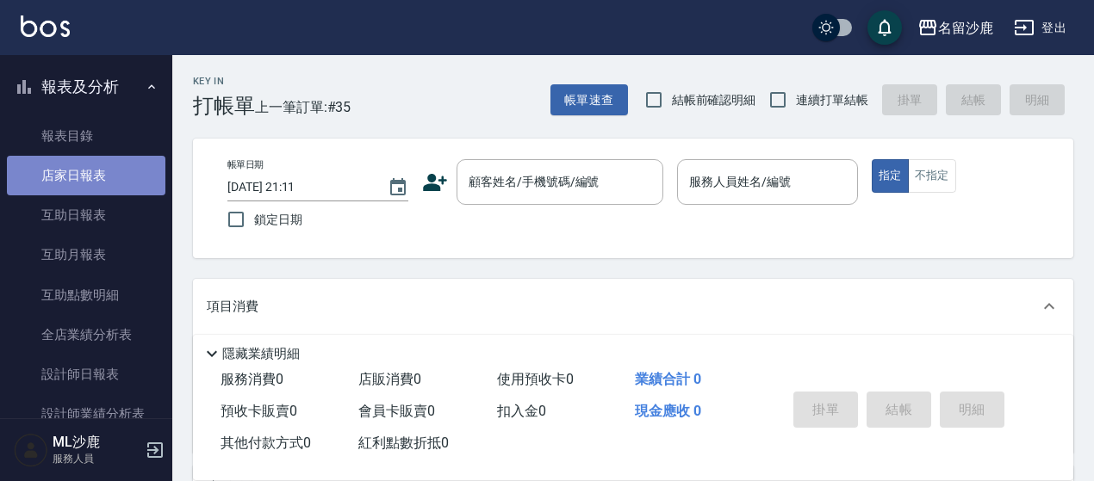
click at [114, 192] on link "店家日報表" at bounding box center [86, 176] width 158 height 40
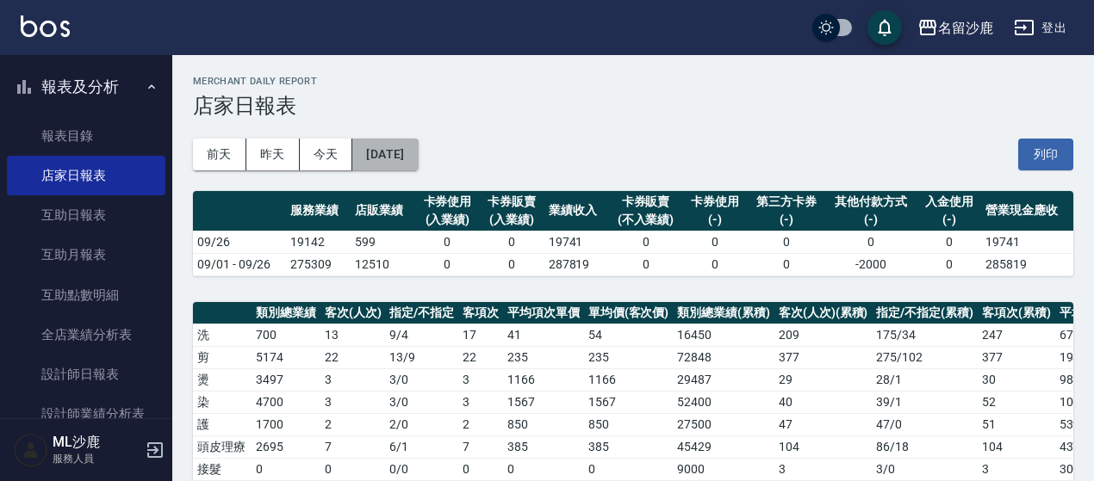
click at [394, 159] on button "[DATE]" at bounding box center [384, 155] width 65 height 32
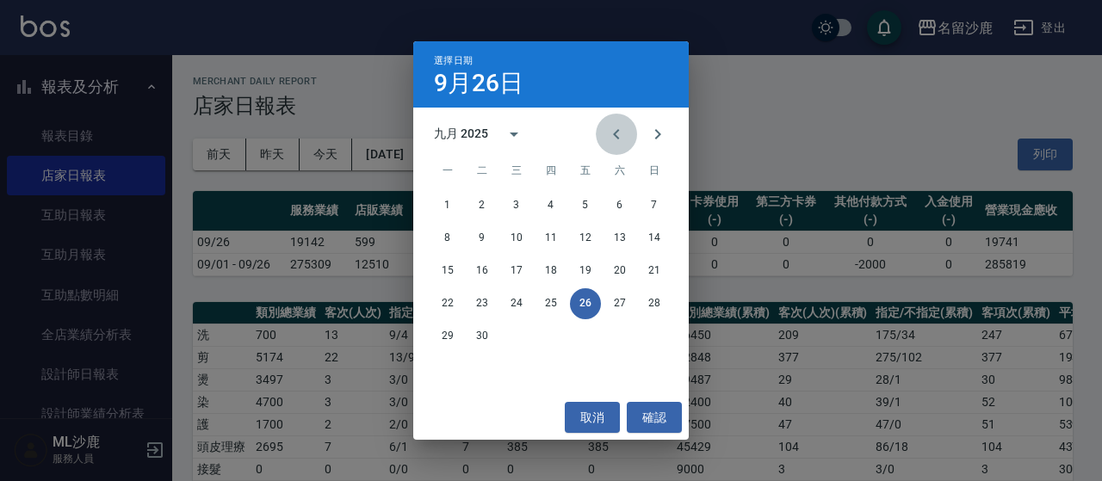
click at [618, 142] on icon "Previous month" at bounding box center [616, 134] width 21 height 21
click at [487, 341] on button "26" at bounding box center [482, 336] width 31 height 31
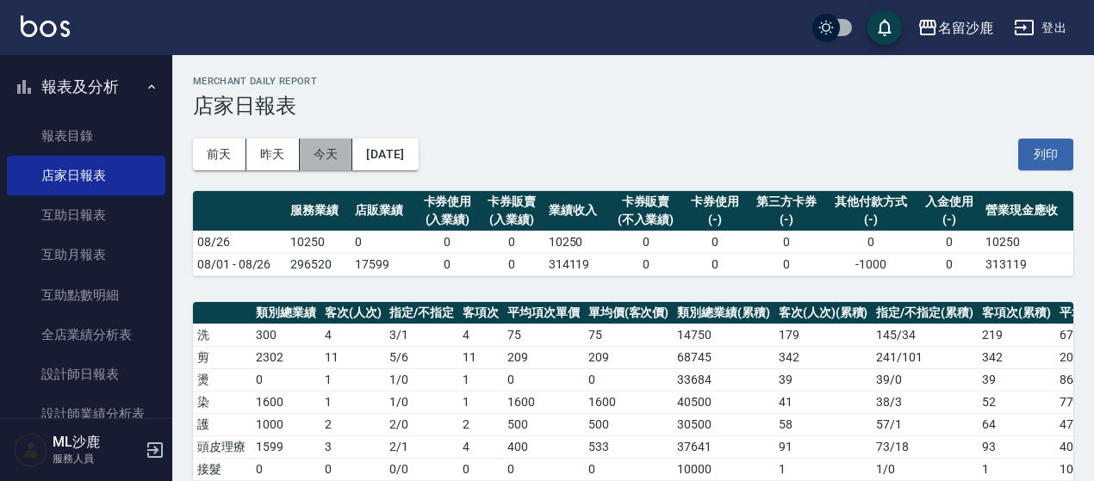
click at [332, 154] on button "今天" at bounding box center [326, 155] width 53 height 32
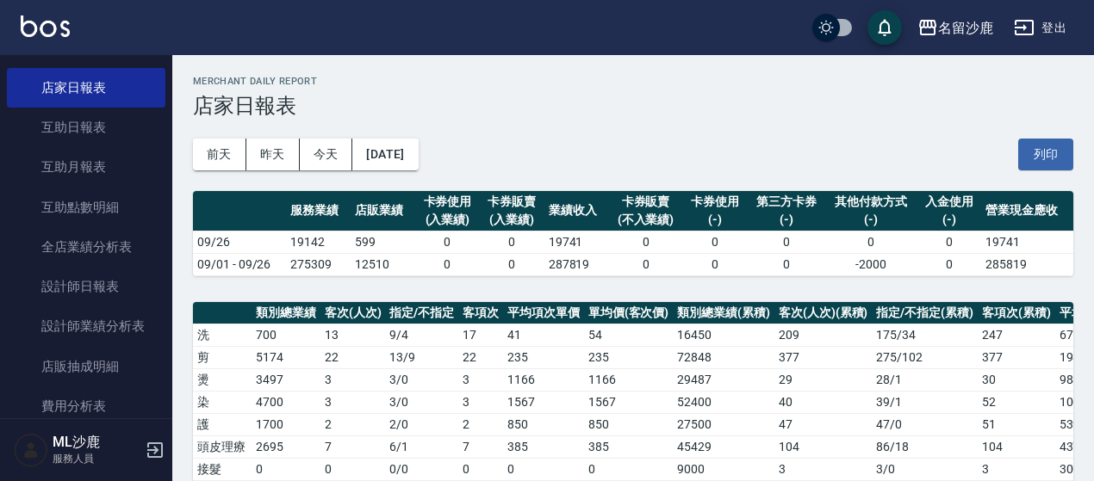
scroll to position [341, 0]
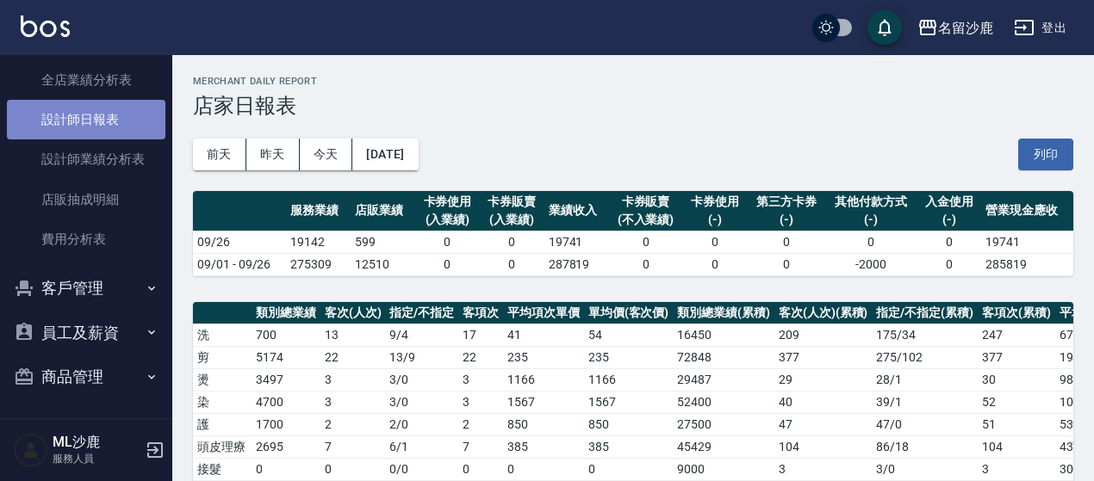
click at [105, 127] on link "設計師日報表" at bounding box center [86, 120] width 158 height 40
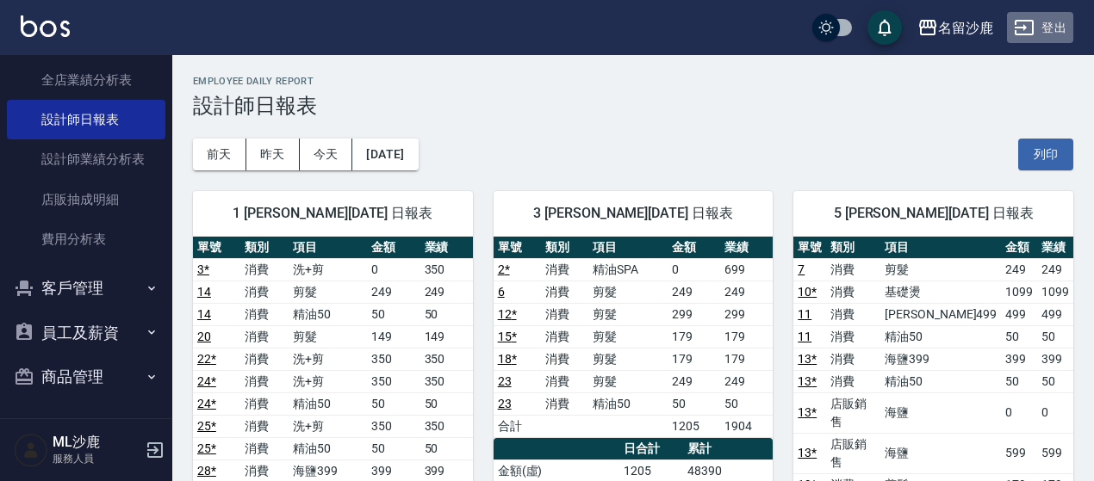
click at [1052, 30] on button "登出" at bounding box center [1040, 28] width 66 height 32
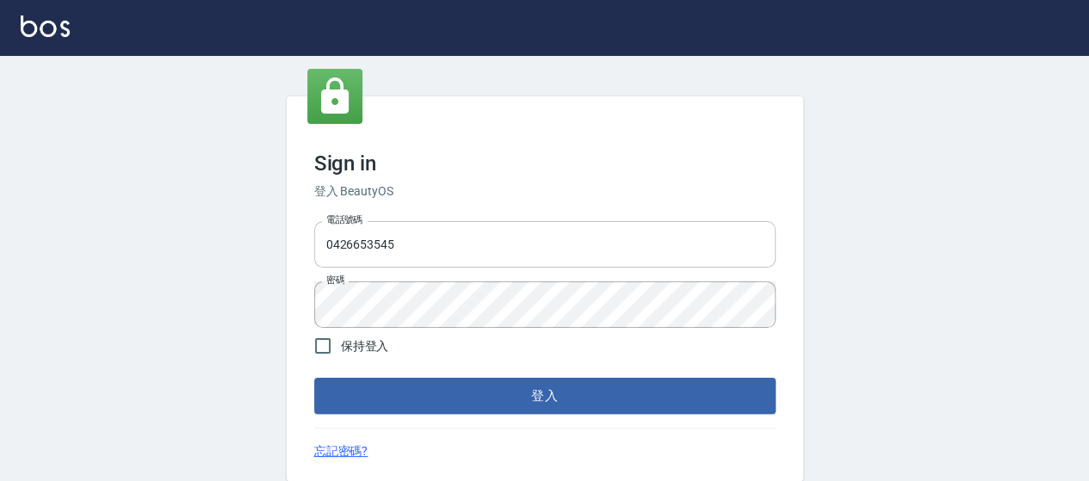
click at [547, 242] on input "0426653545" at bounding box center [545, 244] width 462 height 47
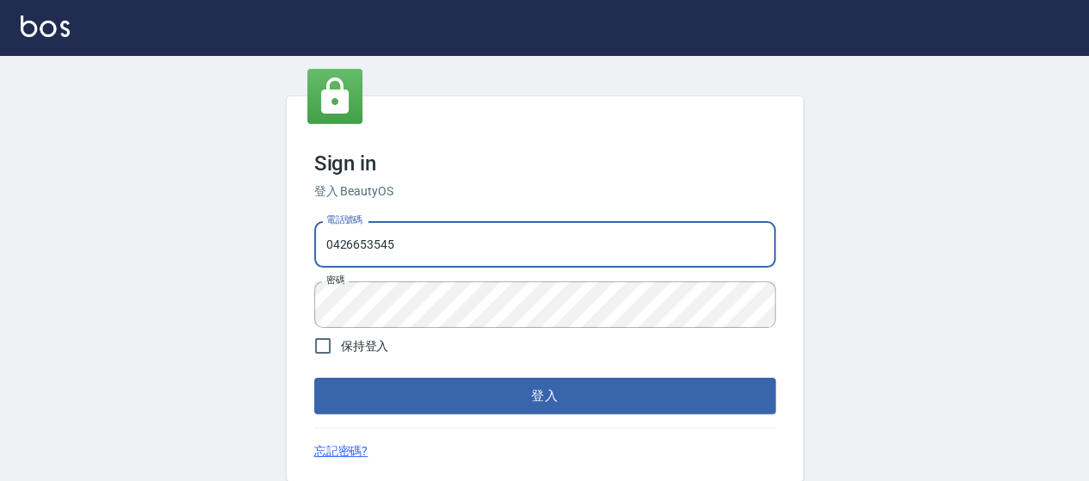
type input "0426657991"
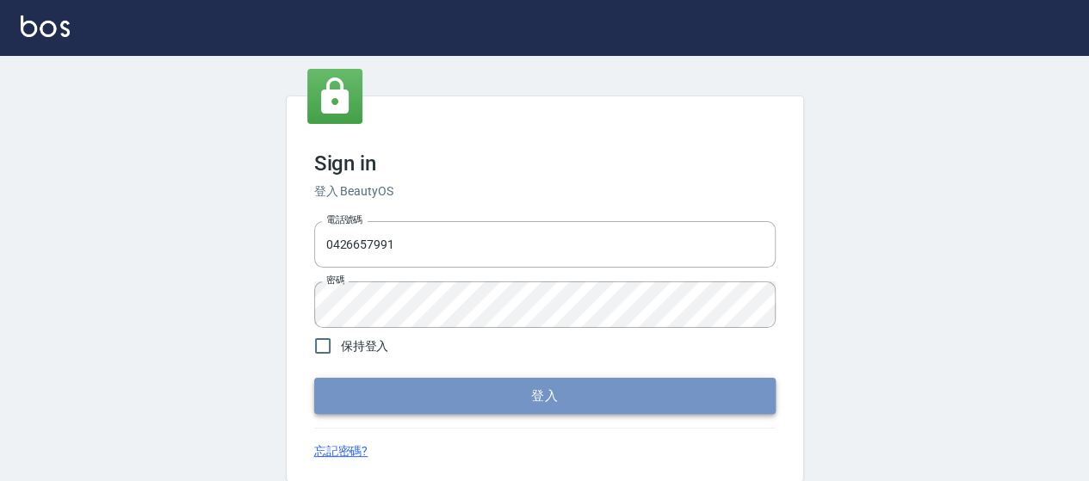
click at [550, 387] on button "登入" at bounding box center [545, 396] width 462 height 36
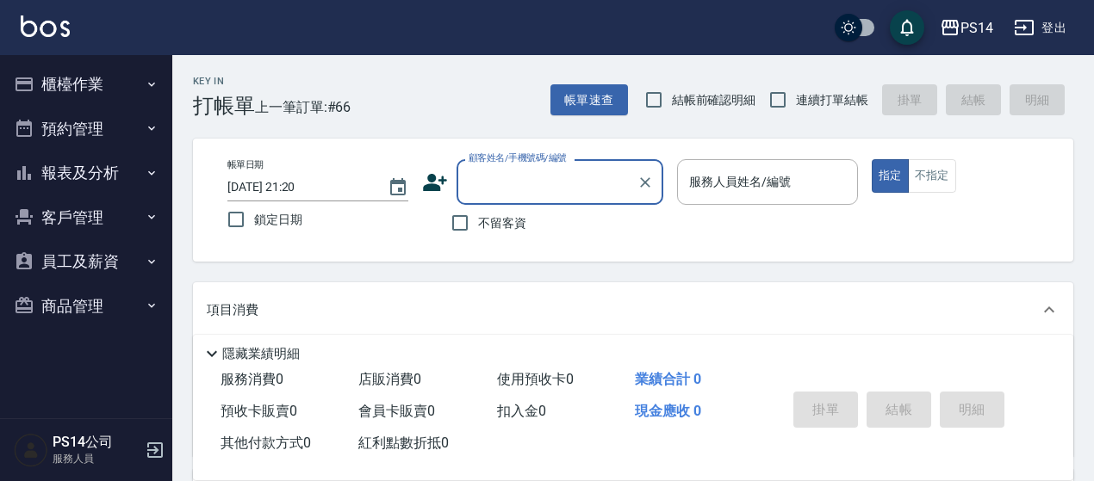
click at [102, 164] on button "報表及分析" at bounding box center [86, 173] width 158 height 45
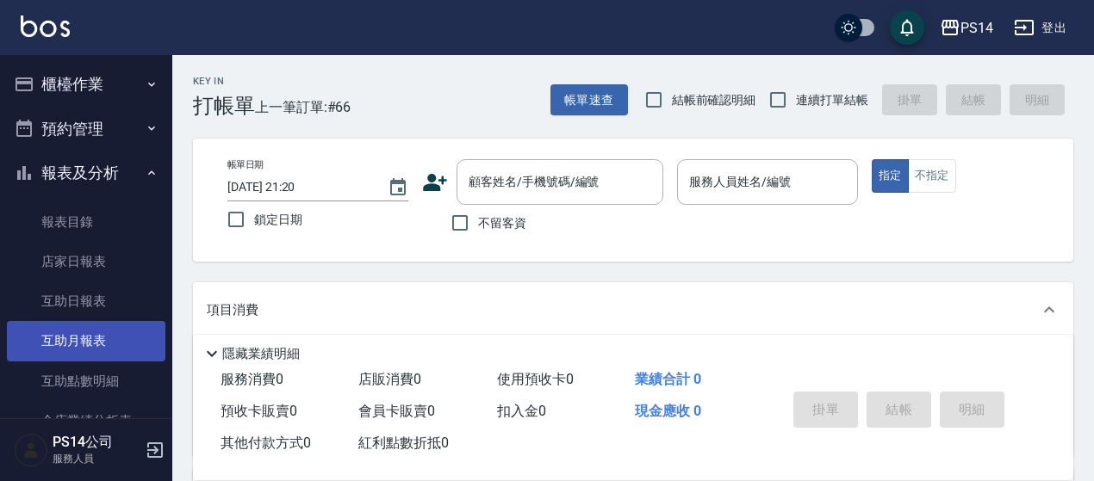
scroll to position [86, 0]
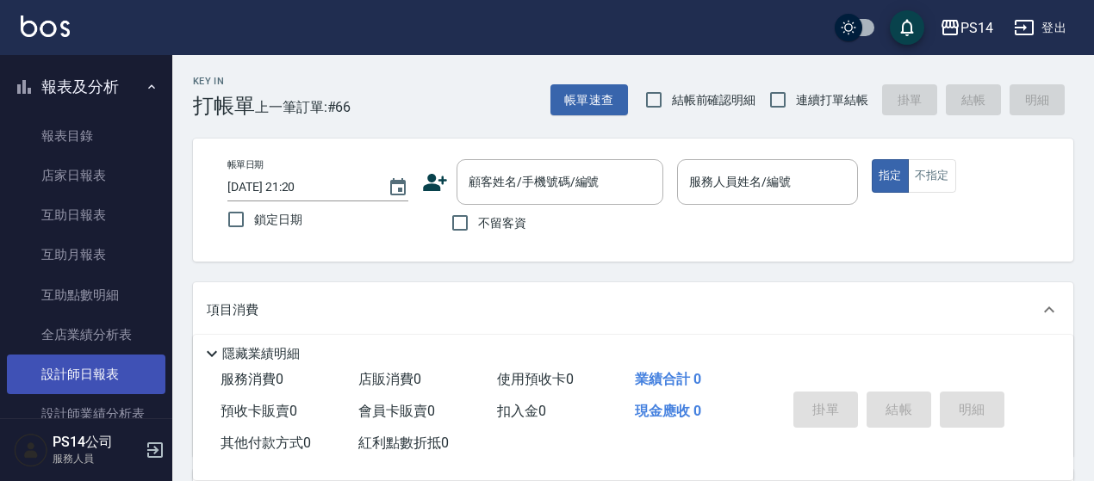
click at [114, 366] on link "設計師日報表" at bounding box center [86, 375] width 158 height 40
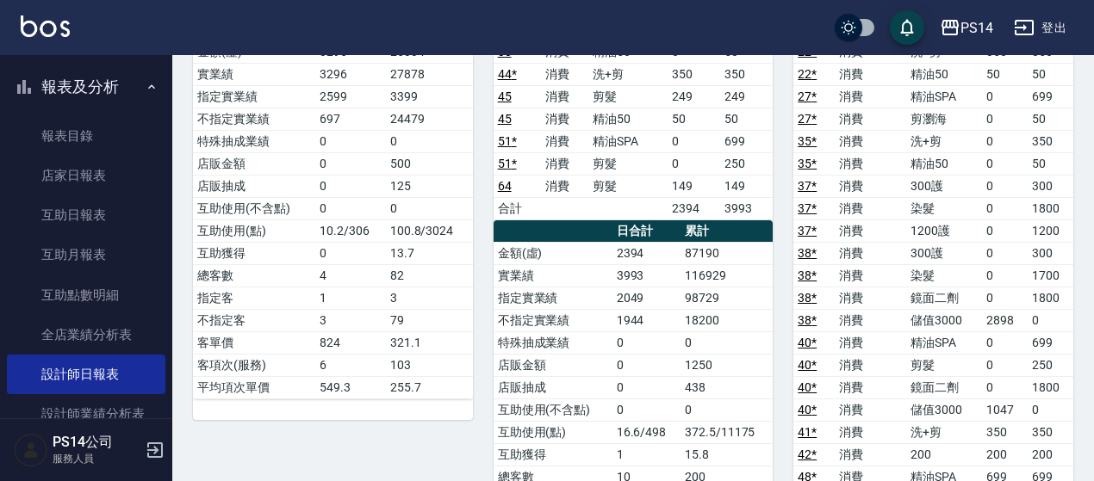
scroll to position [1120, 0]
